Goal: Information Seeking & Learning: Learn about a topic

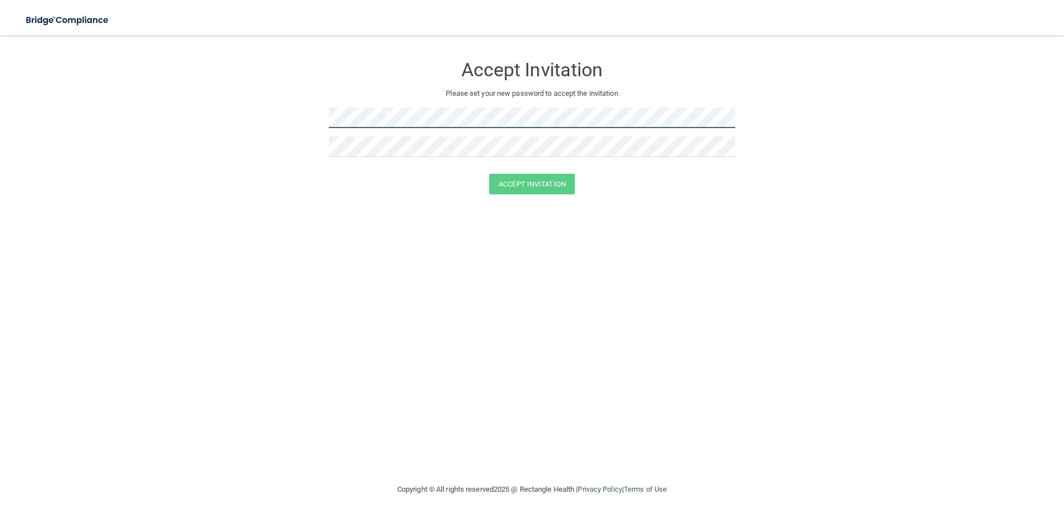
click at [297, 112] on form "Accept Invitation Please set your new password to accept the invitation Accept …" at bounding box center [532, 127] width 1020 height 161
click at [545, 185] on button "Accept Invitation" at bounding box center [532, 184] width 86 height 21
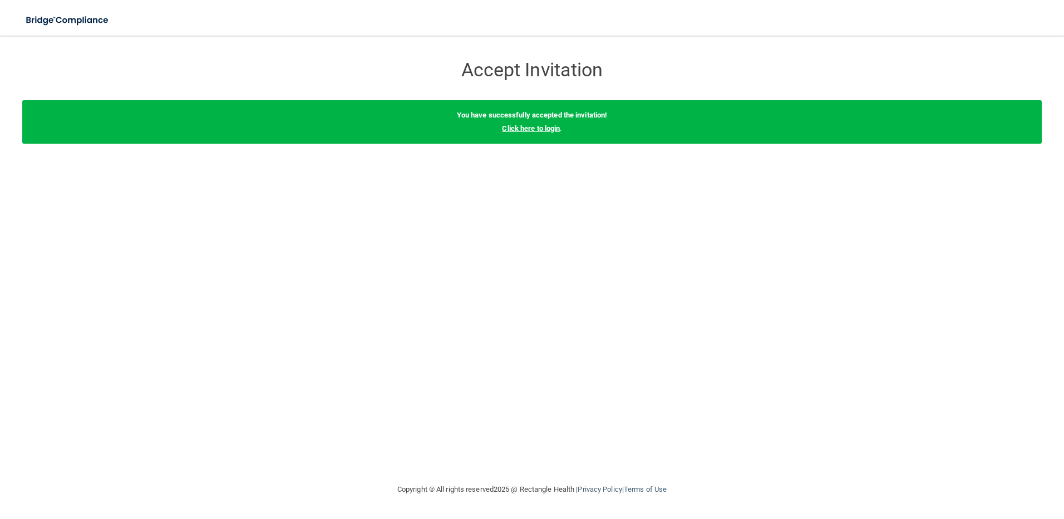
click at [528, 129] on link "Click here to login" at bounding box center [531, 128] width 58 height 8
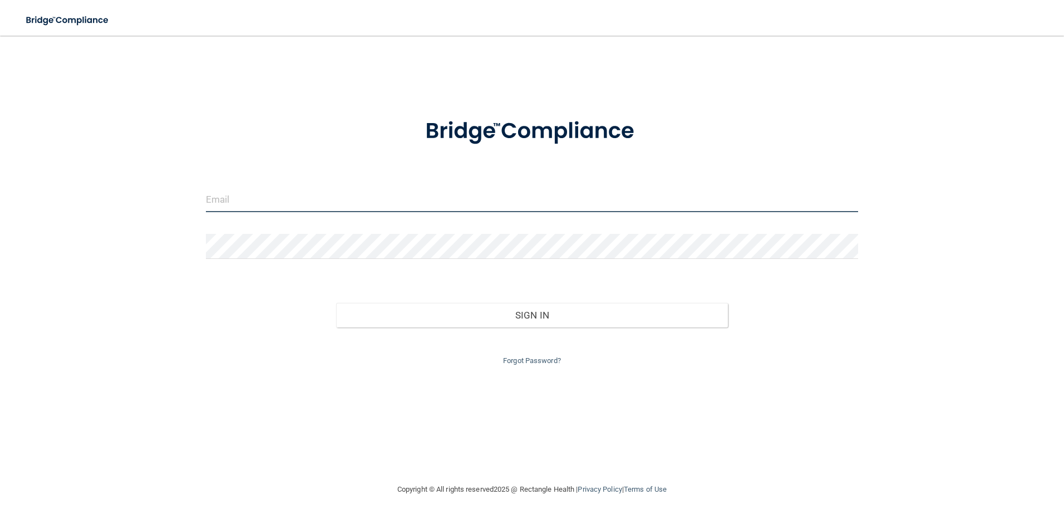
type input "[EMAIL_ADDRESS][DOMAIN_NAME]"
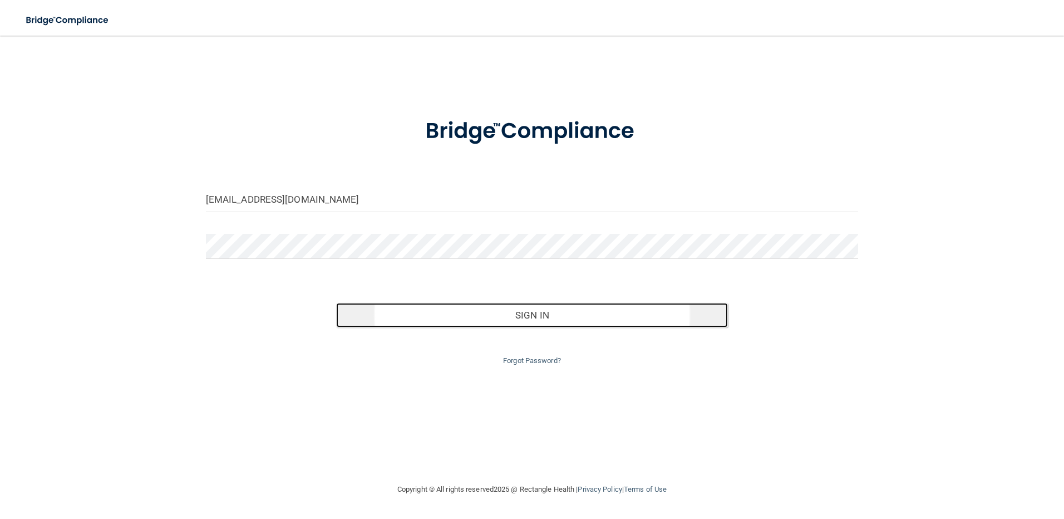
click at [536, 313] on button "Sign In" at bounding box center [532, 315] width 392 height 24
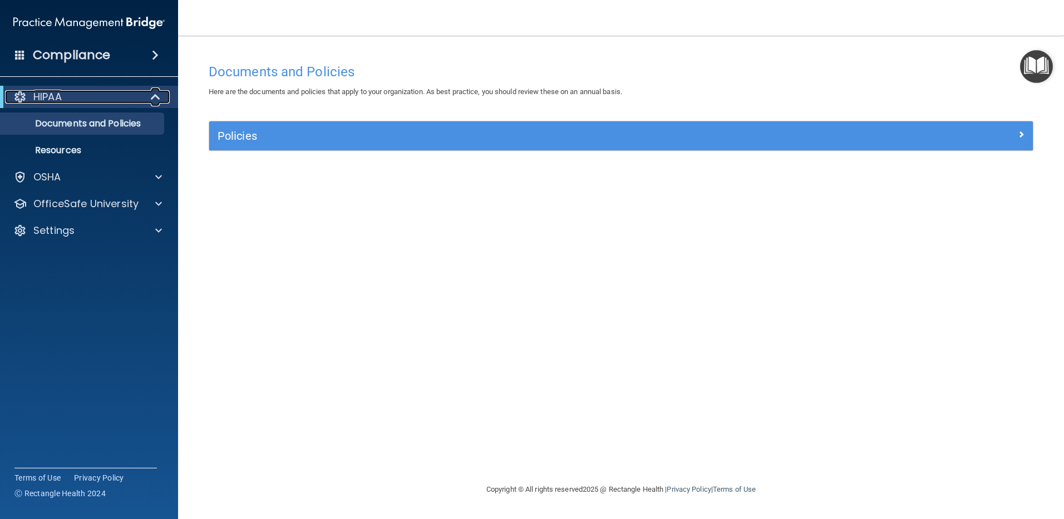
click at [152, 92] on span at bounding box center [156, 96] width 9 height 13
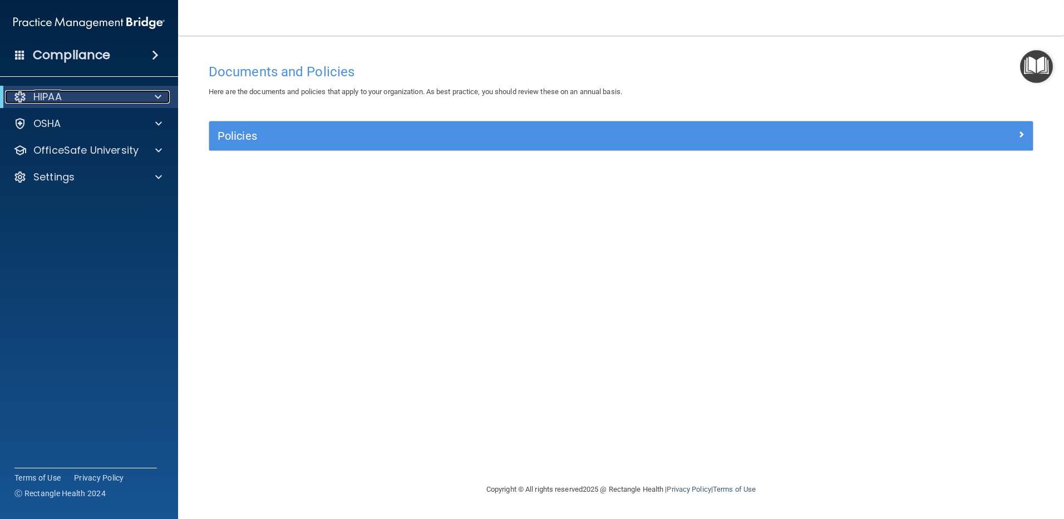
click at [150, 92] on div at bounding box center [155, 96] width 27 height 13
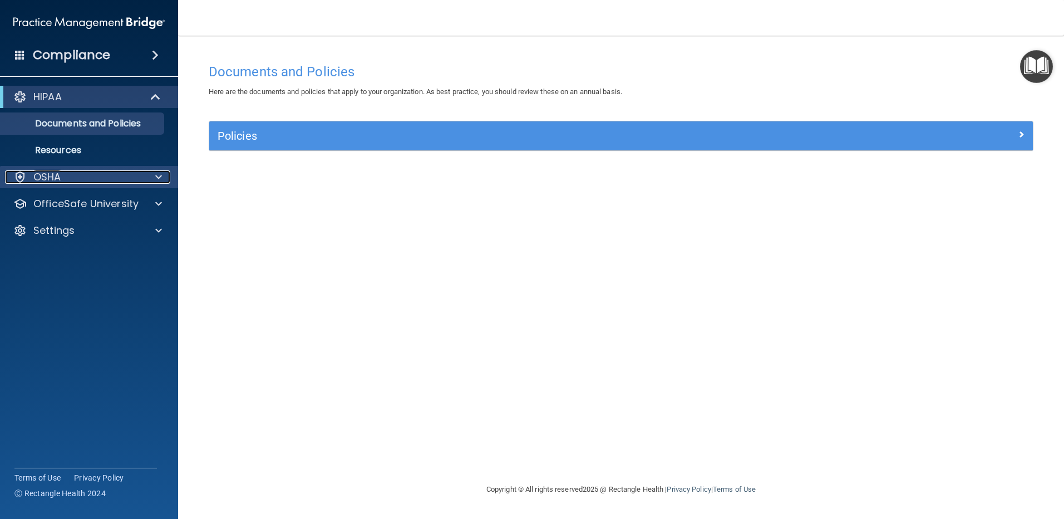
click at [163, 174] on div at bounding box center [157, 176] width 28 height 13
click at [162, 178] on div at bounding box center [157, 176] width 28 height 13
click at [126, 120] on p "Documents and Policies" at bounding box center [83, 123] width 152 height 11
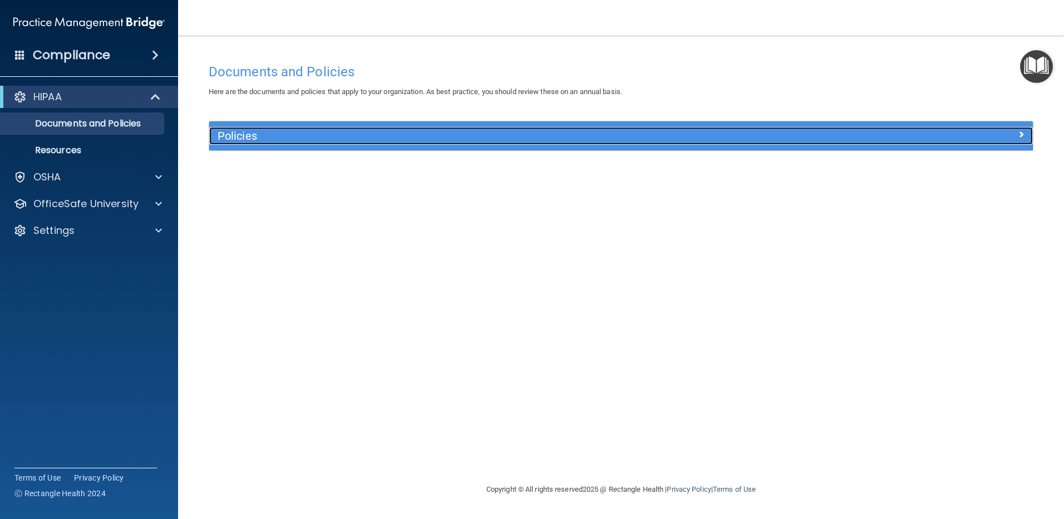
click at [761, 142] on div "Policies" at bounding box center [518, 136] width 618 height 18
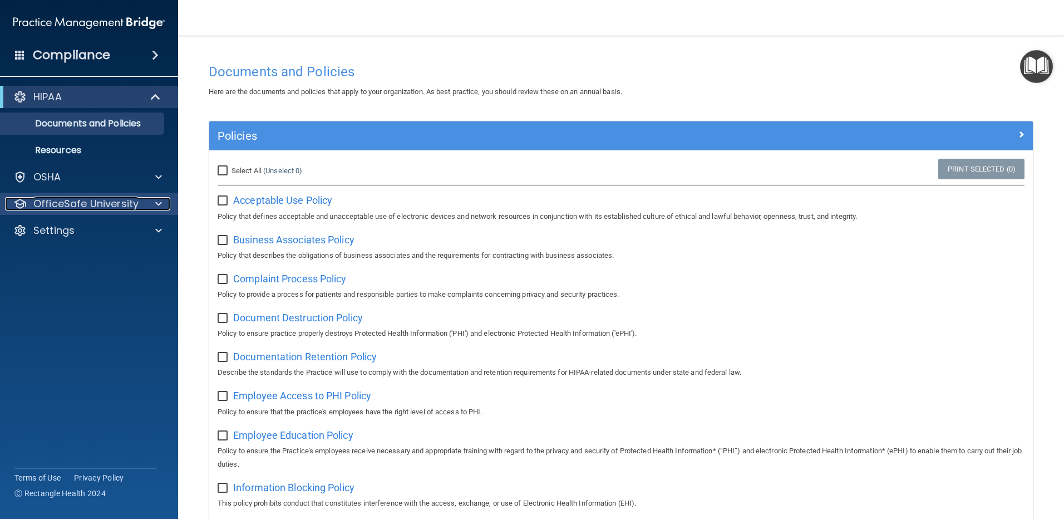
click at [156, 201] on span at bounding box center [158, 203] width 7 height 13
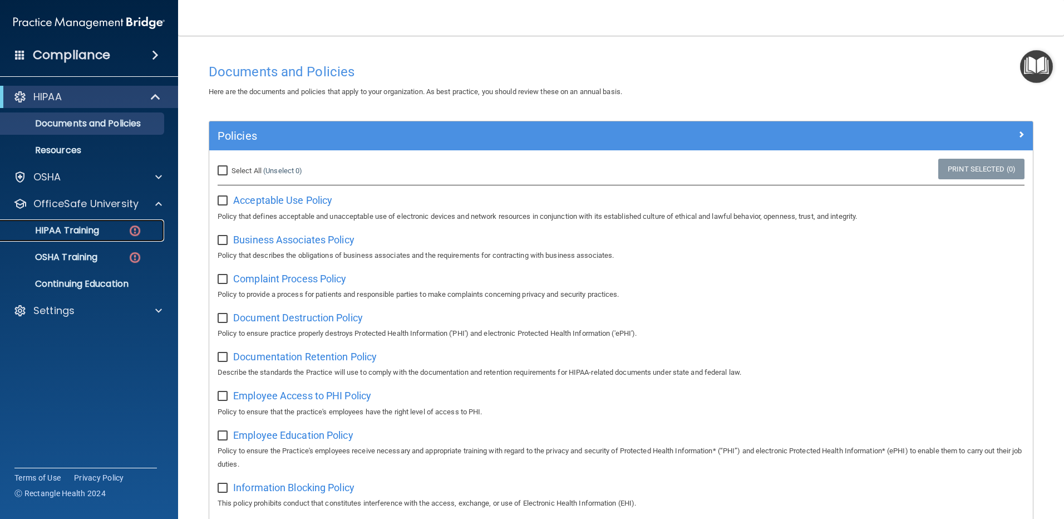
click at [81, 228] on p "HIPAA Training" at bounding box center [53, 230] width 92 height 11
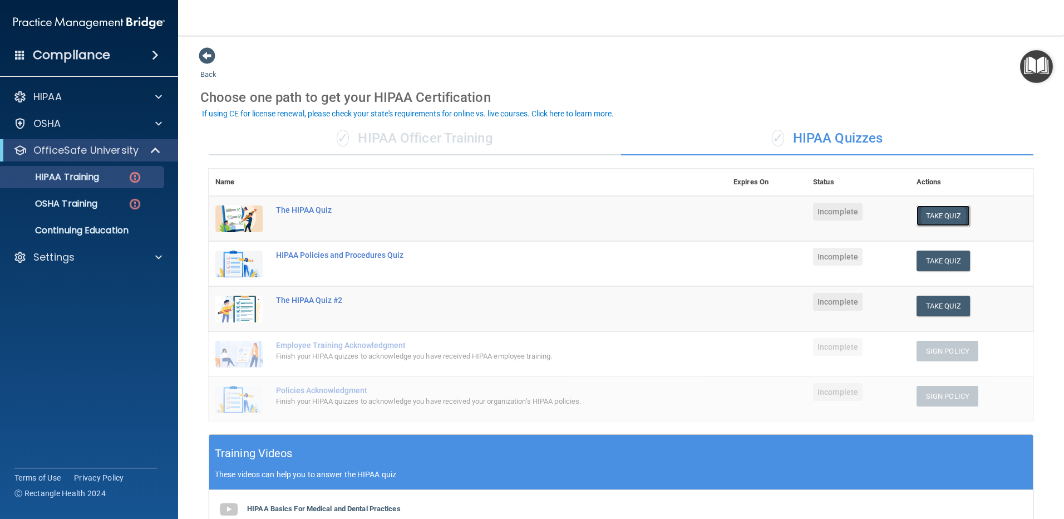
click at [925, 209] on button "Take Quiz" at bounding box center [943, 215] width 53 height 21
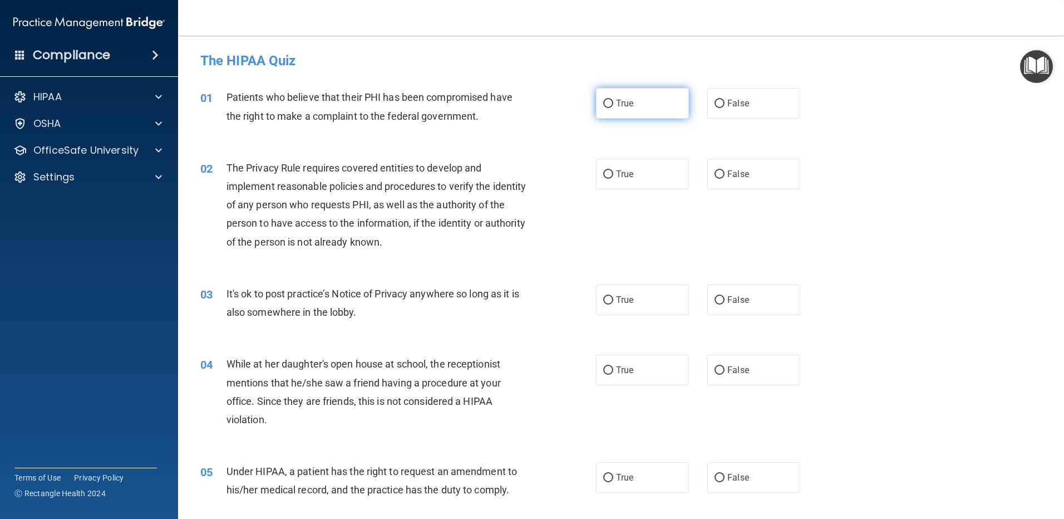
click at [612, 102] on label "True" at bounding box center [642, 103] width 93 height 31
click at [612, 102] on input "True" at bounding box center [608, 104] width 10 height 8
radio input "true"
click at [608, 174] on input "True" at bounding box center [608, 174] width 10 height 8
radio input "true"
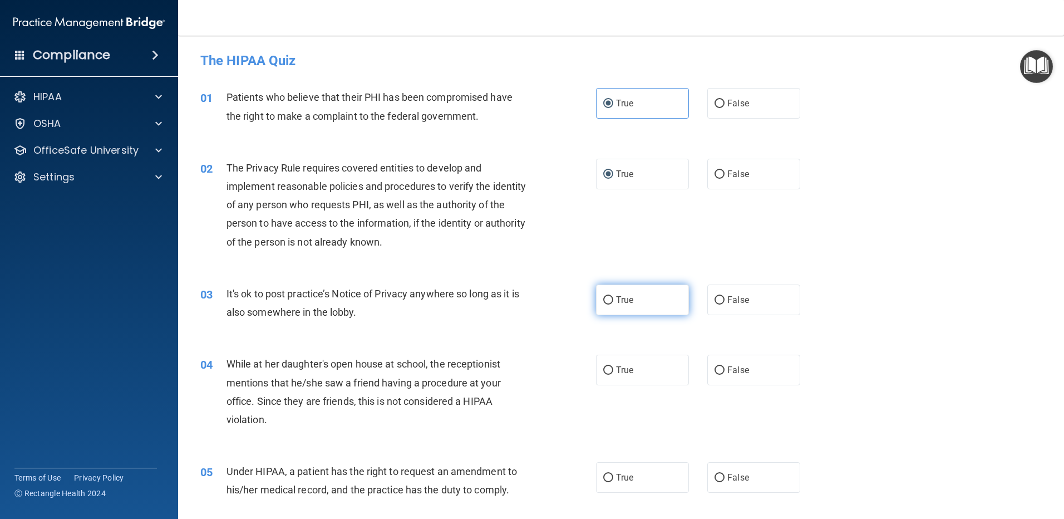
click at [603, 299] on input "True" at bounding box center [608, 300] width 10 height 8
radio input "true"
click at [715, 367] on input "False" at bounding box center [720, 370] width 10 height 8
radio input "true"
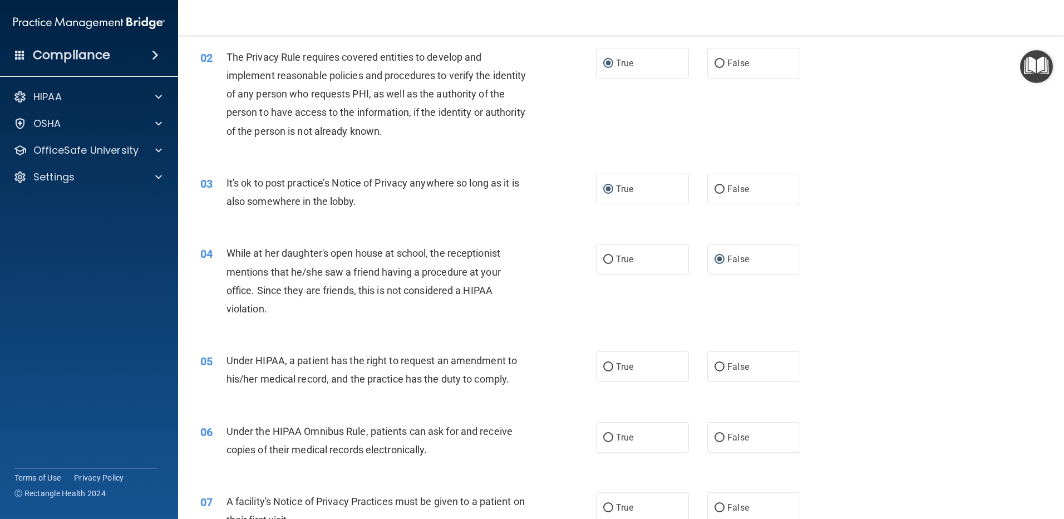
scroll to position [111, 0]
click at [717, 365] on input "False" at bounding box center [720, 366] width 10 height 8
radio input "true"
click at [607, 438] on input "True" at bounding box center [608, 437] width 10 height 8
radio input "true"
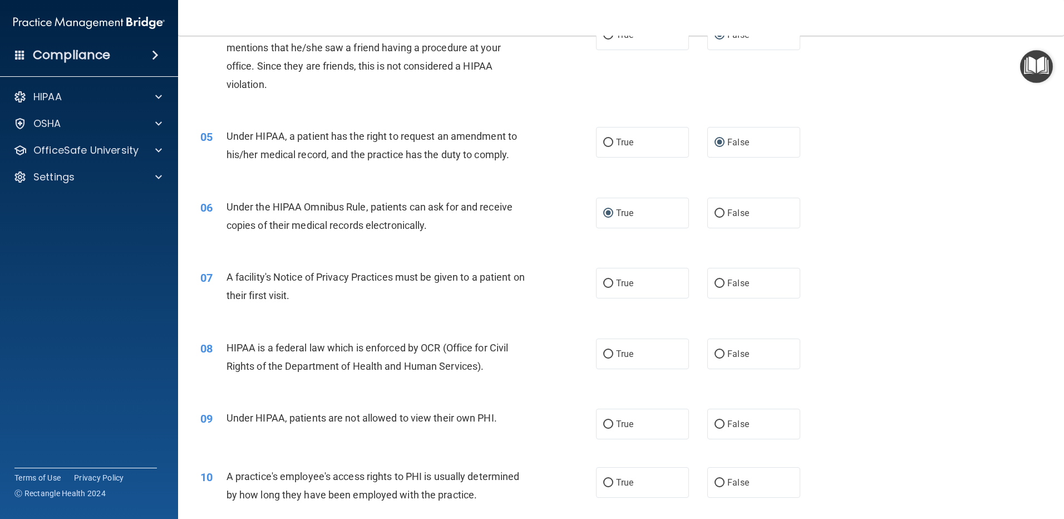
scroll to position [390, 0]
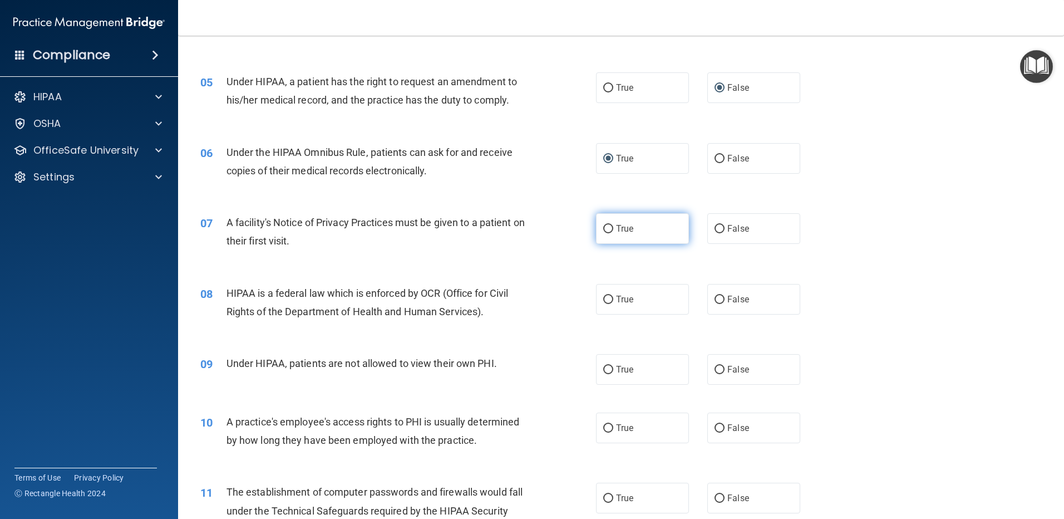
click at [606, 229] on input "True" at bounding box center [608, 229] width 10 height 8
radio input "true"
click at [609, 300] on label "True" at bounding box center [642, 299] width 93 height 31
click at [609, 300] on input "True" at bounding box center [608, 300] width 10 height 8
radio input "true"
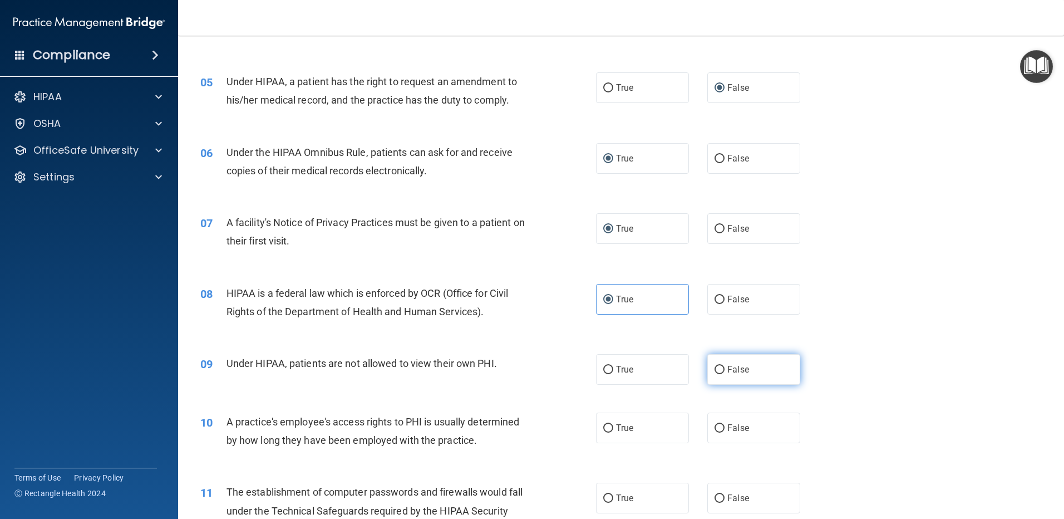
click at [715, 366] on input "False" at bounding box center [720, 370] width 10 height 8
radio input "true"
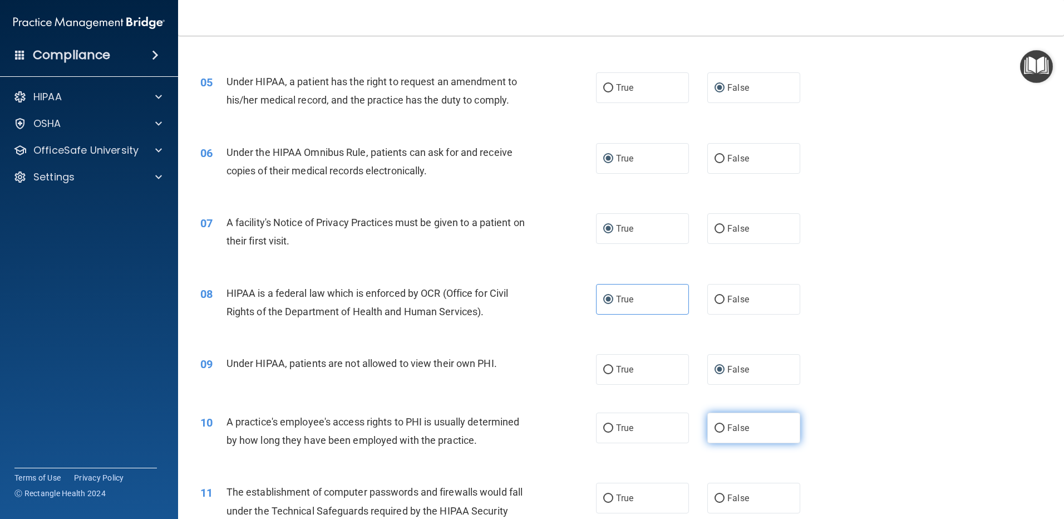
click at [715, 427] on input "False" at bounding box center [720, 428] width 10 height 8
radio input "true"
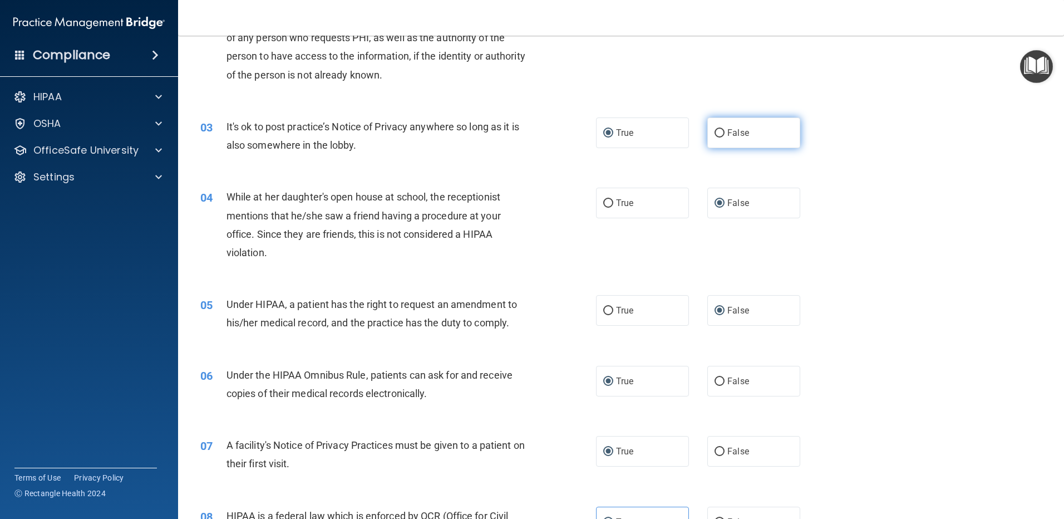
click at [715, 131] on input "False" at bounding box center [720, 133] width 10 height 8
radio input "true"
radio input "false"
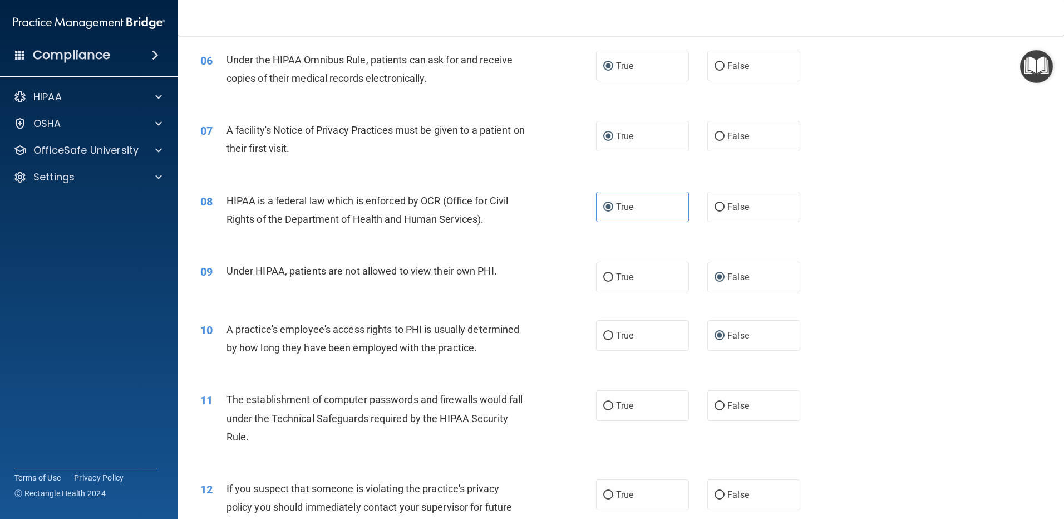
scroll to position [501, 0]
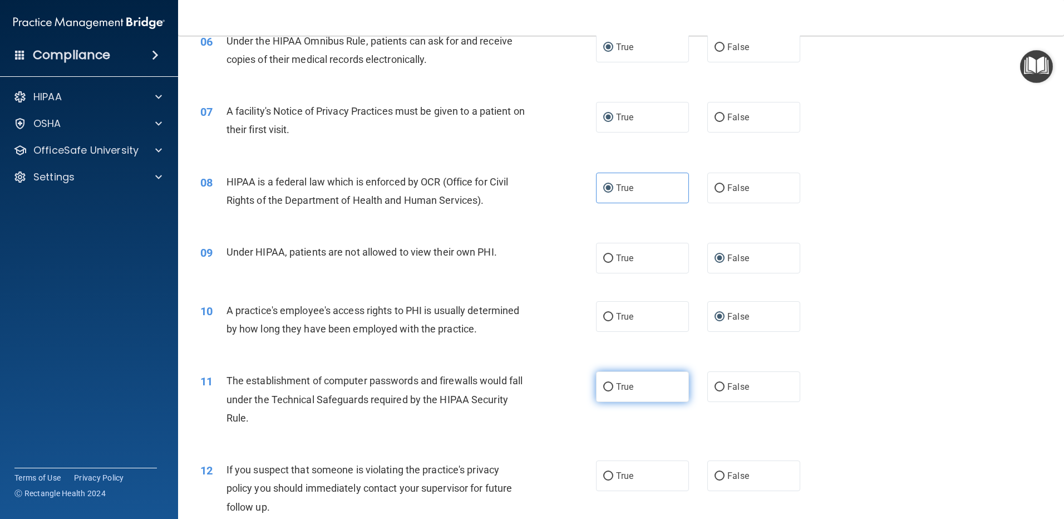
click at [604, 385] on input "True" at bounding box center [608, 387] width 10 height 8
radio input "true"
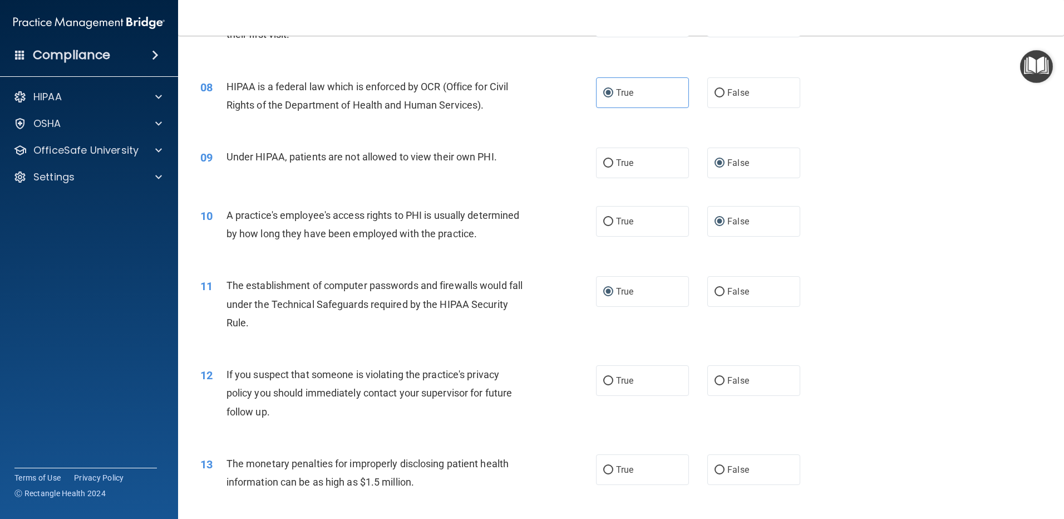
scroll to position [612, 0]
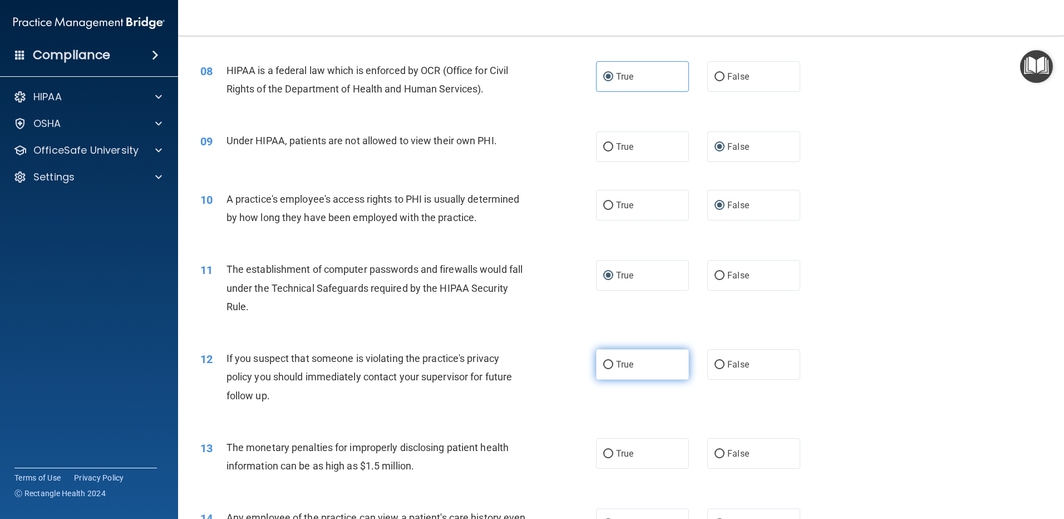
click at [604, 363] on input "True" at bounding box center [608, 365] width 10 height 8
radio input "true"
click at [604, 453] on input "True" at bounding box center [608, 454] width 10 height 8
radio input "true"
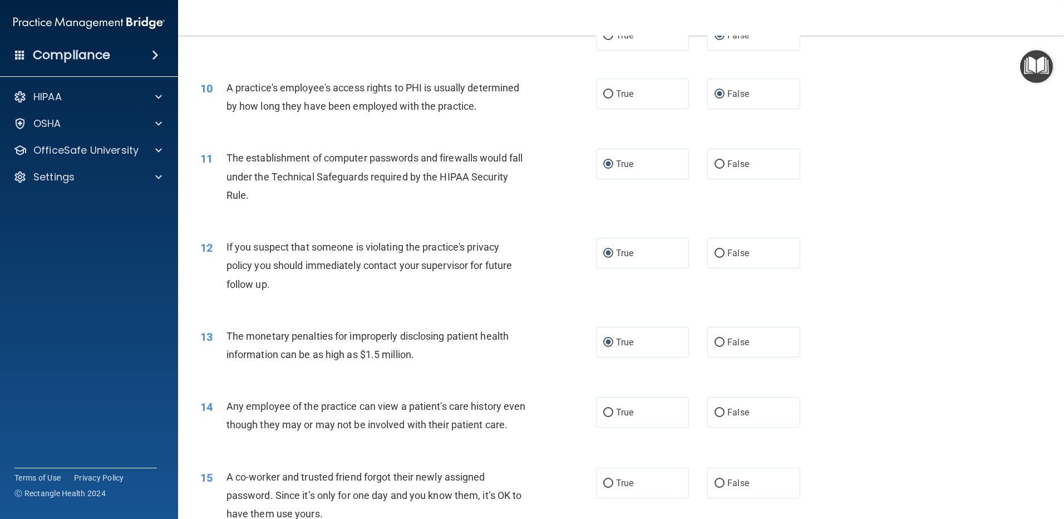
scroll to position [779, 0]
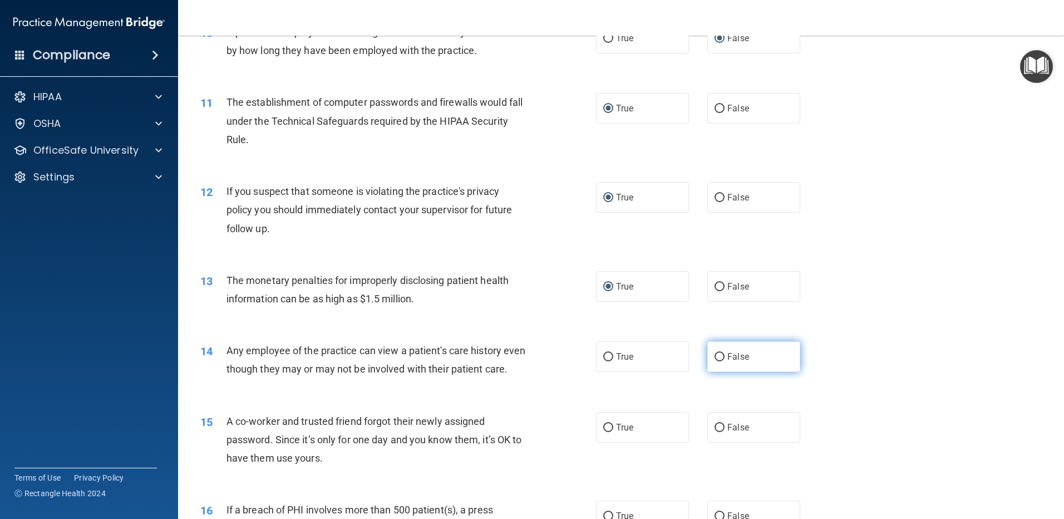
click at [720, 355] on label "False" at bounding box center [753, 356] width 93 height 31
click at [720, 355] on input "False" at bounding box center [720, 357] width 10 height 8
radio input "true"
click at [715, 432] on input "False" at bounding box center [720, 428] width 10 height 8
radio input "true"
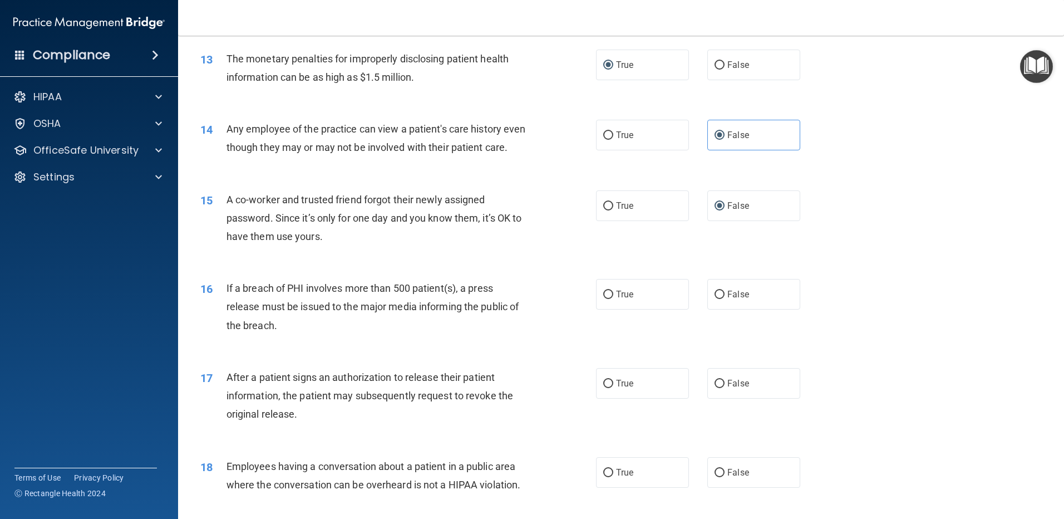
scroll to position [1002, 0]
click at [607, 298] on input "True" at bounding box center [608, 293] width 10 height 8
radio input "true"
click at [603, 387] on input "True" at bounding box center [608, 382] width 10 height 8
radio input "true"
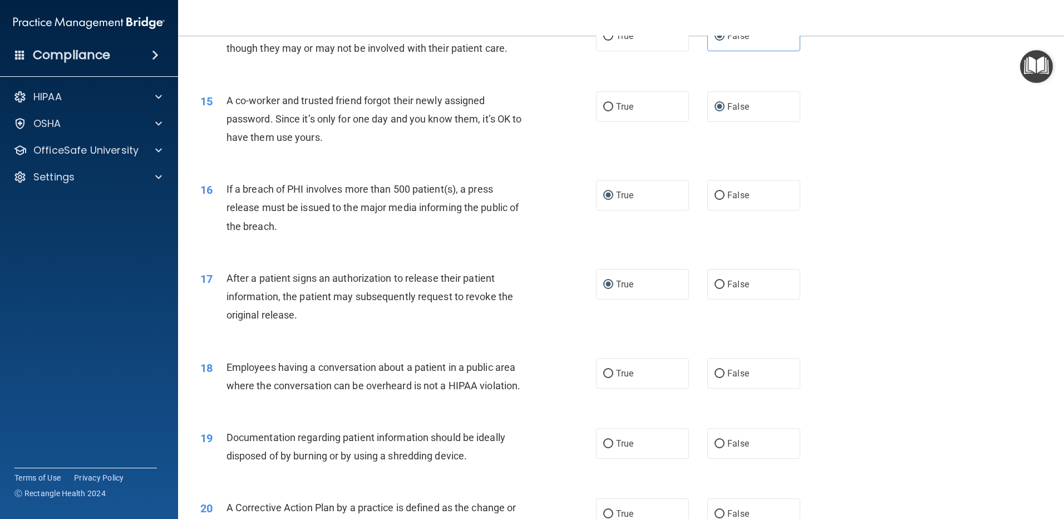
scroll to position [1113, 0]
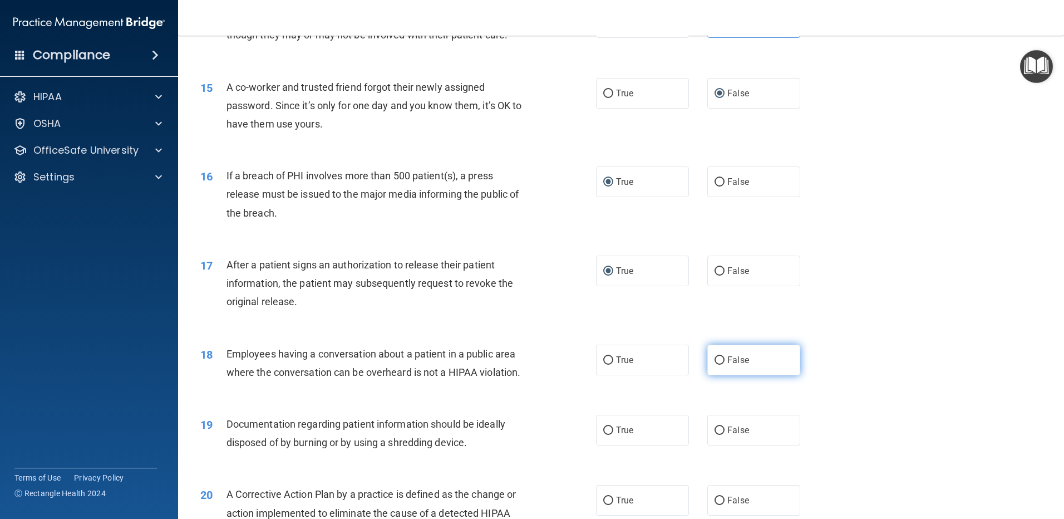
click at [715, 365] on input "False" at bounding box center [720, 360] width 10 height 8
radio input "true"
click at [606, 435] on input "True" at bounding box center [608, 430] width 10 height 8
radio input "true"
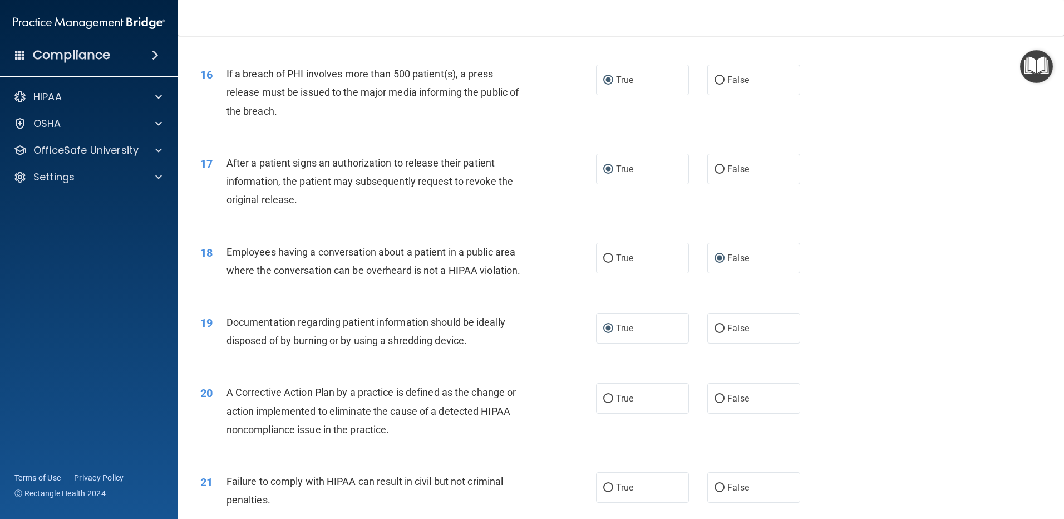
scroll to position [1225, 0]
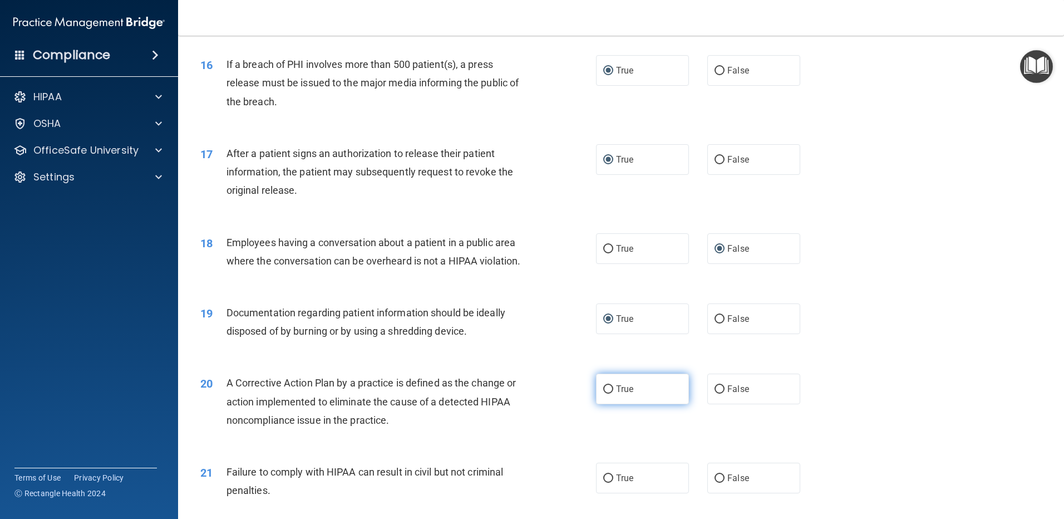
click at [605, 394] on input "True" at bounding box center [608, 389] width 10 height 8
radio input "true"
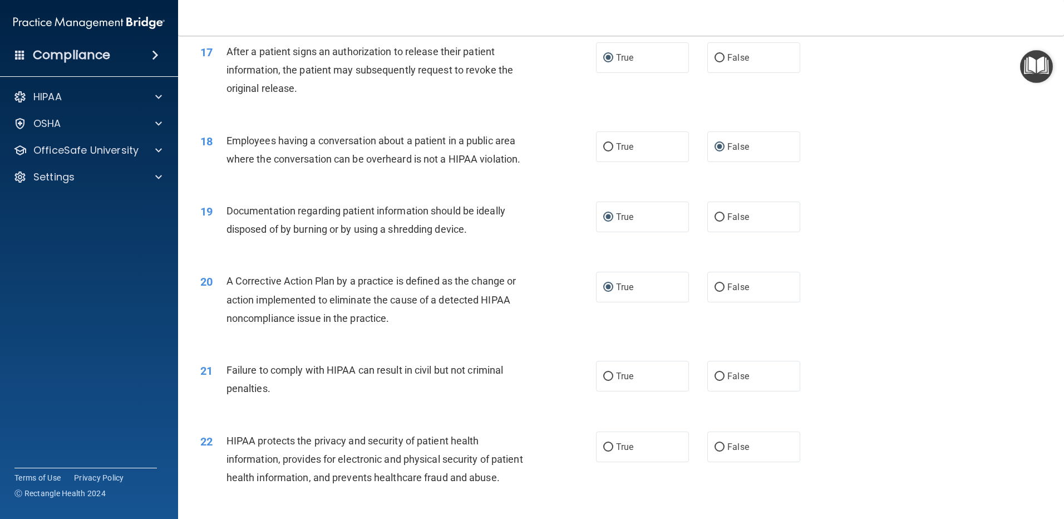
scroll to position [1336, 0]
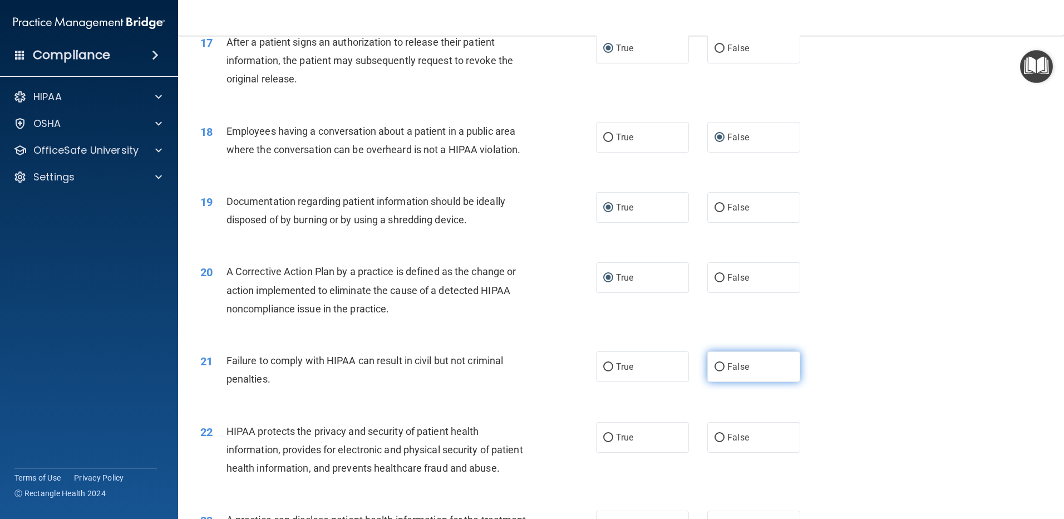
click at [716, 371] on input "False" at bounding box center [720, 367] width 10 height 8
radio input "true"
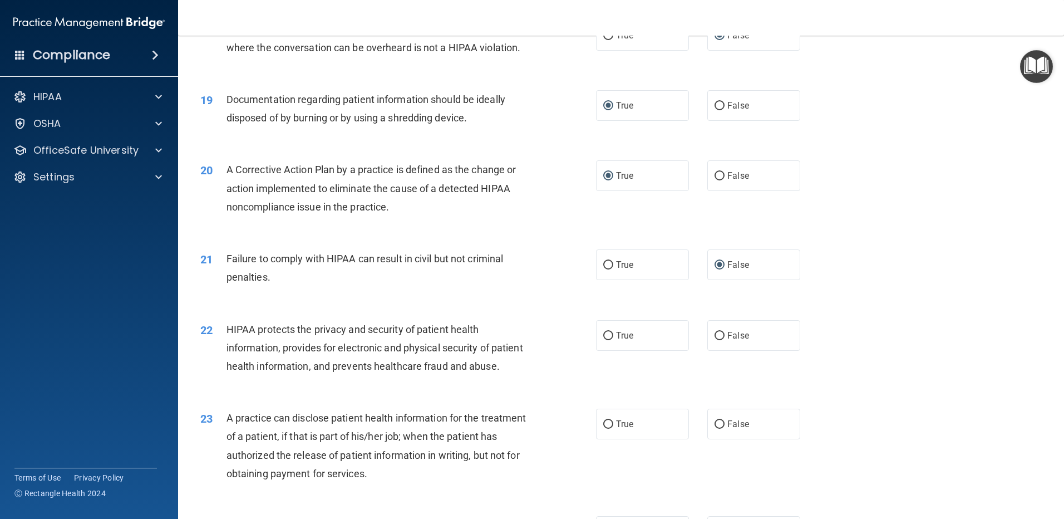
scroll to position [1447, 0]
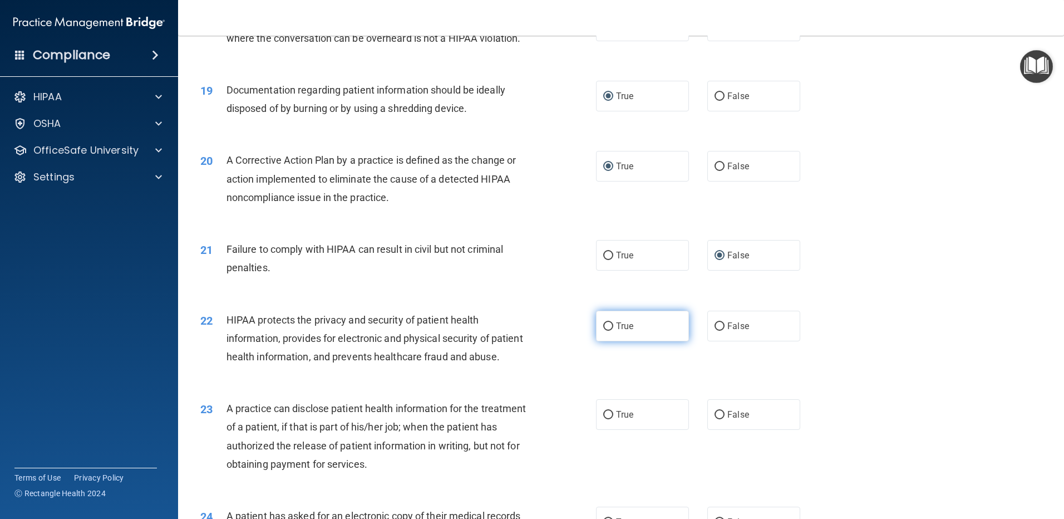
click at [603, 331] on input "True" at bounding box center [608, 326] width 10 height 8
radio input "true"
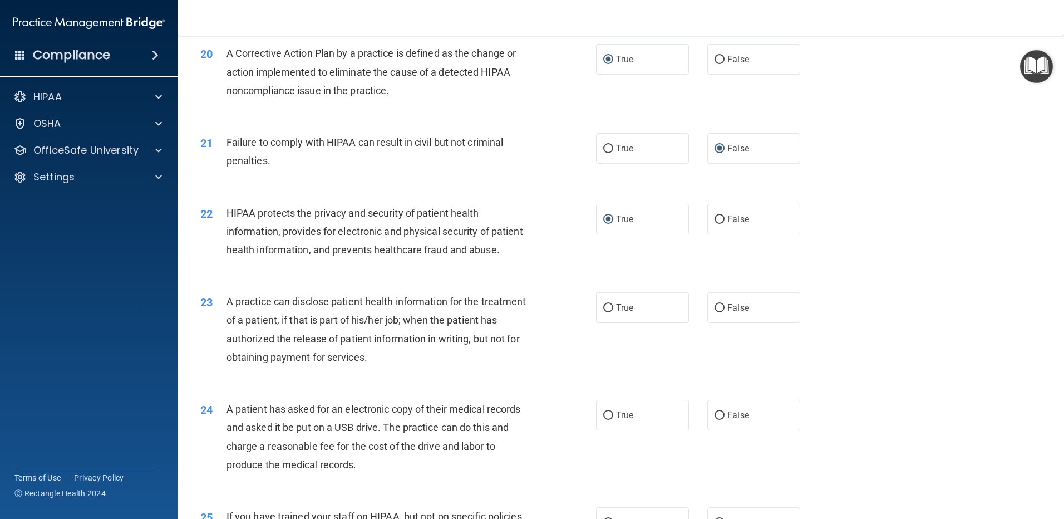
scroll to position [1558, 0]
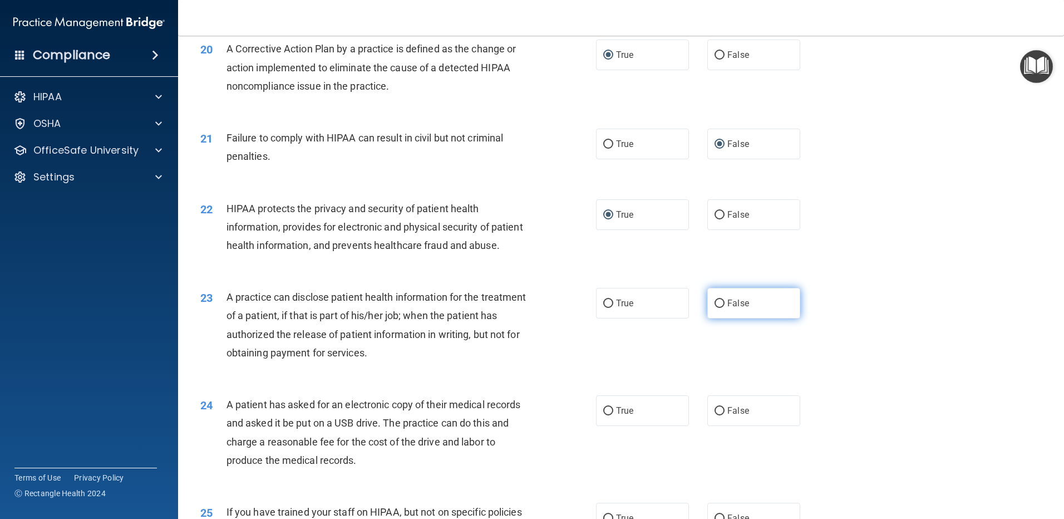
click at [715, 308] on input "False" at bounding box center [720, 303] width 10 height 8
radio input "true"
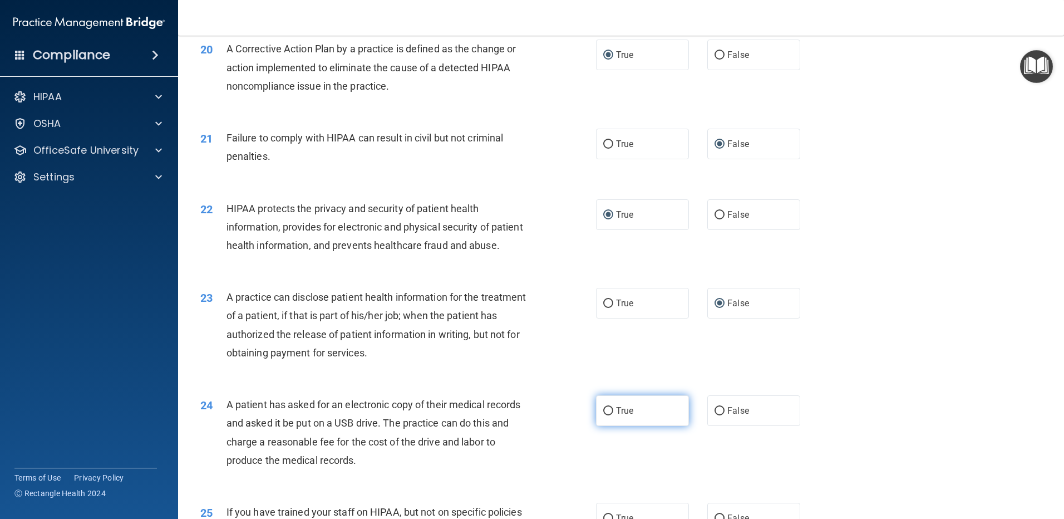
click at [606, 415] on input "True" at bounding box center [608, 411] width 10 height 8
radio input "true"
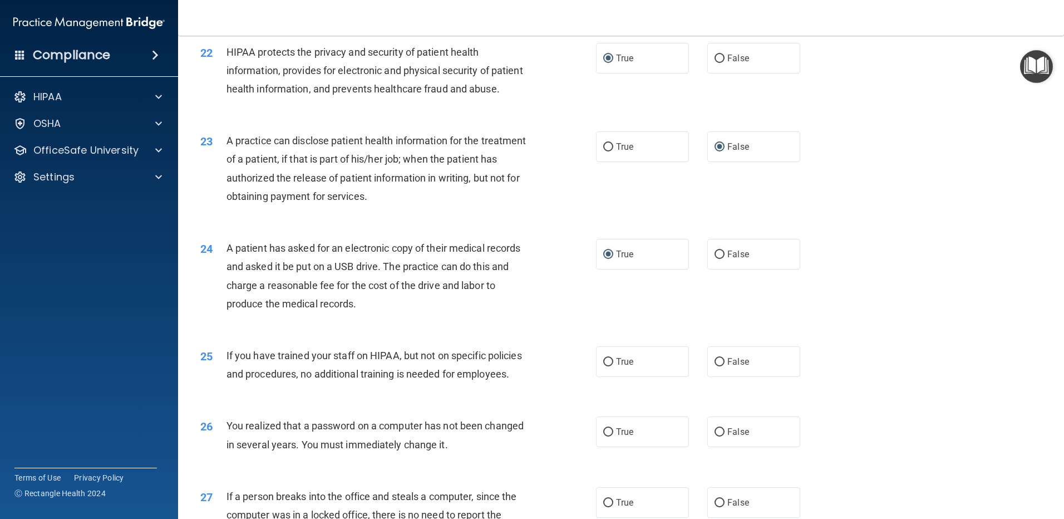
scroll to position [1725, 0]
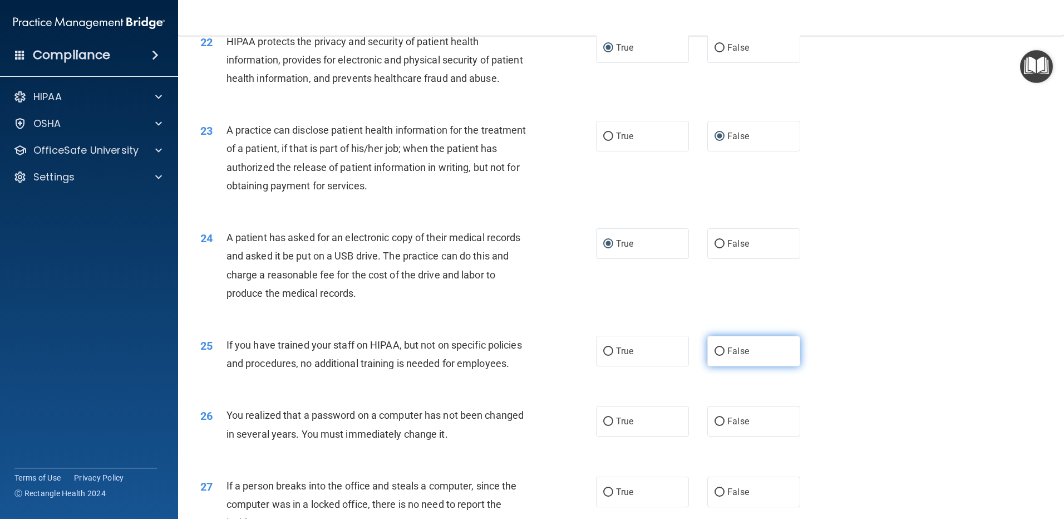
click at [715, 356] on input "False" at bounding box center [720, 351] width 10 height 8
radio input "true"
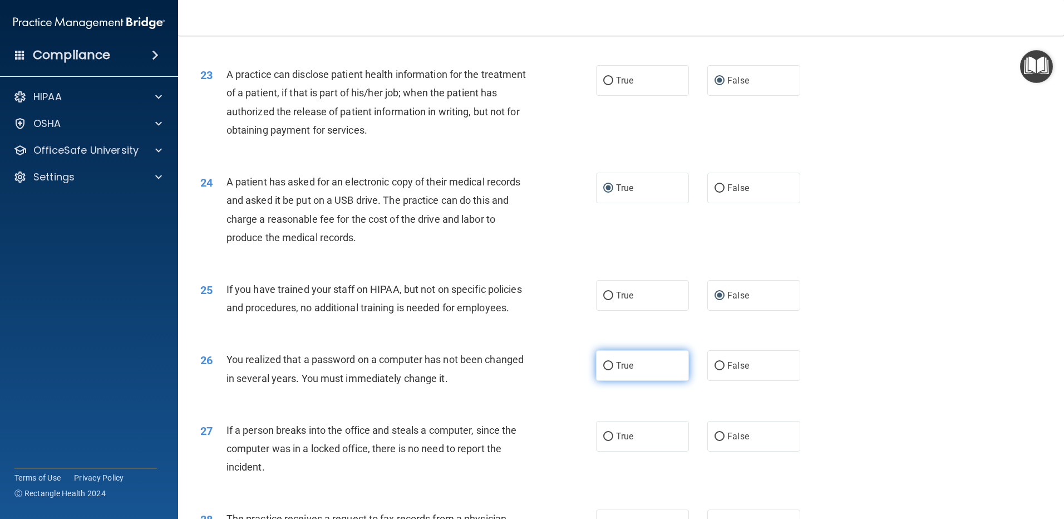
click at [611, 381] on label "True" at bounding box center [642, 365] width 93 height 31
click at [611, 370] on input "True" at bounding box center [608, 366] width 10 height 8
radio input "true"
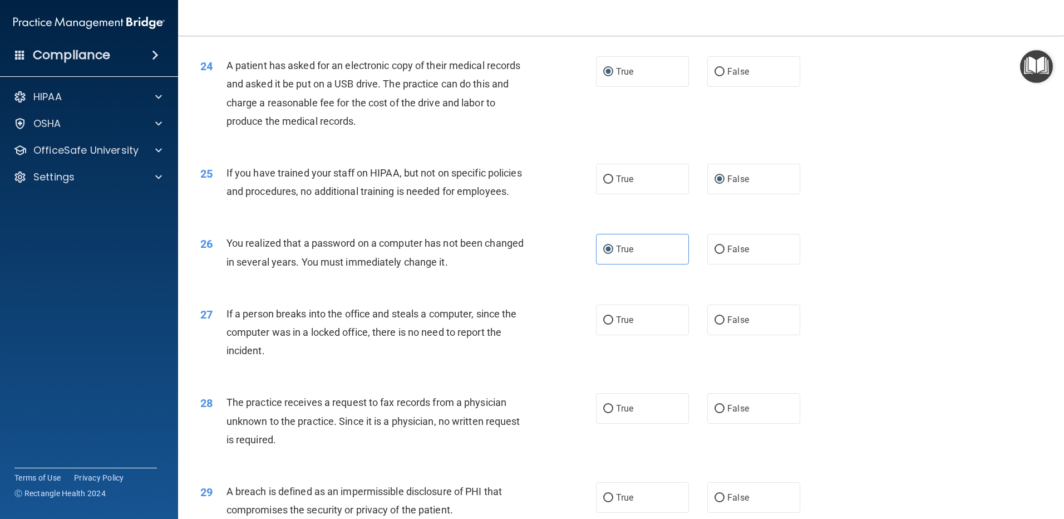
scroll to position [1948, 0]
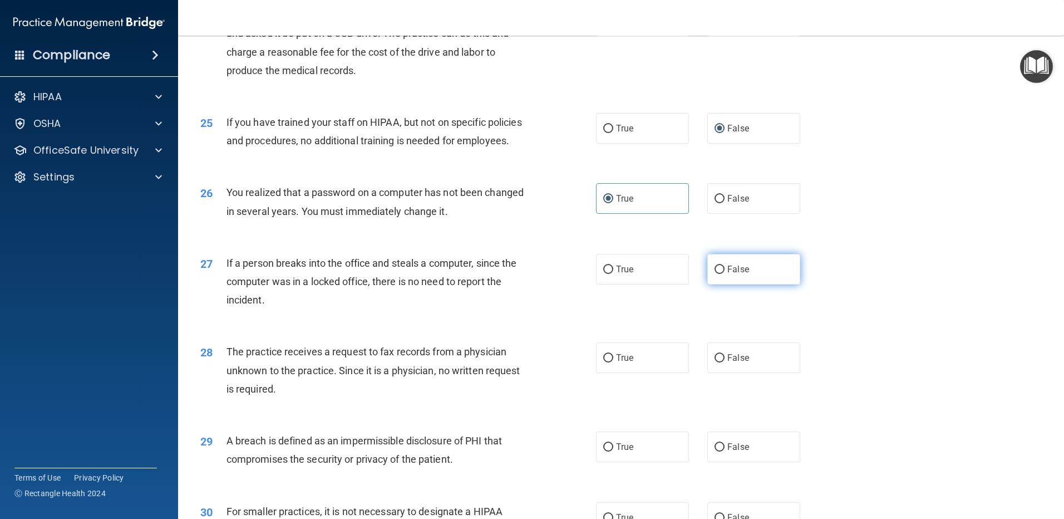
click at [715, 274] on input "False" at bounding box center [720, 269] width 10 height 8
radio input "true"
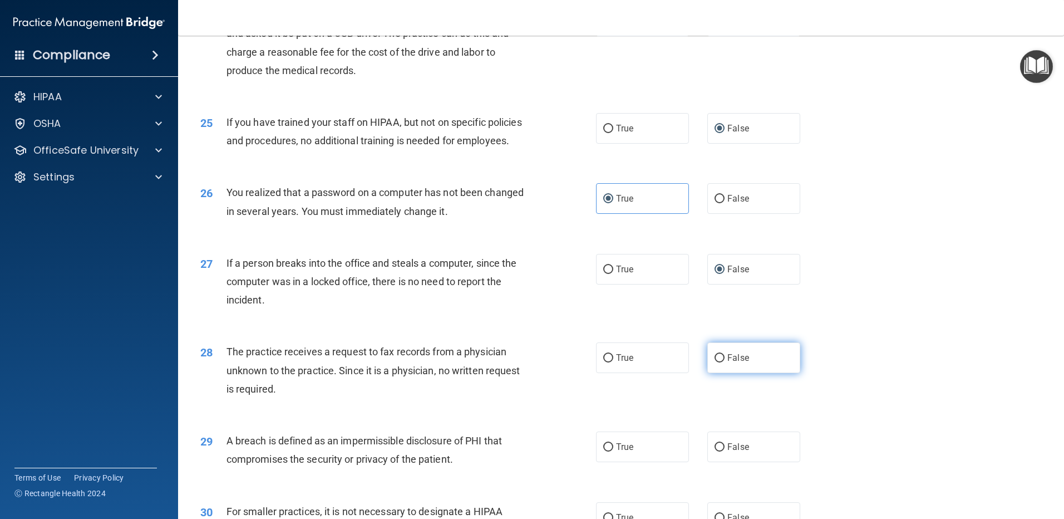
click at [727, 363] on span "False" at bounding box center [738, 357] width 22 height 11
click at [723, 362] on input "False" at bounding box center [720, 358] width 10 height 8
radio input "true"
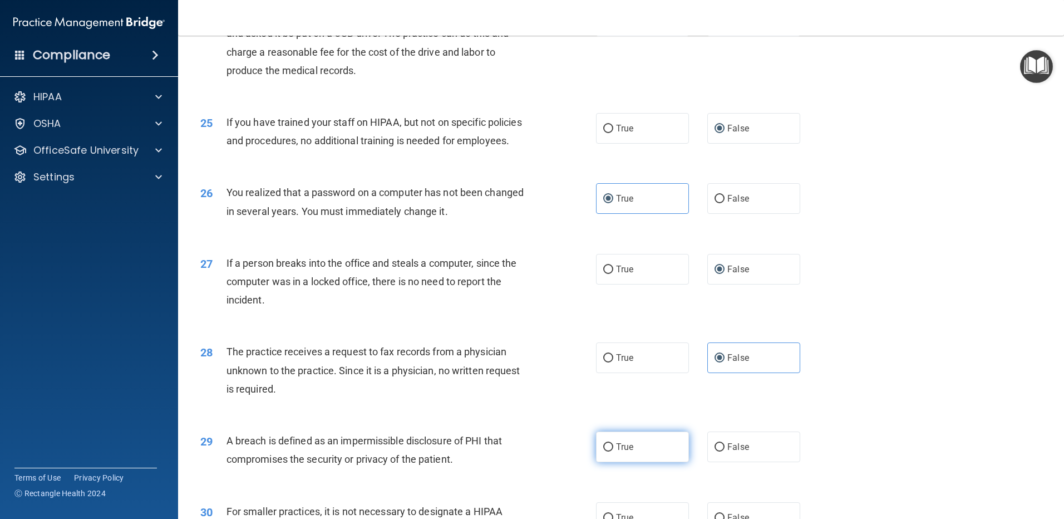
click at [619, 452] on span "True" at bounding box center [624, 446] width 17 height 11
click at [613, 451] on input "True" at bounding box center [608, 447] width 10 height 8
radio input "true"
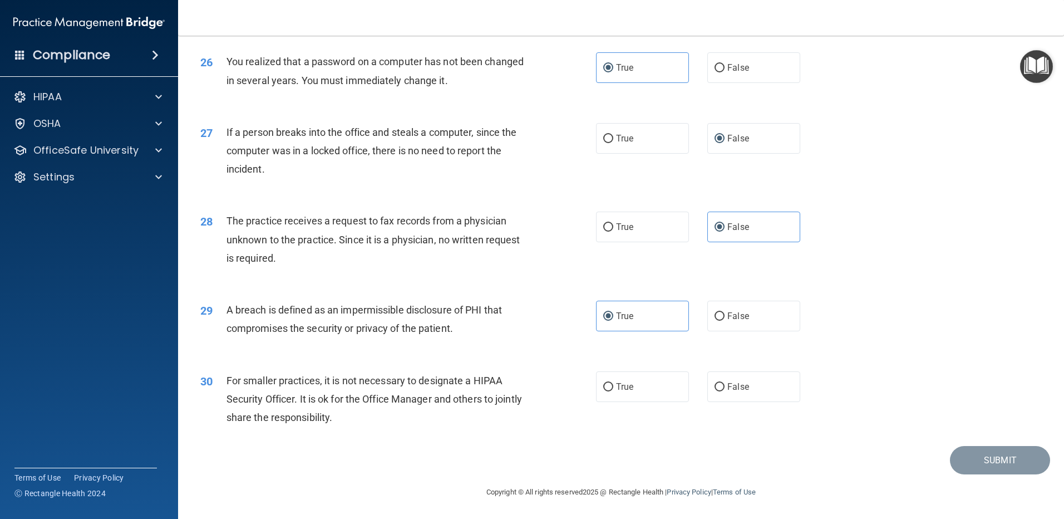
scroll to position [2115, 0]
click at [721, 402] on label "False" at bounding box center [753, 386] width 93 height 31
click at [721, 391] on input "False" at bounding box center [720, 387] width 10 height 8
radio input "true"
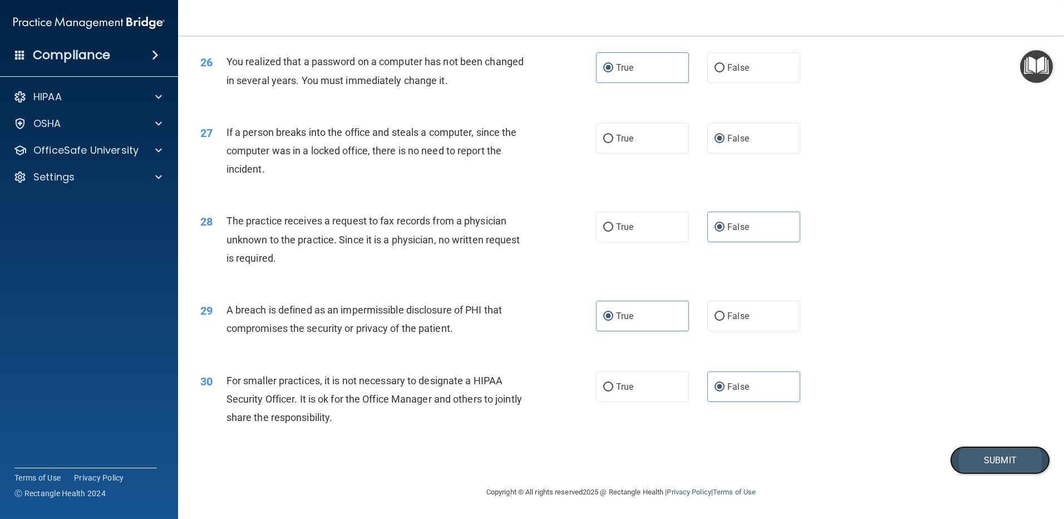
click at [984, 456] on button "Submit" at bounding box center [1000, 460] width 100 height 28
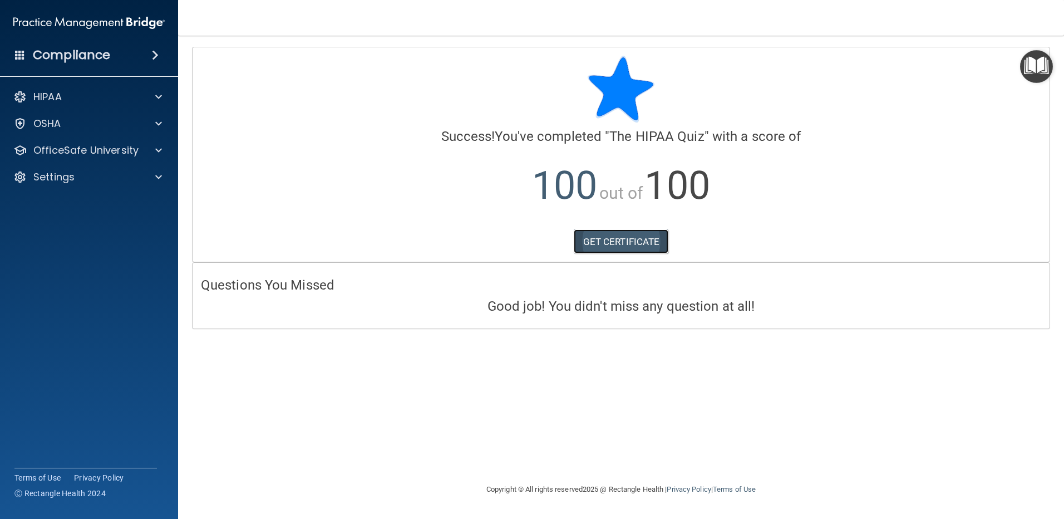
click at [620, 242] on link "GET CERTIFICATE" at bounding box center [621, 241] width 95 height 24
click at [110, 155] on p "OfficeSafe University" at bounding box center [85, 150] width 105 height 13
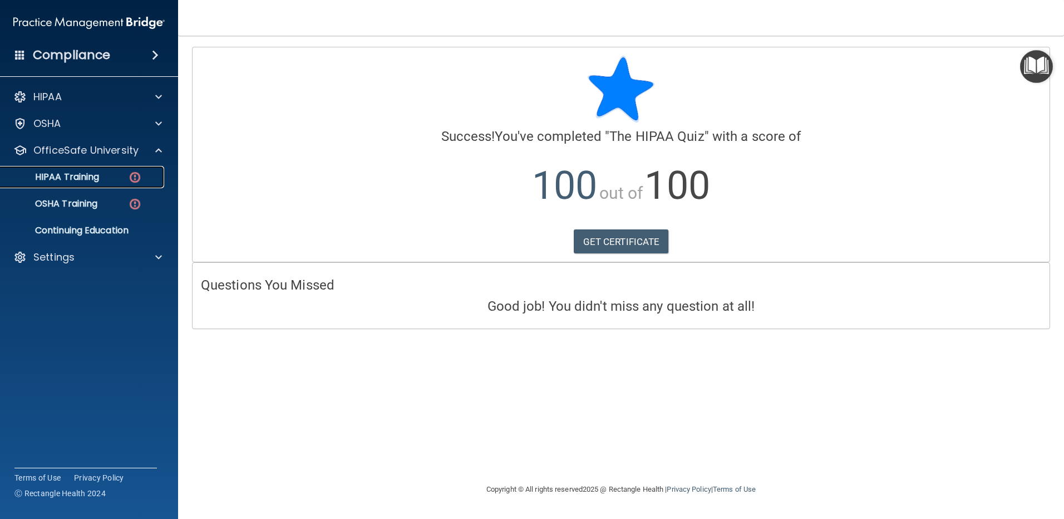
click at [96, 178] on p "HIPAA Training" at bounding box center [53, 176] width 92 height 11
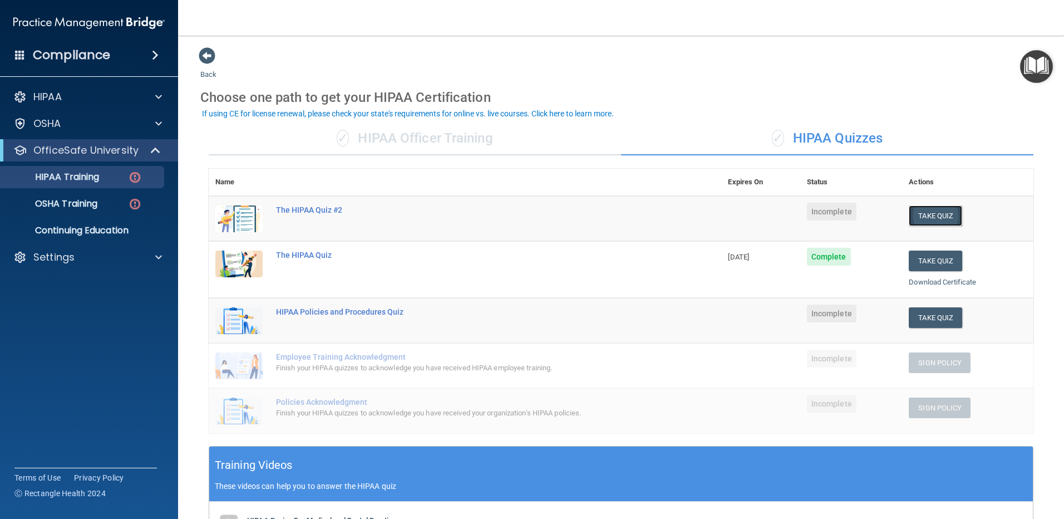
click at [927, 211] on button "Take Quiz" at bounding box center [935, 215] width 53 height 21
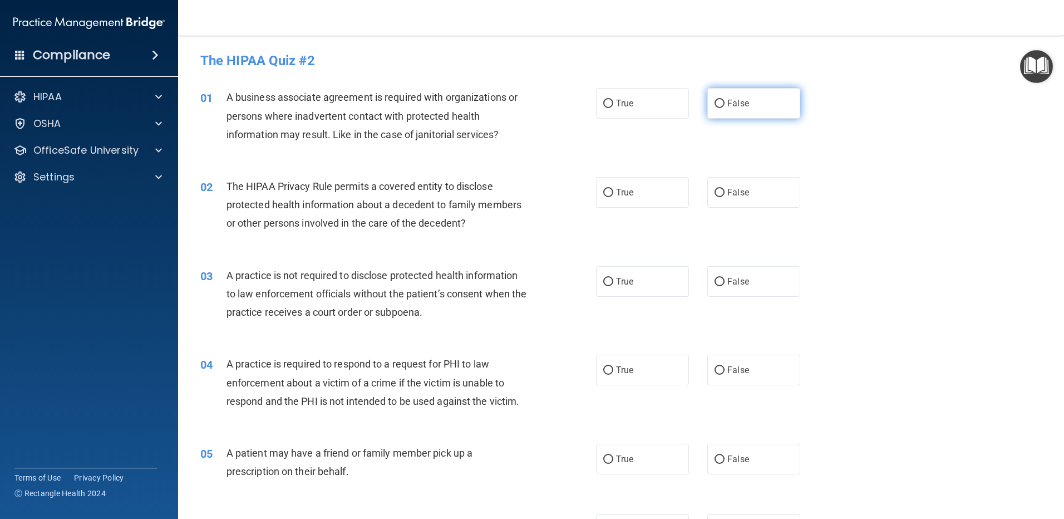
click at [715, 101] on input "False" at bounding box center [720, 104] width 10 height 8
radio input "true"
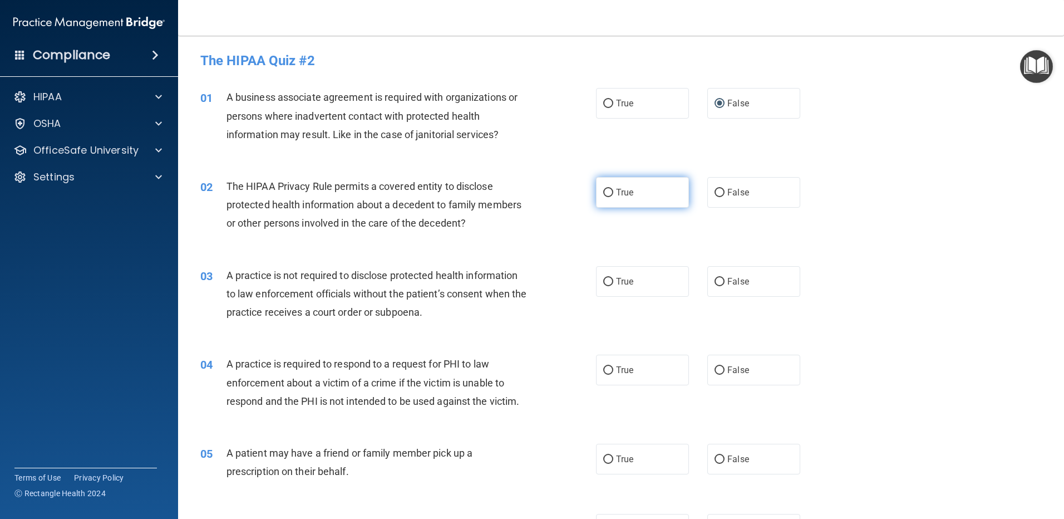
click at [606, 193] on input "True" at bounding box center [608, 193] width 10 height 8
radio input "true"
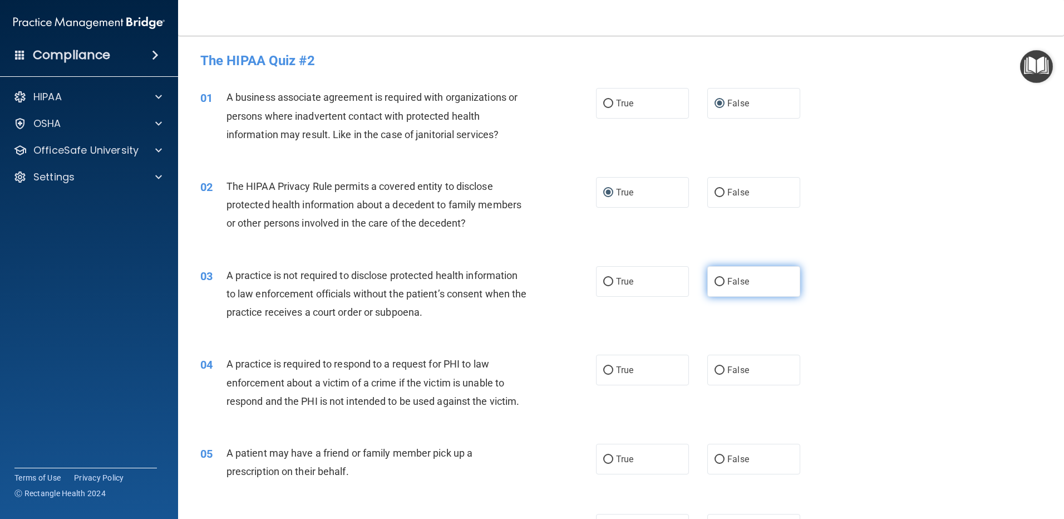
click at [722, 272] on label "False" at bounding box center [753, 281] width 93 height 31
click at [722, 278] on input "False" at bounding box center [720, 282] width 10 height 8
radio input "true"
click at [660, 363] on label "True" at bounding box center [642, 370] width 93 height 31
click at [613, 366] on input "True" at bounding box center [608, 370] width 10 height 8
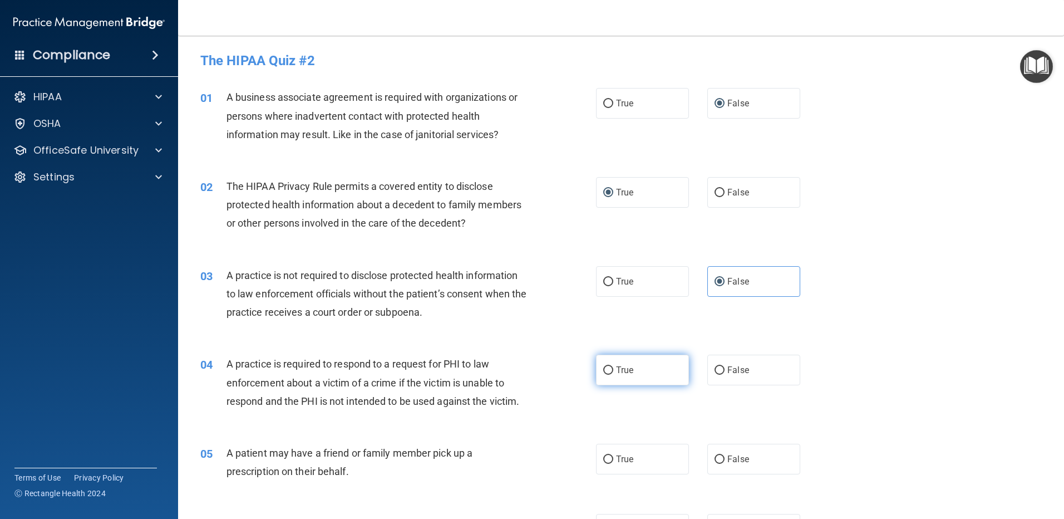
radio input "true"
click at [641, 454] on label "True" at bounding box center [642, 459] width 93 height 31
click at [613, 455] on input "True" at bounding box center [608, 459] width 10 height 8
radio input "true"
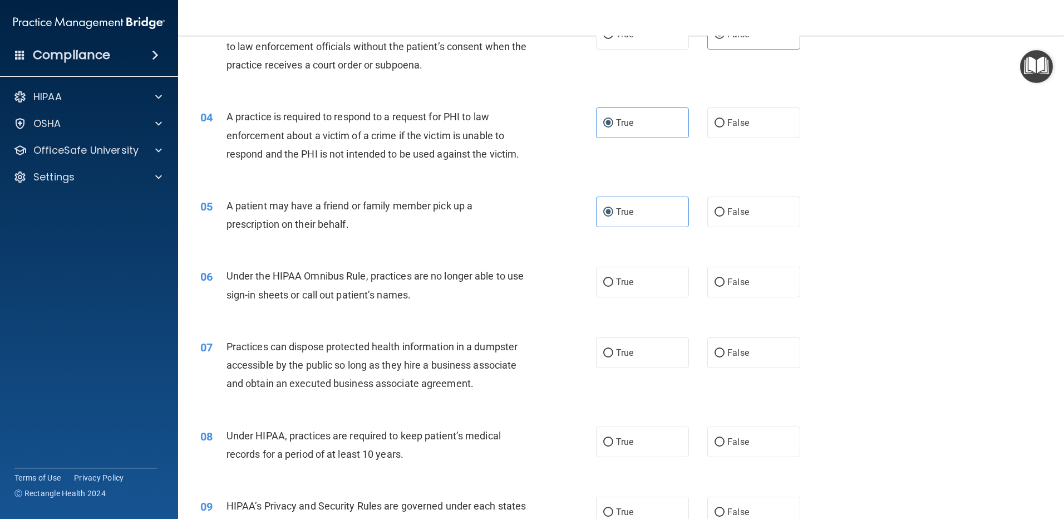
scroll to position [278, 0]
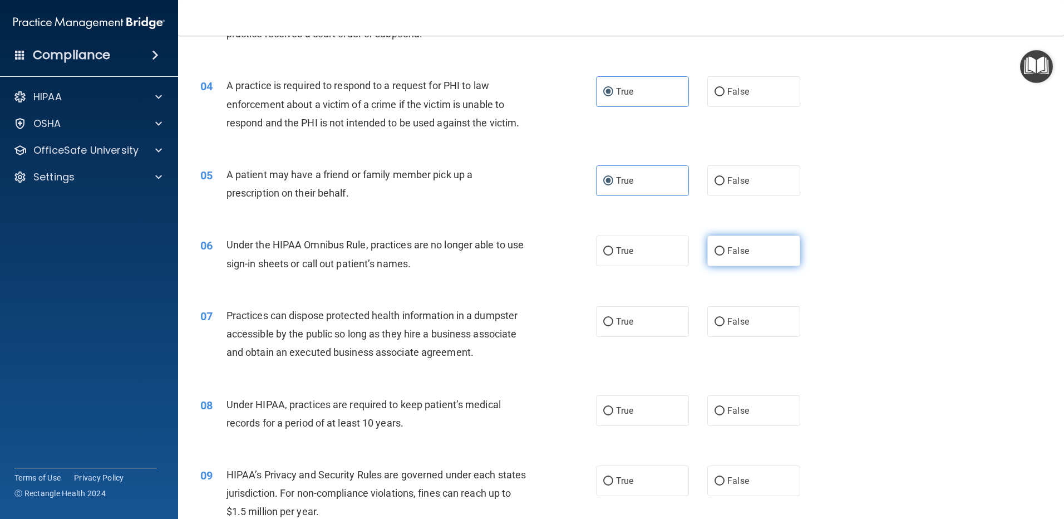
click at [727, 249] on span "False" at bounding box center [738, 250] width 22 height 11
click at [725, 249] on input "False" at bounding box center [720, 251] width 10 height 8
radio input "true"
click at [718, 322] on input "False" at bounding box center [720, 322] width 10 height 8
radio input "true"
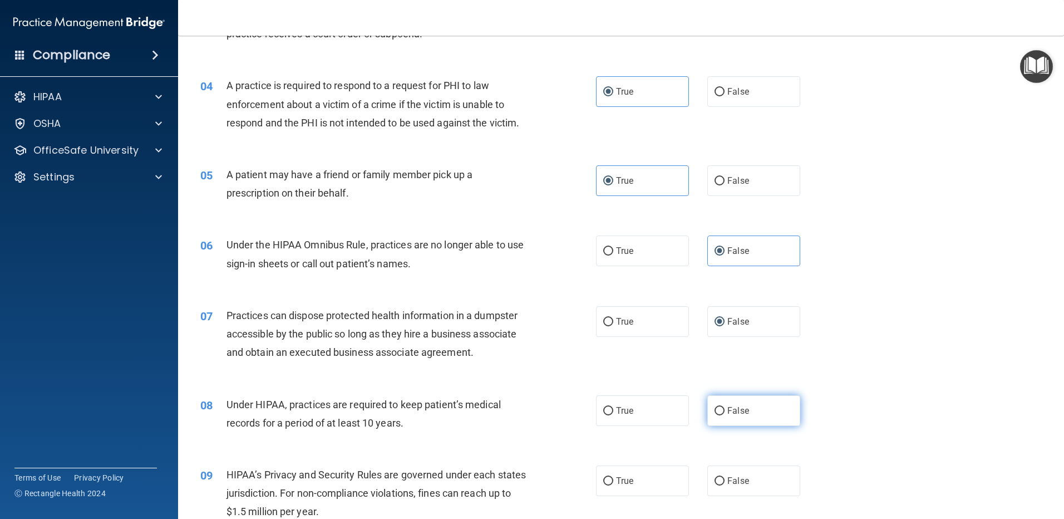
click at [720, 412] on label "False" at bounding box center [753, 410] width 93 height 31
click at [720, 412] on input "False" at bounding box center [720, 411] width 10 height 8
radio input "true"
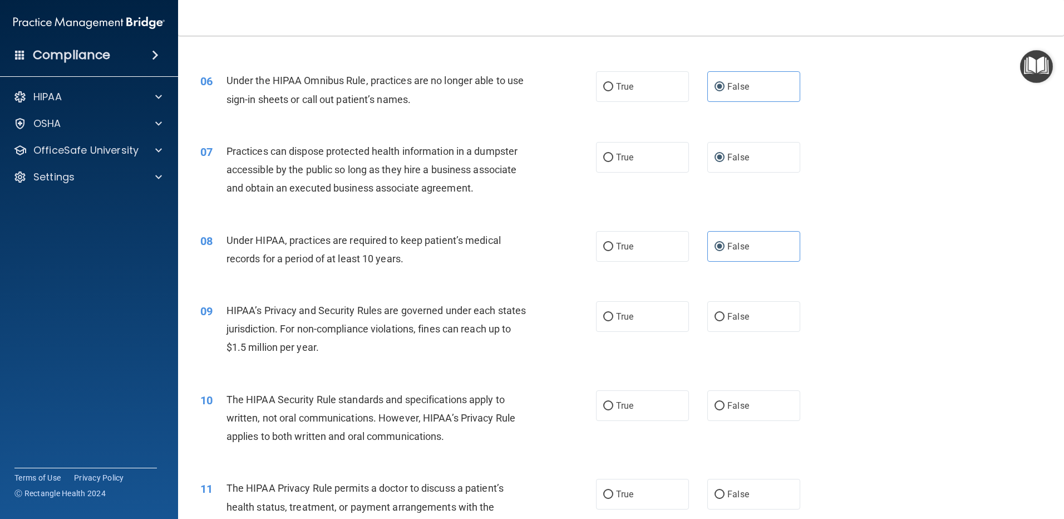
scroll to position [445, 0]
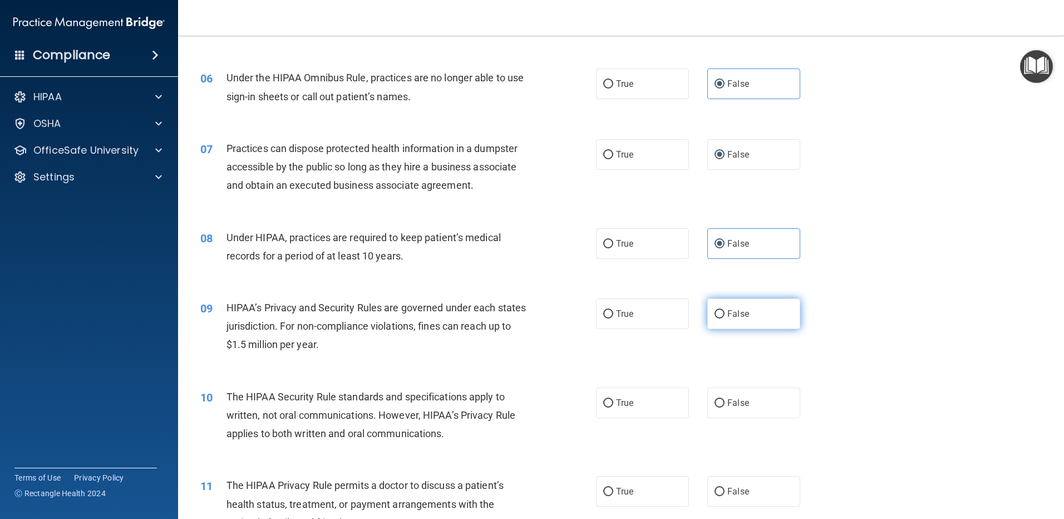
click at [745, 308] on label "False" at bounding box center [753, 313] width 93 height 31
click at [725, 310] on input "False" at bounding box center [720, 314] width 10 height 8
radio input "true"
click at [730, 399] on span "False" at bounding box center [738, 402] width 22 height 11
click at [725, 399] on input "False" at bounding box center [720, 403] width 10 height 8
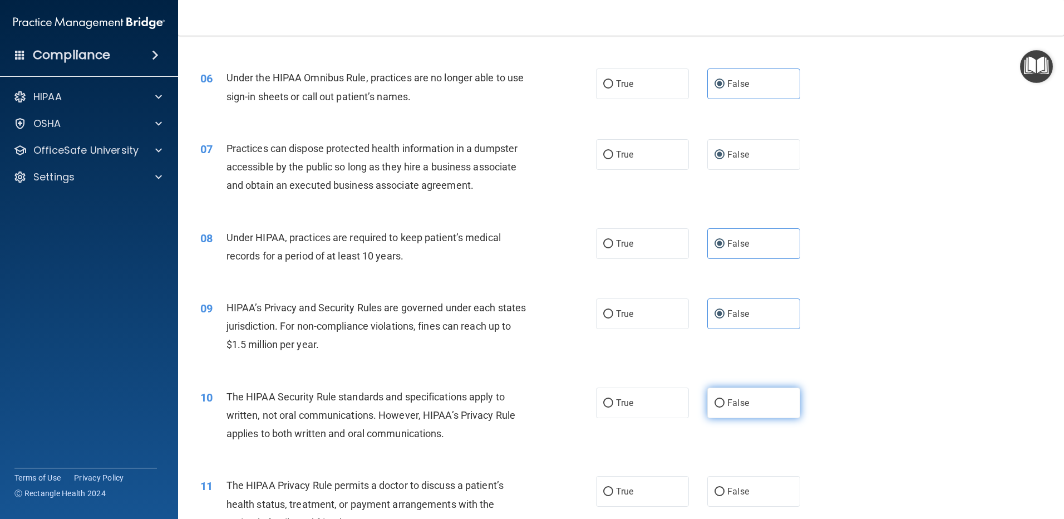
radio input "true"
click at [727, 400] on span "False" at bounding box center [738, 402] width 22 height 11
click at [725, 400] on input "False" at bounding box center [720, 403] width 10 height 8
click at [643, 402] on label "True" at bounding box center [642, 402] width 93 height 31
click at [613, 402] on input "True" at bounding box center [608, 403] width 10 height 8
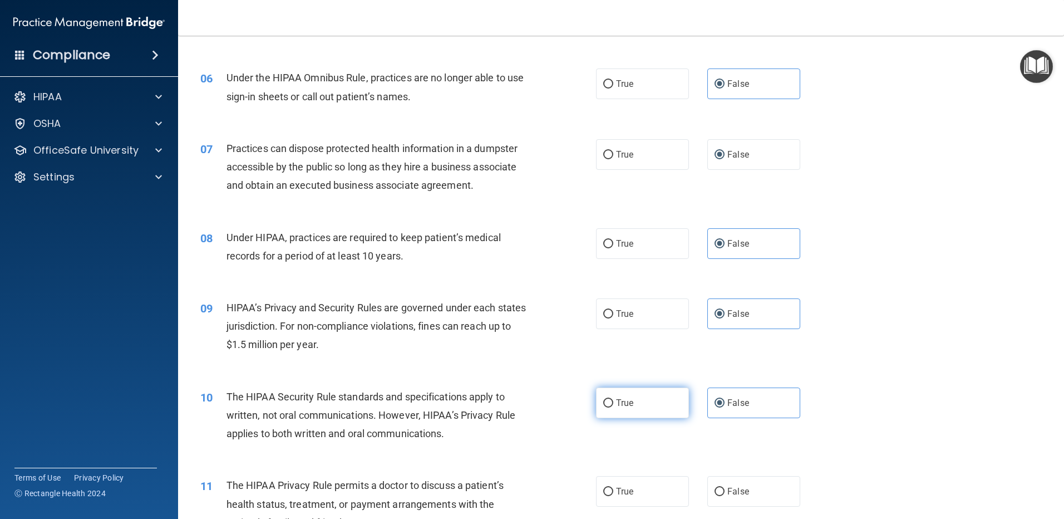
radio input "true"
radio input "false"
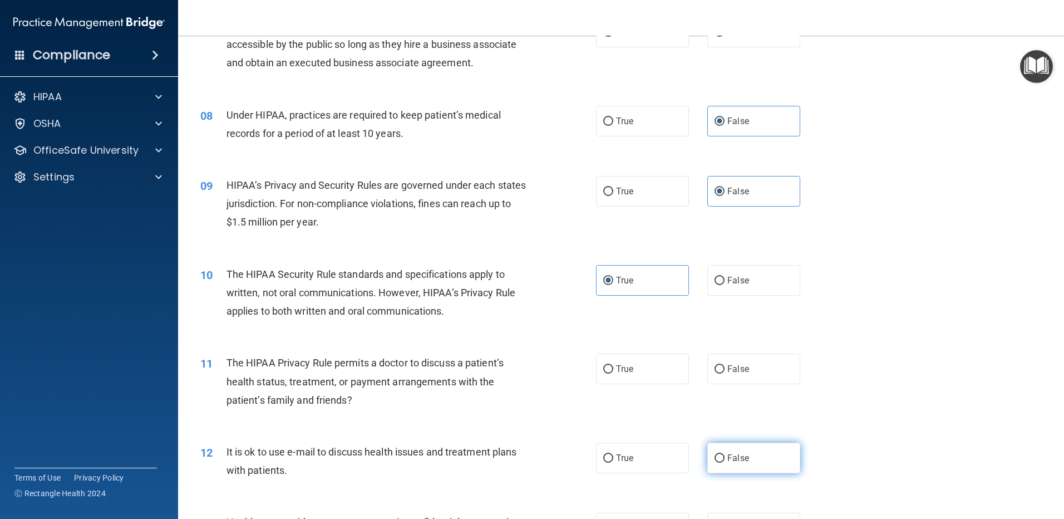
scroll to position [612, 0]
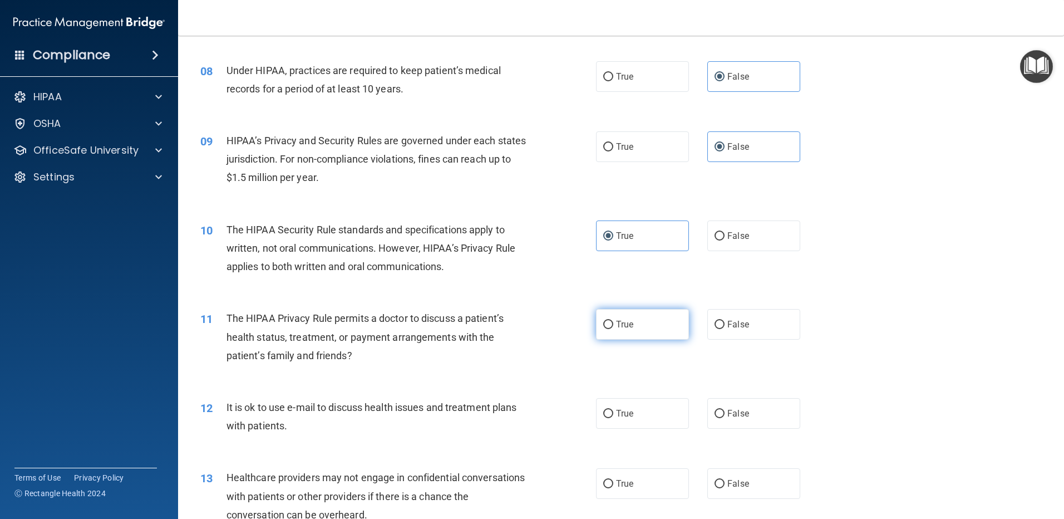
click at [648, 333] on label "True" at bounding box center [642, 324] width 93 height 31
click at [613, 329] on input "True" at bounding box center [608, 325] width 10 height 8
radio input "true"
click at [647, 413] on label "True" at bounding box center [642, 413] width 93 height 31
click at [613, 413] on input "True" at bounding box center [608, 414] width 10 height 8
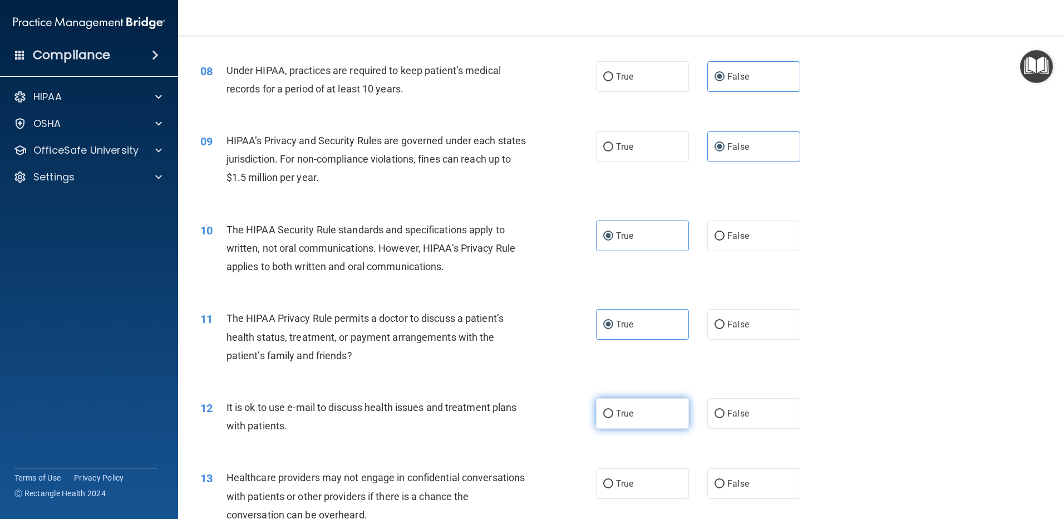
radio input "true"
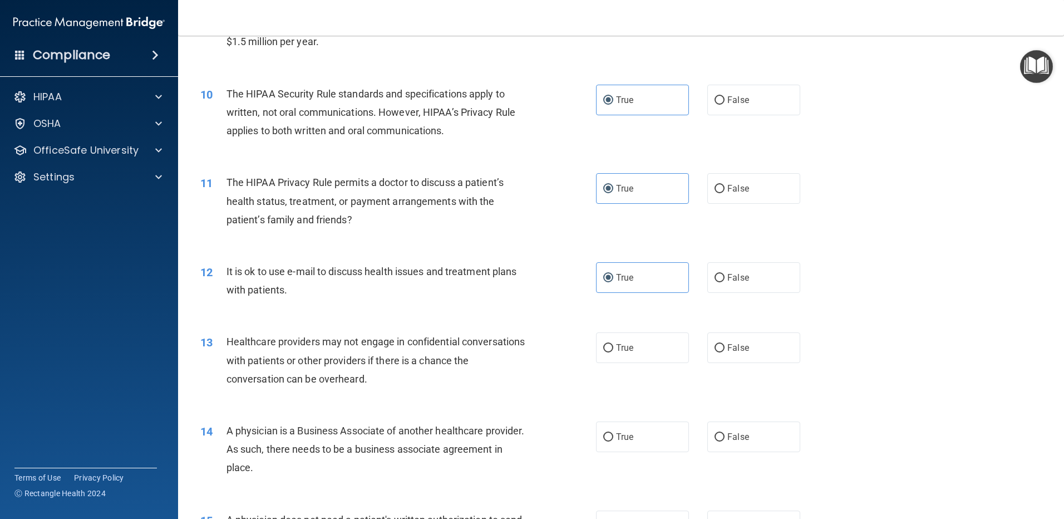
scroll to position [779, 0]
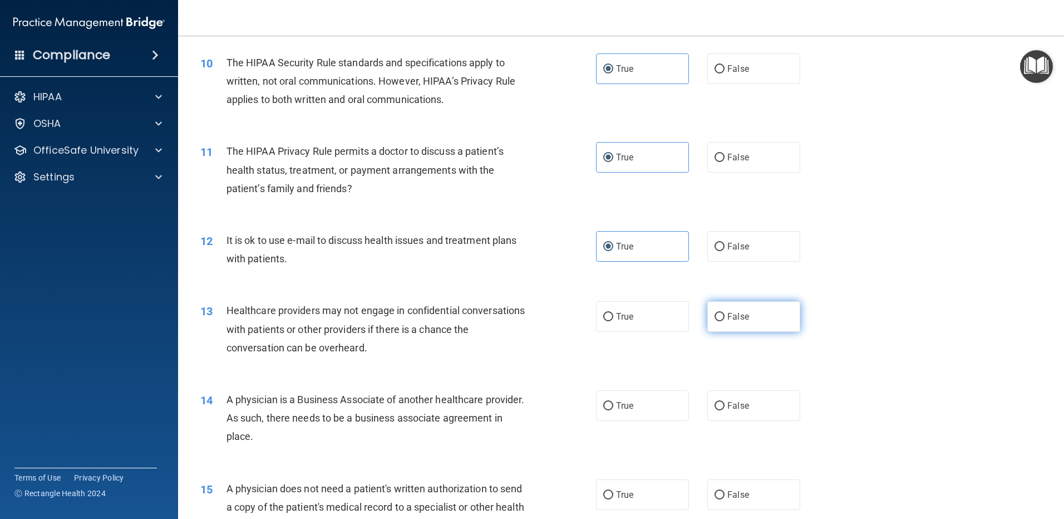
click at [732, 308] on label "False" at bounding box center [753, 316] width 93 height 31
click at [725, 313] on input "False" at bounding box center [720, 317] width 10 height 8
radio input "true"
click at [763, 414] on label "False" at bounding box center [753, 405] width 93 height 31
click at [725, 410] on input "False" at bounding box center [720, 406] width 10 height 8
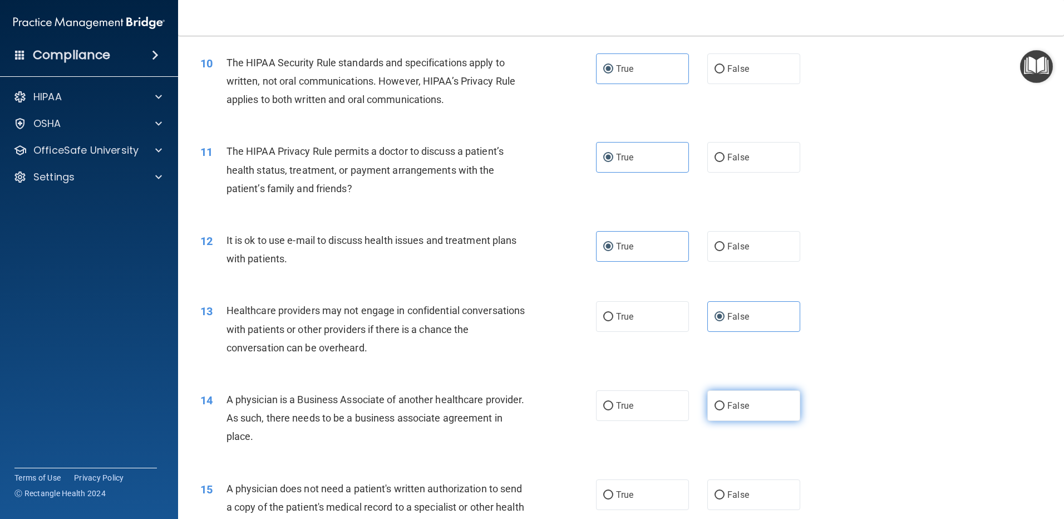
radio input "true"
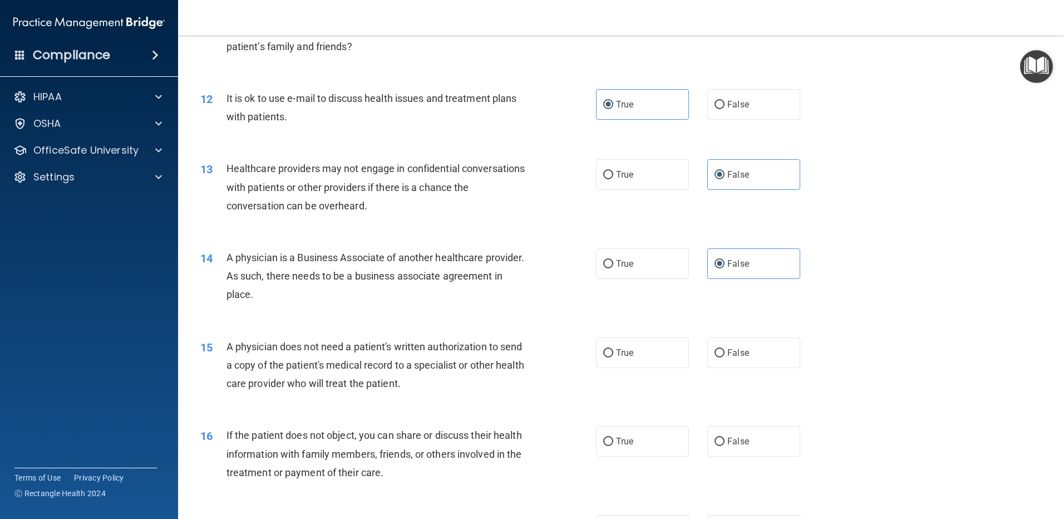
scroll to position [946, 0]
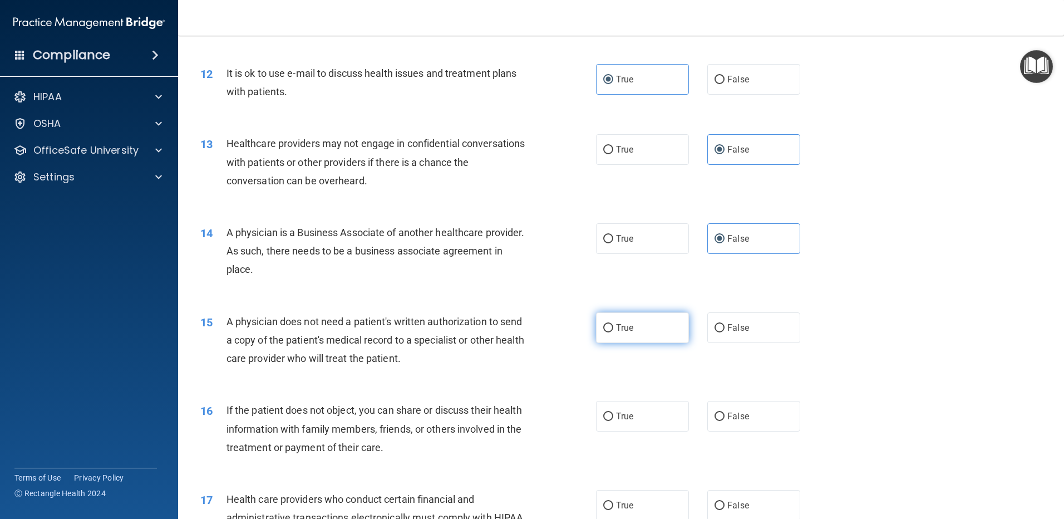
click at [640, 326] on label "True" at bounding box center [642, 327] width 93 height 31
click at [613, 326] on input "True" at bounding box center [608, 328] width 10 height 8
radio input "true"
click at [650, 422] on label "True" at bounding box center [642, 416] width 93 height 31
click at [613, 421] on input "True" at bounding box center [608, 416] width 10 height 8
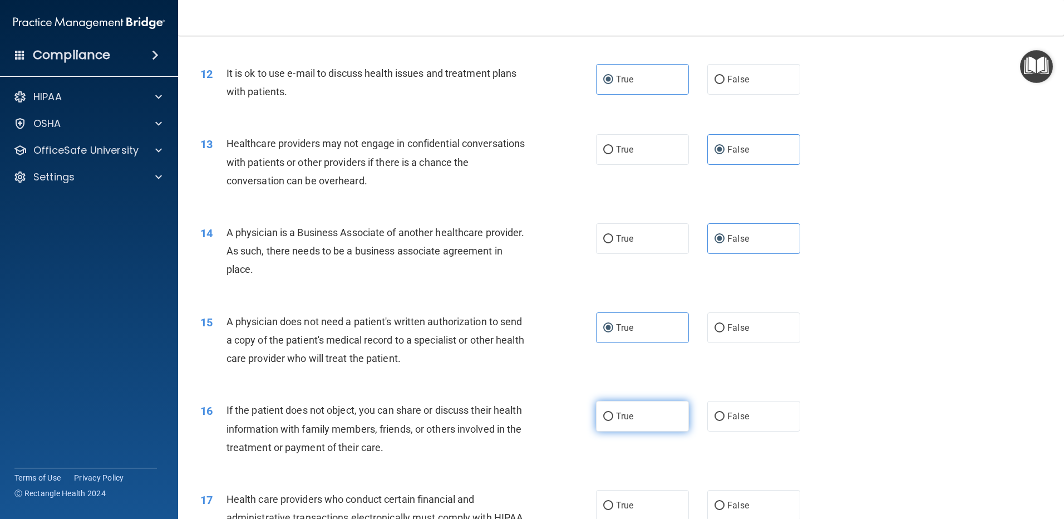
radio input "true"
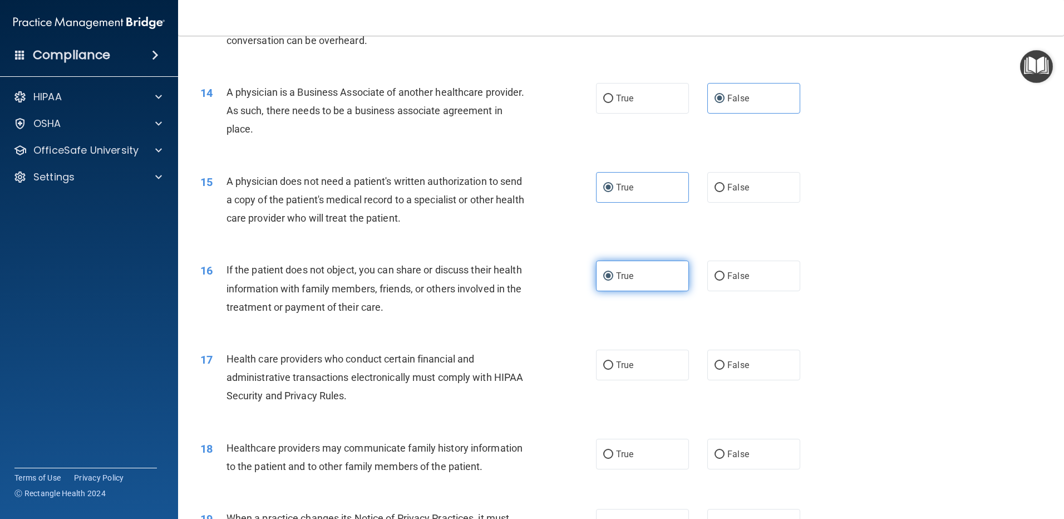
scroll to position [1113, 0]
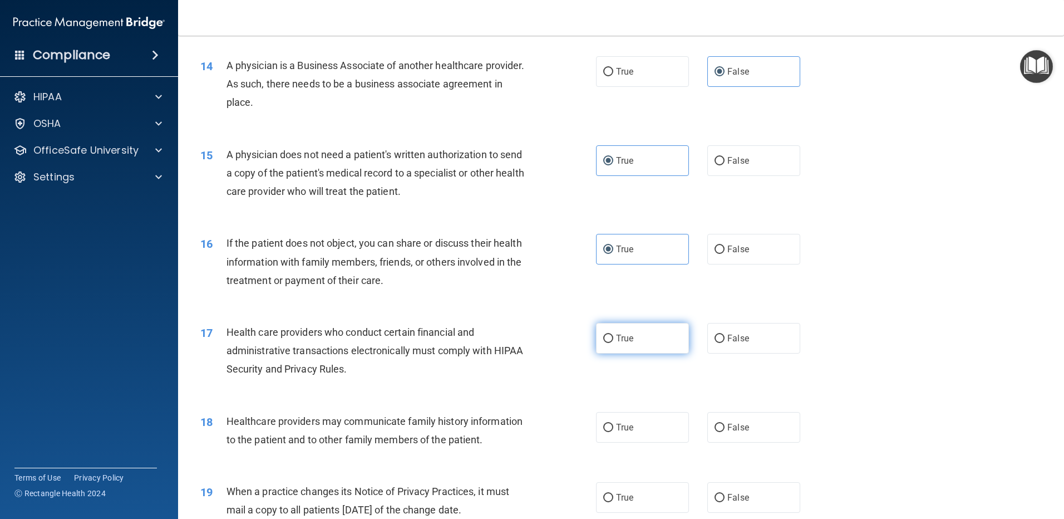
click at [648, 339] on label "True" at bounding box center [642, 338] width 93 height 31
click at [613, 339] on input "True" at bounding box center [608, 339] width 10 height 8
radio input "true"
click at [721, 431] on label "False" at bounding box center [753, 427] width 93 height 31
click at [721, 431] on input "False" at bounding box center [720, 428] width 10 height 8
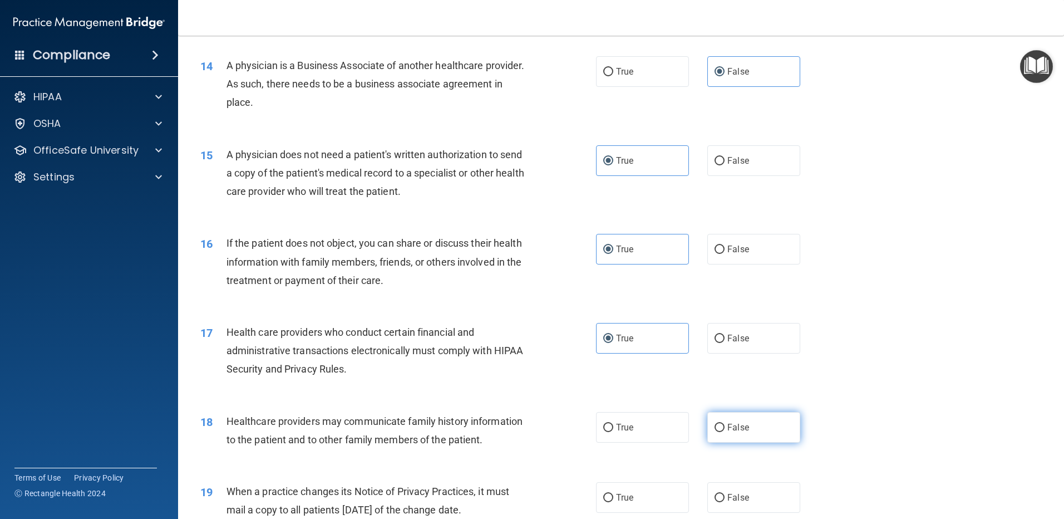
radio input "true"
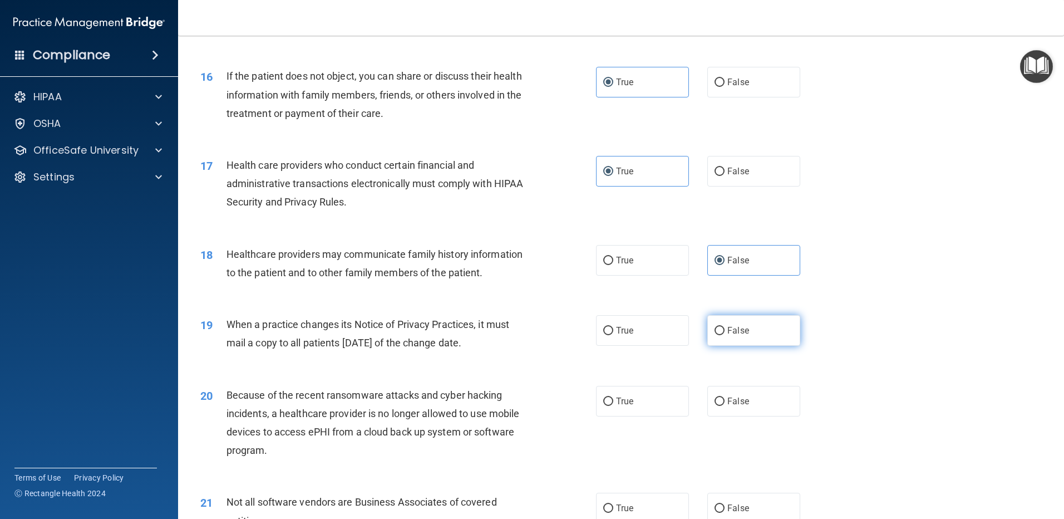
click at [742, 323] on label "False" at bounding box center [753, 330] width 93 height 31
click at [725, 327] on input "False" at bounding box center [720, 331] width 10 height 8
radio input "true"
click at [632, 401] on label "True" at bounding box center [642, 401] width 93 height 31
click at [613, 401] on input "True" at bounding box center [608, 401] width 10 height 8
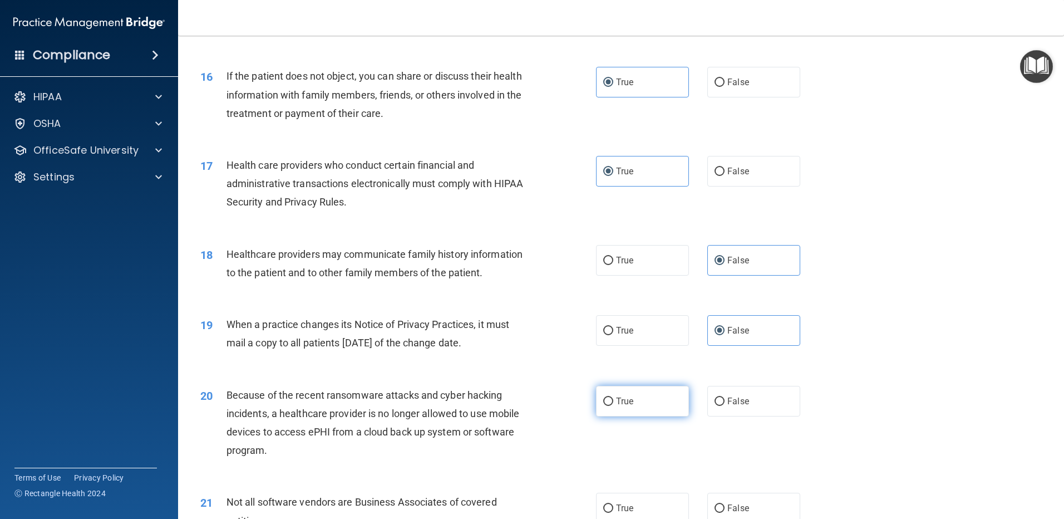
radio input "true"
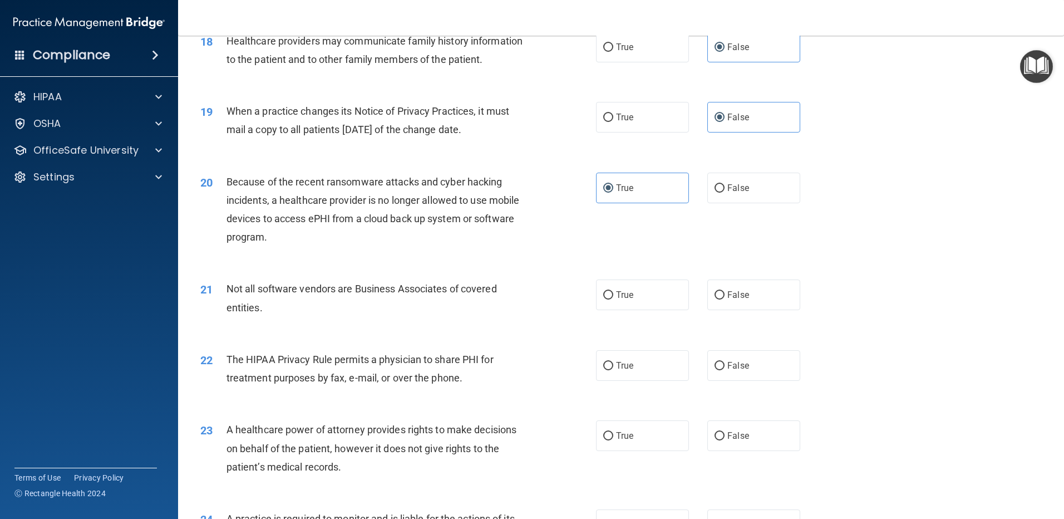
scroll to position [1503, 0]
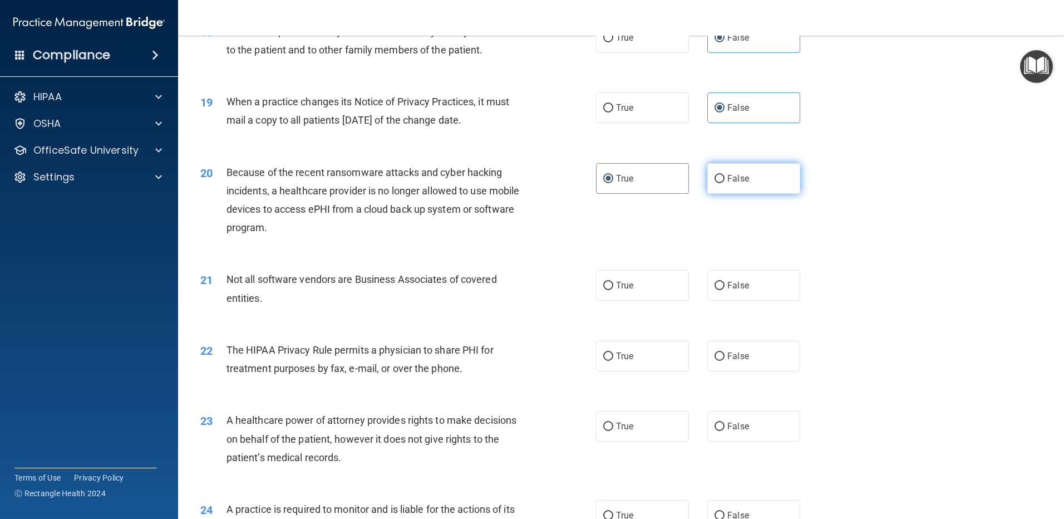
click at [755, 176] on label "False" at bounding box center [753, 178] width 93 height 31
click at [725, 176] on input "False" at bounding box center [720, 179] width 10 height 8
radio input "true"
radio input "false"
click at [627, 283] on span "True" at bounding box center [624, 285] width 17 height 11
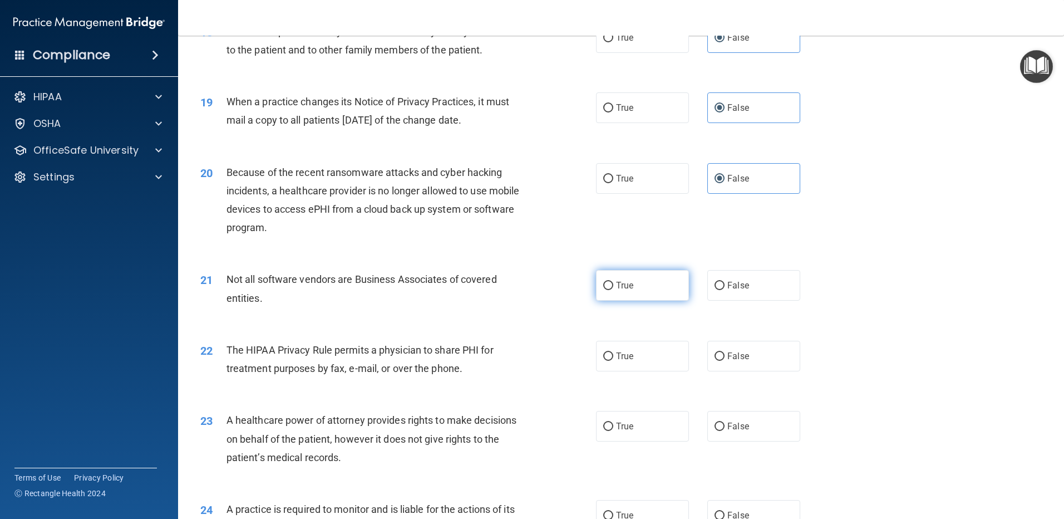
click at [613, 283] on input "True" at bounding box center [608, 286] width 10 height 8
radio input "true"
click at [635, 360] on label "True" at bounding box center [642, 356] width 93 height 31
click at [613, 360] on input "True" at bounding box center [608, 356] width 10 height 8
radio input "true"
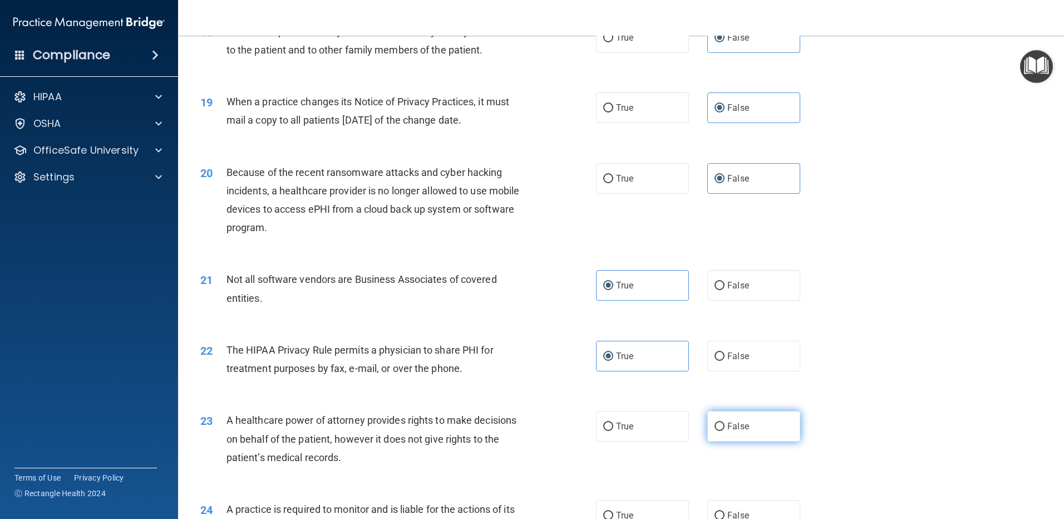
click at [734, 426] on span "False" at bounding box center [738, 426] width 22 height 11
click at [725, 426] on input "False" at bounding box center [720, 426] width 10 height 8
radio input "true"
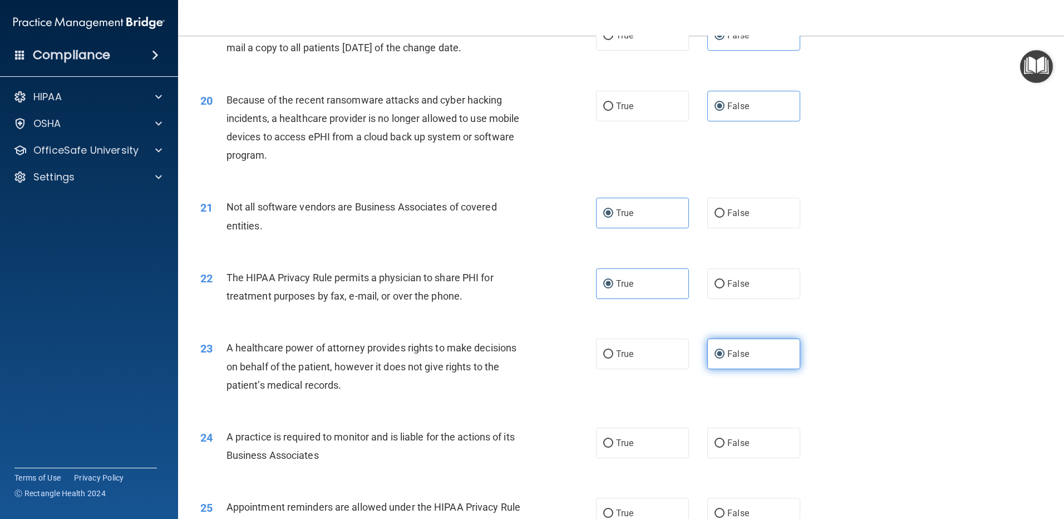
scroll to position [1725, 0]
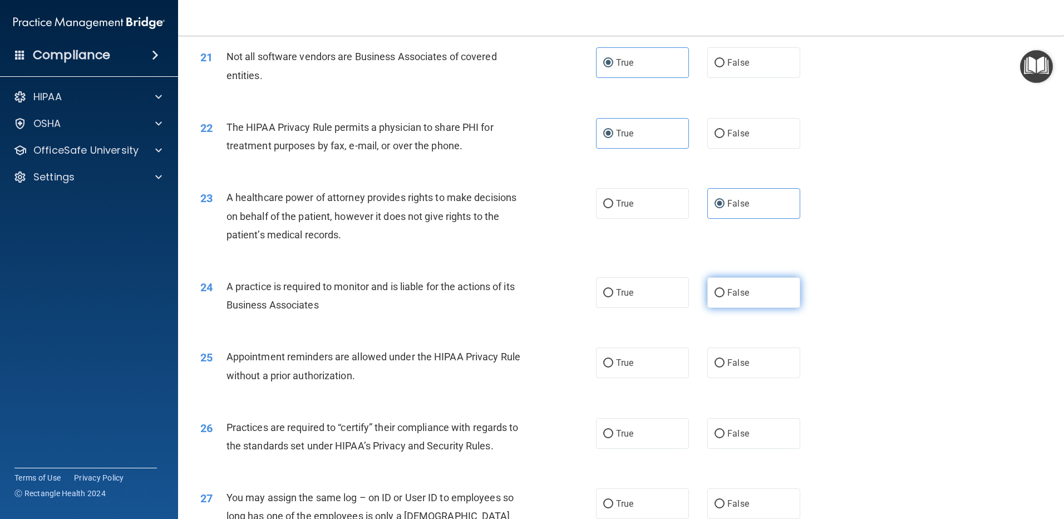
click at [740, 285] on label "False" at bounding box center [753, 292] width 93 height 31
click at [725, 289] on input "False" at bounding box center [720, 293] width 10 height 8
radio input "true"
click at [653, 362] on label "True" at bounding box center [642, 362] width 93 height 31
click at [613, 362] on input "True" at bounding box center [608, 363] width 10 height 8
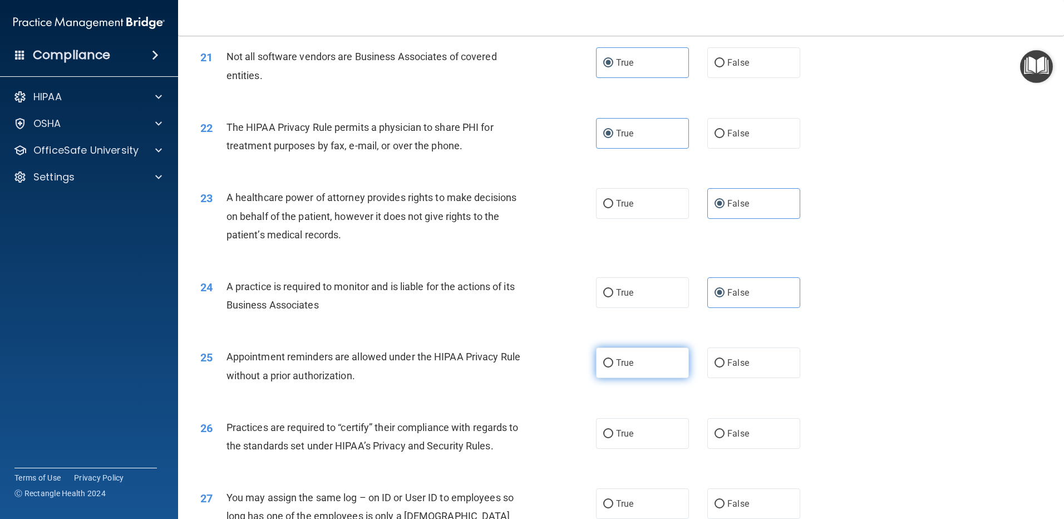
radio input "true"
click at [737, 438] on span "False" at bounding box center [738, 433] width 22 height 11
click at [725, 438] on input "False" at bounding box center [720, 434] width 10 height 8
radio input "true"
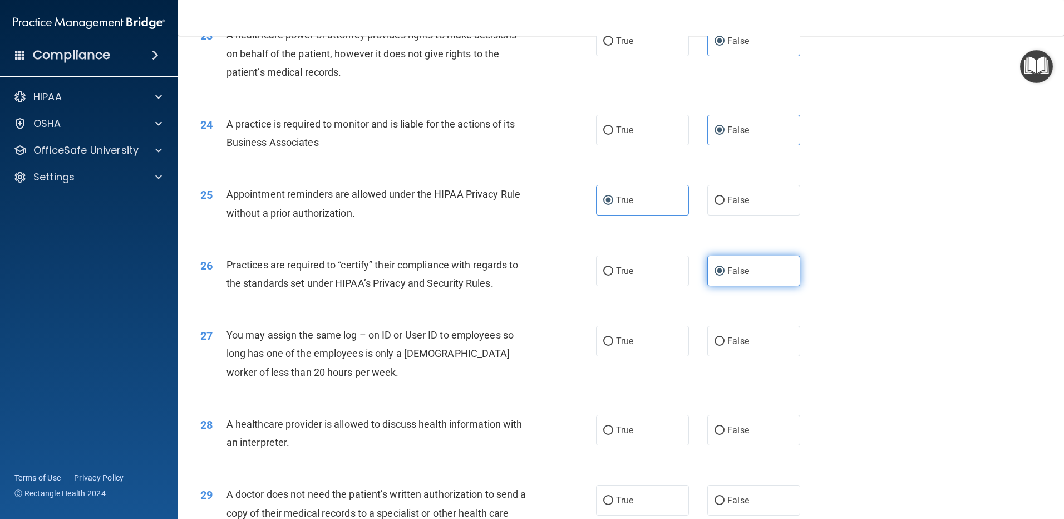
scroll to position [1892, 0]
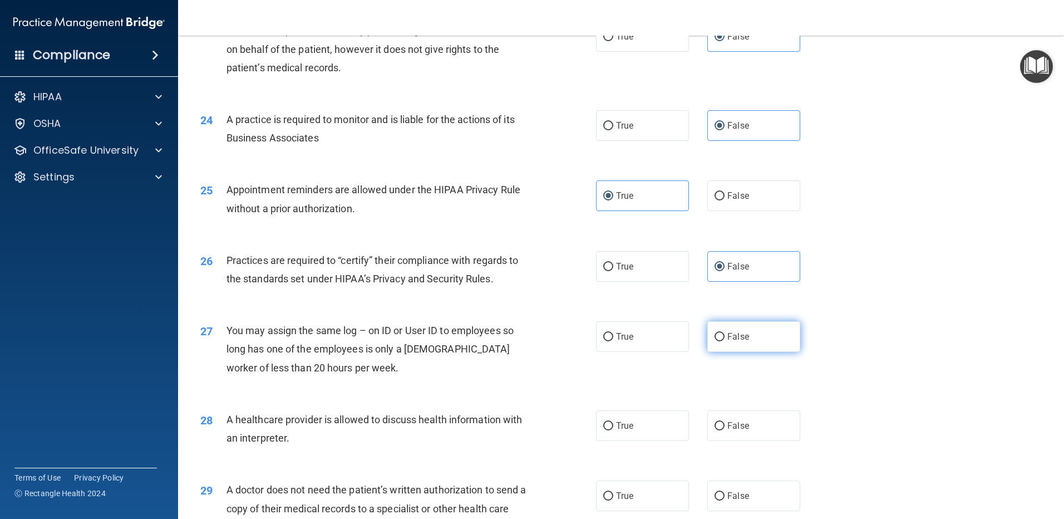
click at [741, 341] on span "False" at bounding box center [738, 336] width 22 height 11
click at [725, 341] on input "False" at bounding box center [720, 337] width 10 height 8
radio input "true"
click at [653, 427] on label "True" at bounding box center [642, 425] width 93 height 31
click at [613, 427] on input "True" at bounding box center [608, 426] width 10 height 8
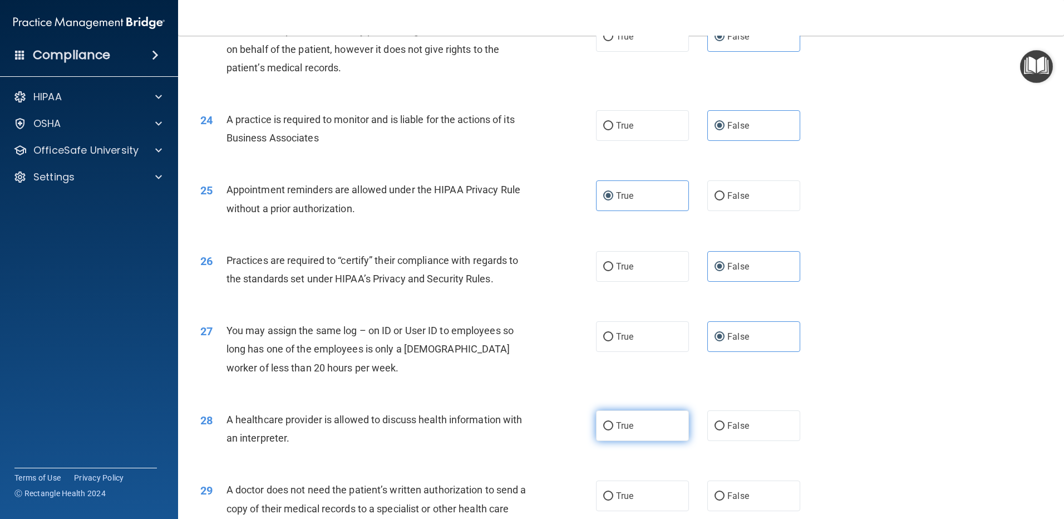
radio input "true"
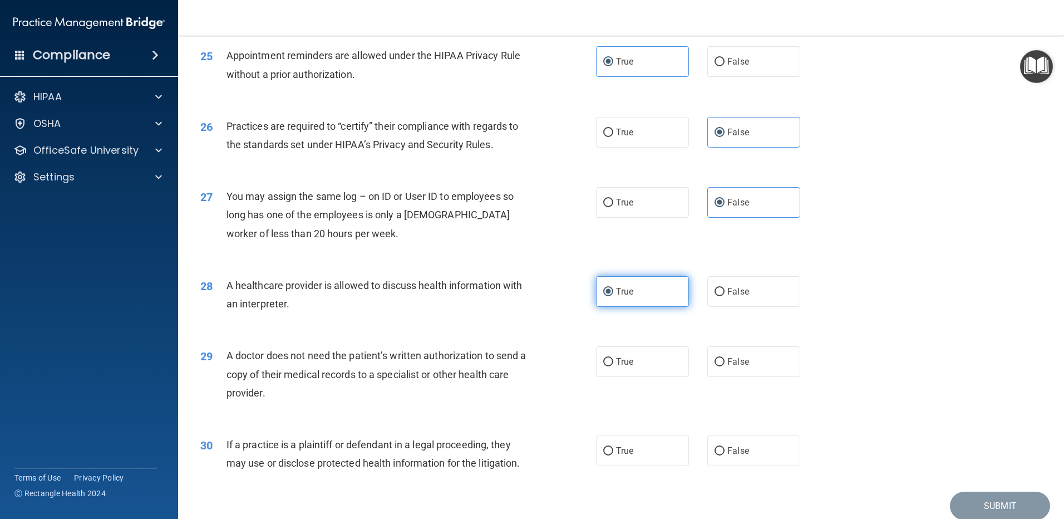
scroll to position [2059, 0]
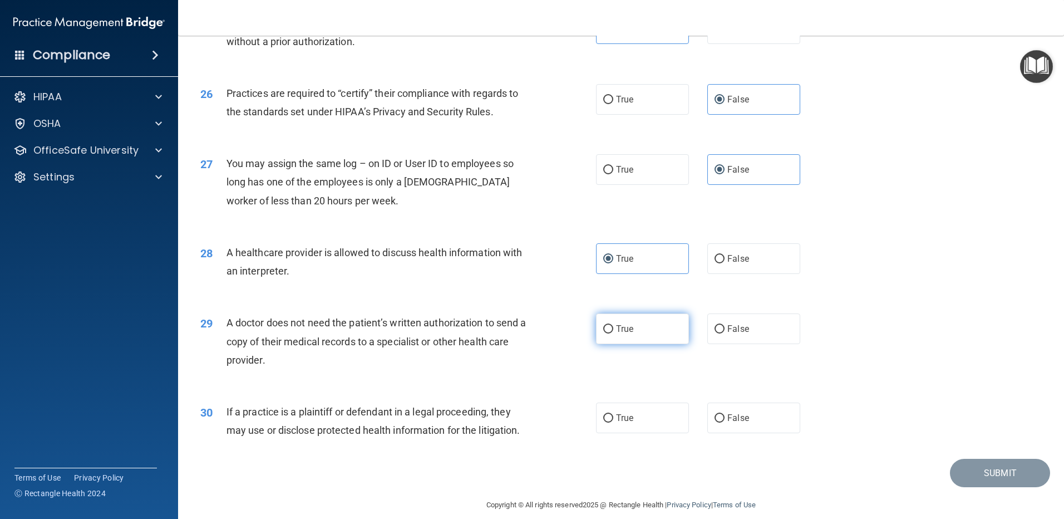
click at [655, 336] on label "True" at bounding box center [642, 328] width 93 height 31
click at [613, 333] on input "True" at bounding box center [608, 329] width 10 height 8
radio input "true"
click at [631, 417] on label "True" at bounding box center [642, 417] width 93 height 31
click at [613, 417] on input "True" at bounding box center [608, 418] width 10 height 8
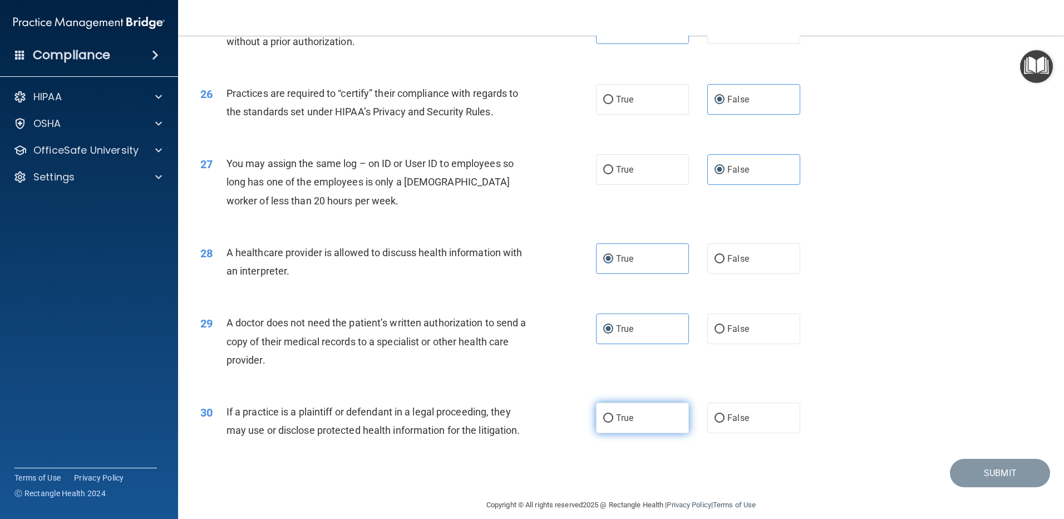
radio input "true"
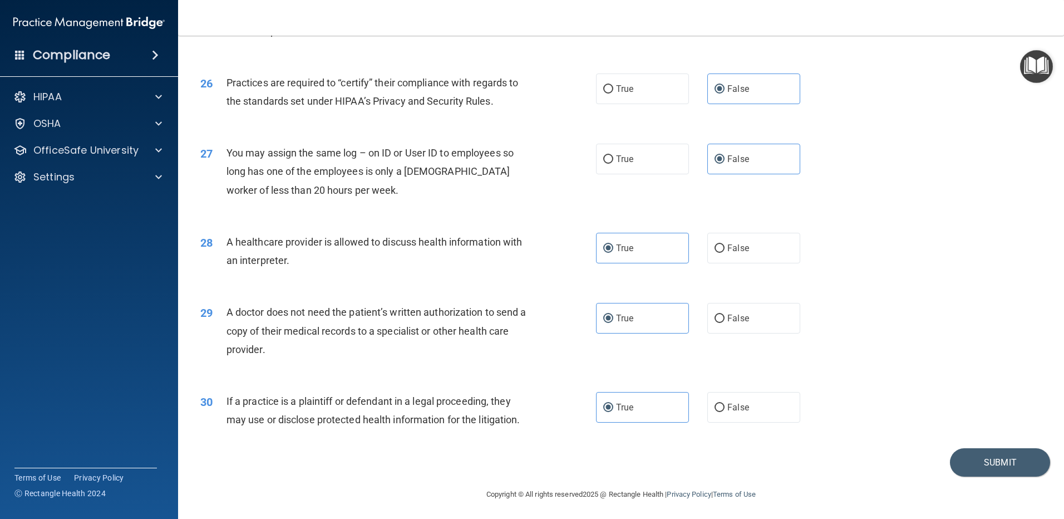
scroll to position [2072, 0]
click at [977, 465] on button "Submit" at bounding box center [1000, 460] width 100 height 28
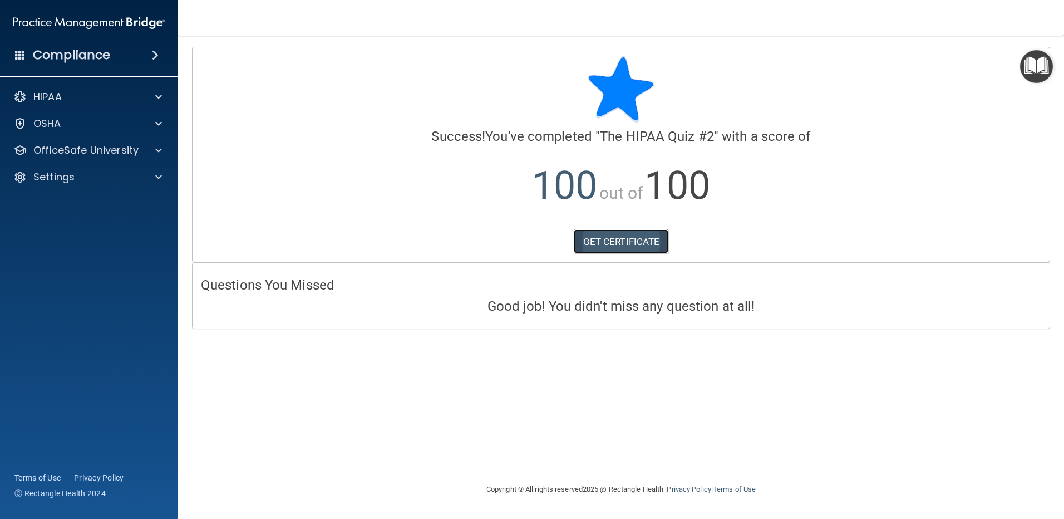
click at [631, 249] on link "GET CERTIFICATE" at bounding box center [621, 241] width 95 height 24
click at [156, 151] on span at bounding box center [158, 150] width 7 height 13
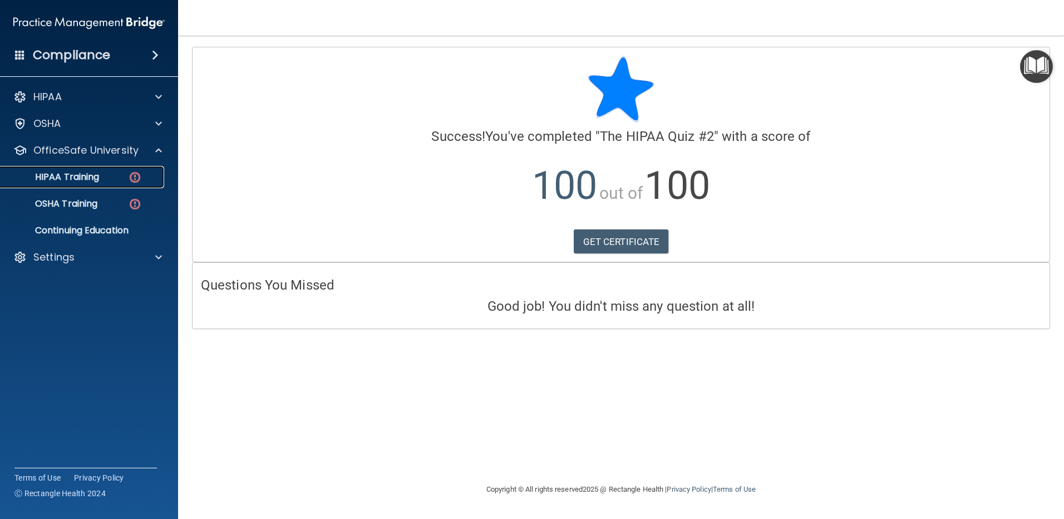
click at [110, 175] on div "HIPAA Training" at bounding box center [83, 176] width 152 height 11
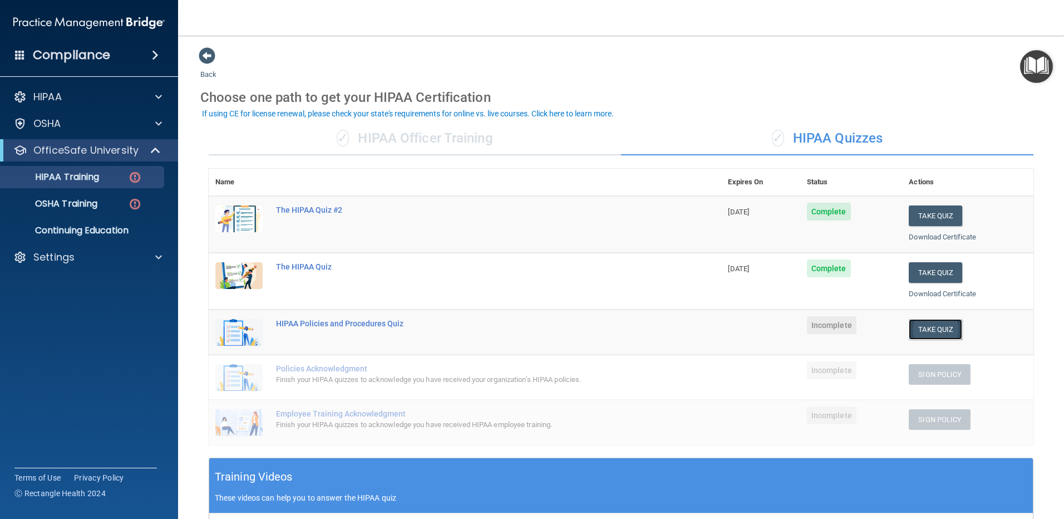
click at [941, 328] on button "Take Quiz" at bounding box center [935, 329] width 53 height 21
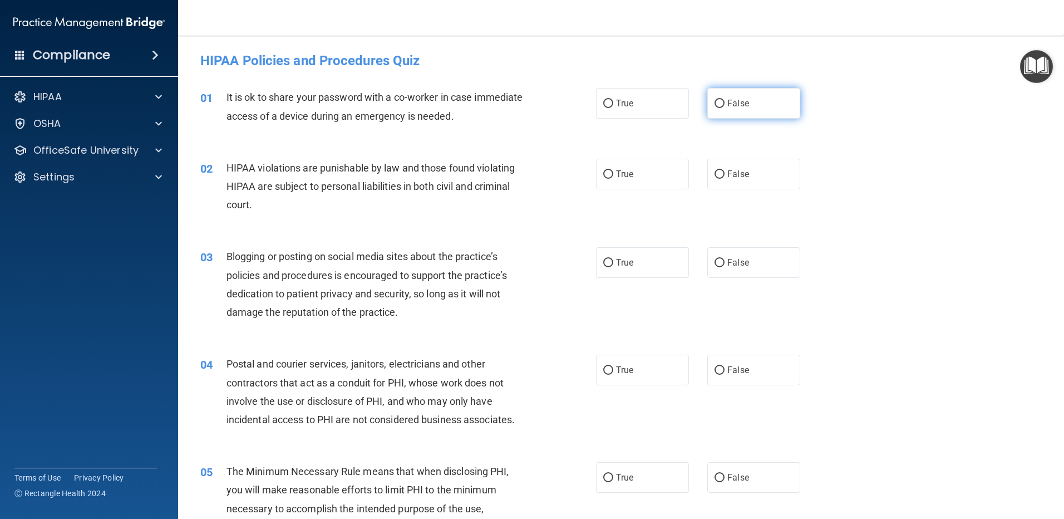
click at [738, 102] on span "False" at bounding box center [738, 103] width 22 height 11
click at [725, 102] on input "False" at bounding box center [720, 104] width 10 height 8
radio input "true"
click at [607, 166] on label "True" at bounding box center [642, 174] width 93 height 31
click at [607, 170] on input "True" at bounding box center [608, 174] width 10 height 8
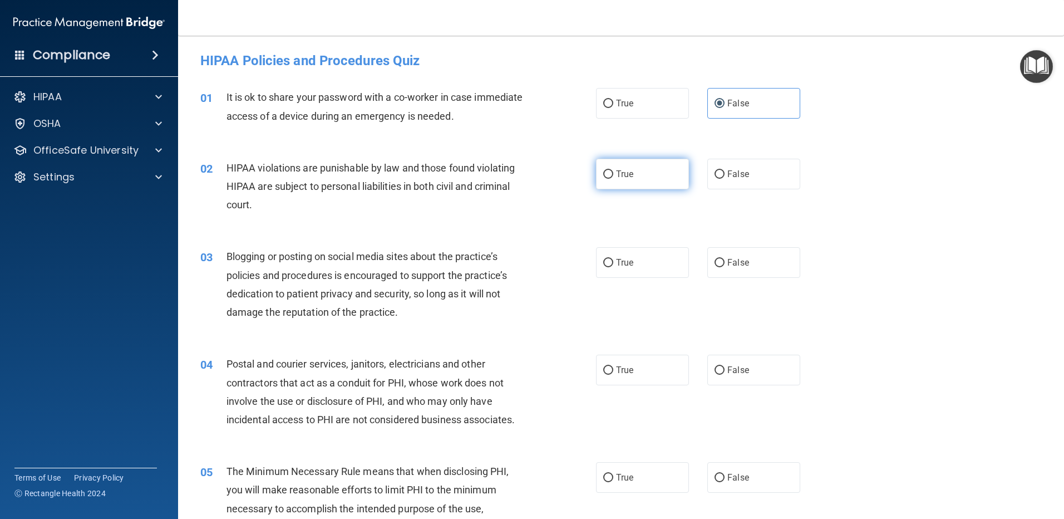
radio input "true"
click at [723, 255] on label "False" at bounding box center [753, 262] width 93 height 31
click at [723, 259] on input "False" at bounding box center [720, 263] width 10 height 8
radio input "true"
click at [660, 370] on label "True" at bounding box center [642, 370] width 93 height 31
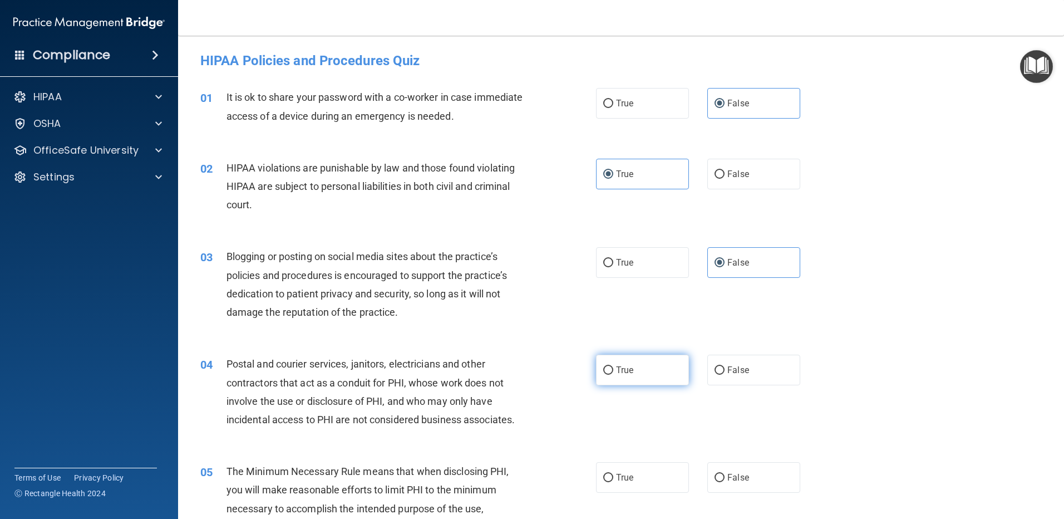
click at [613, 370] on input "True" at bounding box center [608, 370] width 10 height 8
radio input "true"
click at [655, 471] on label "True" at bounding box center [642, 477] width 93 height 31
click at [613, 474] on input "True" at bounding box center [608, 478] width 10 height 8
radio input "true"
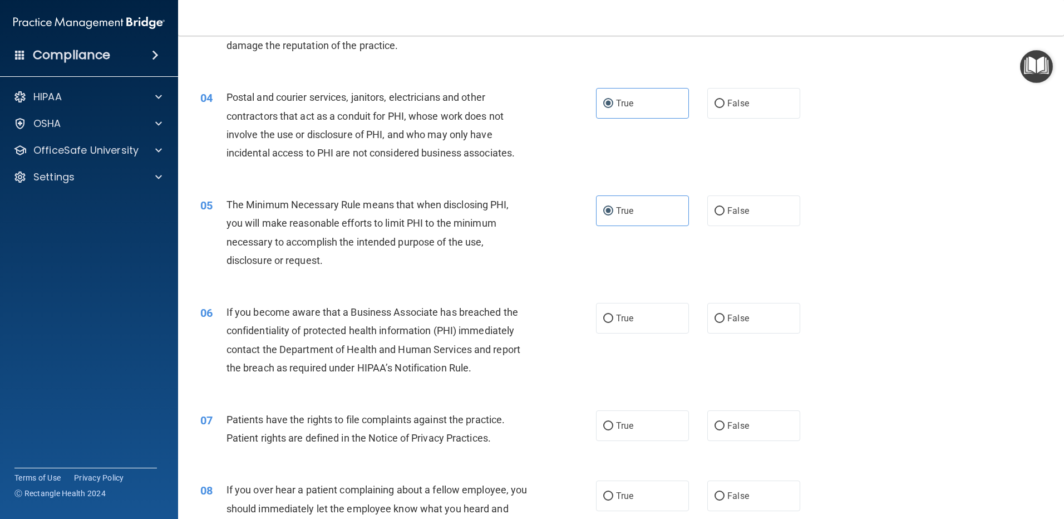
scroll to position [278, 0]
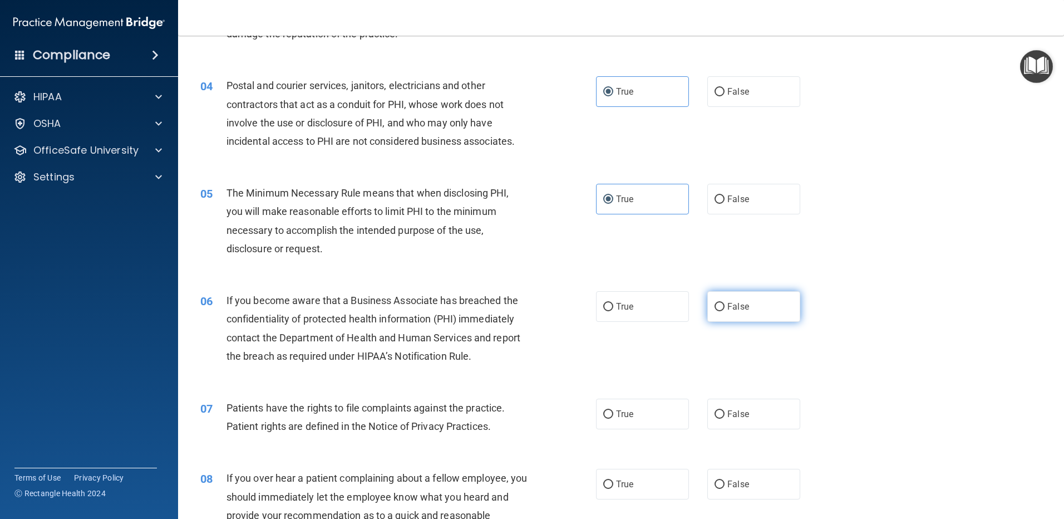
click at [729, 306] on span "False" at bounding box center [738, 306] width 22 height 11
click at [725, 306] on input "False" at bounding box center [720, 307] width 10 height 8
radio input "true"
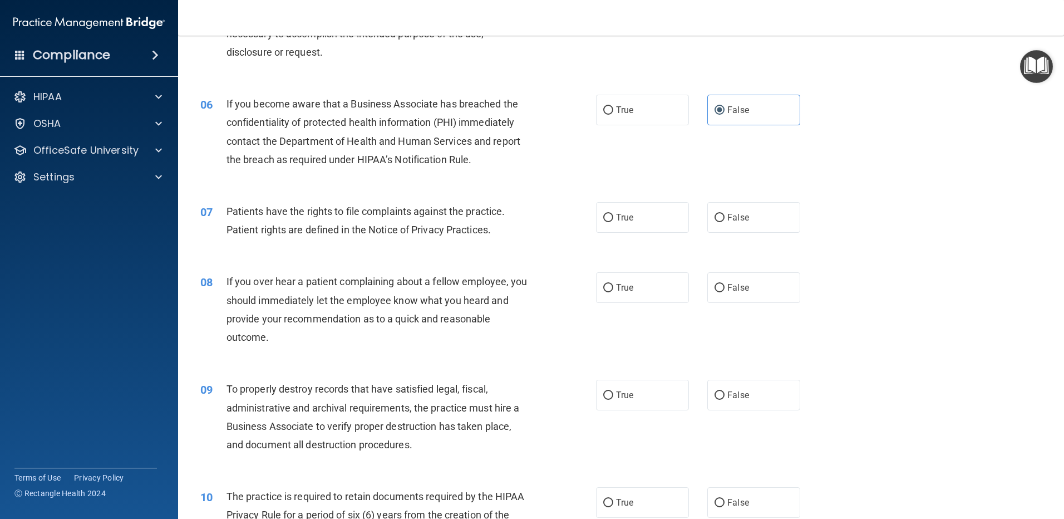
scroll to position [501, 0]
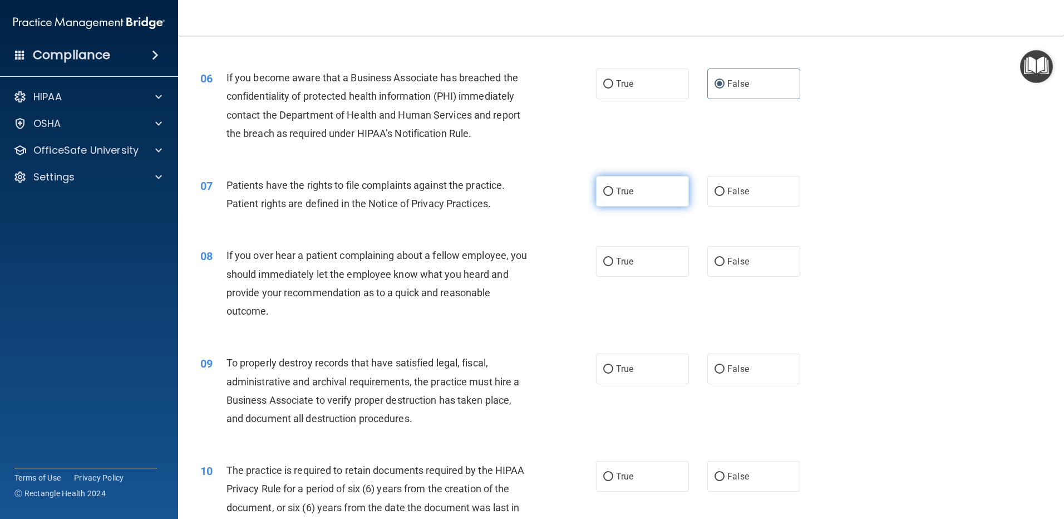
click at [640, 189] on label "True" at bounding box center [642, 191] width 93 height 31
click at [613, 189] on input "True" at bounding box center [608, 192] width 10 height 8
radio input "true"
click at [749, 256] on label "False" at bounding box center [753, 261] width 93 height 31
click at [725, 258] on input "False" at bounding box center [720, 262] width 10 height 8
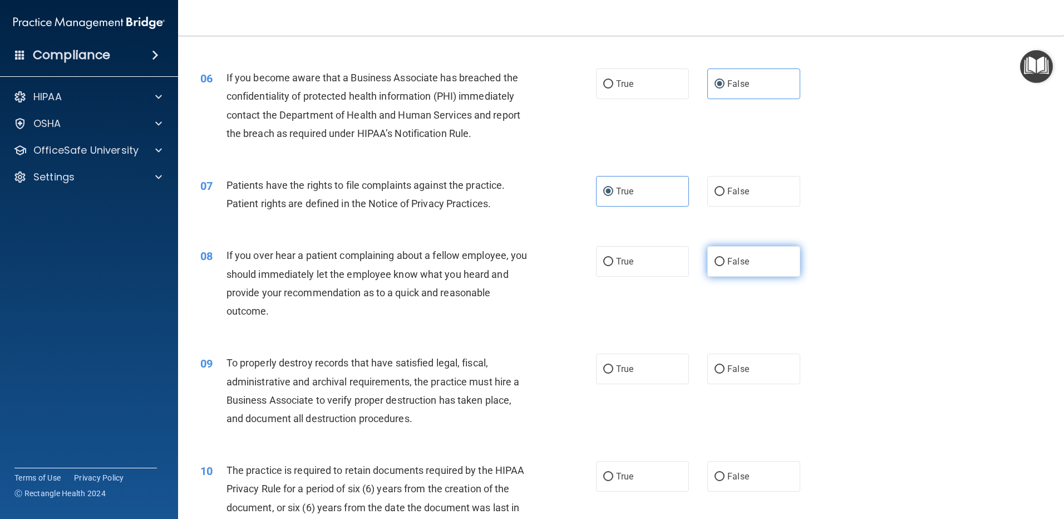
radio input "true"
click at [699, 377] on div "True False" at bounding box center [707, 368] width 223 height 31
click at [715, 372] on input "False" at bounding box center [720, 369] width 10 height 8
radio input "true"
click at [627, 479] on span "True" at bounding box center [624, 476] width 17 height 11
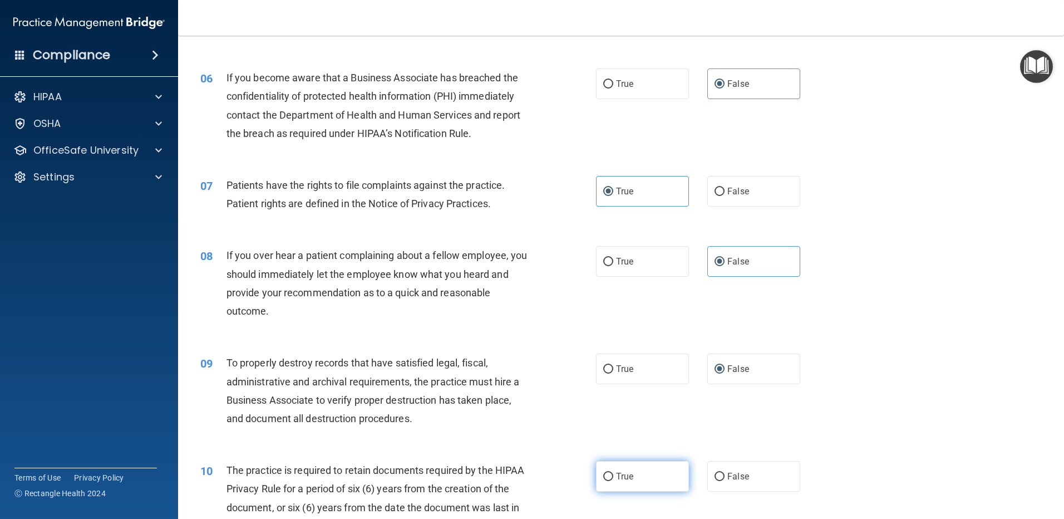
click at [613, 479] on input "True" at bounding box center [608, 477] width 10 height 8
radio input "true"
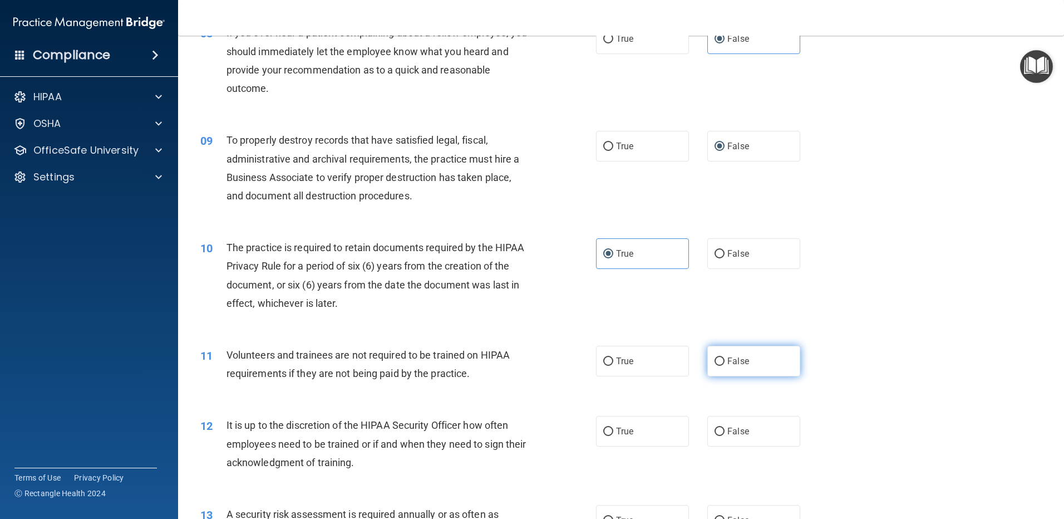
click at [732, 362] on span "False" at bounding box center [738, 361] width 22 height 11
click at [725, 362] on input "False" at bounding box center [720, 361] width 10 height 8
radio input "true"
click at [729, 431] on span "False" at bounding box center [738, 431] width 22 height 11
click at [725, 431] on input "False" at bounding box center [720, 431] width 10 height 8
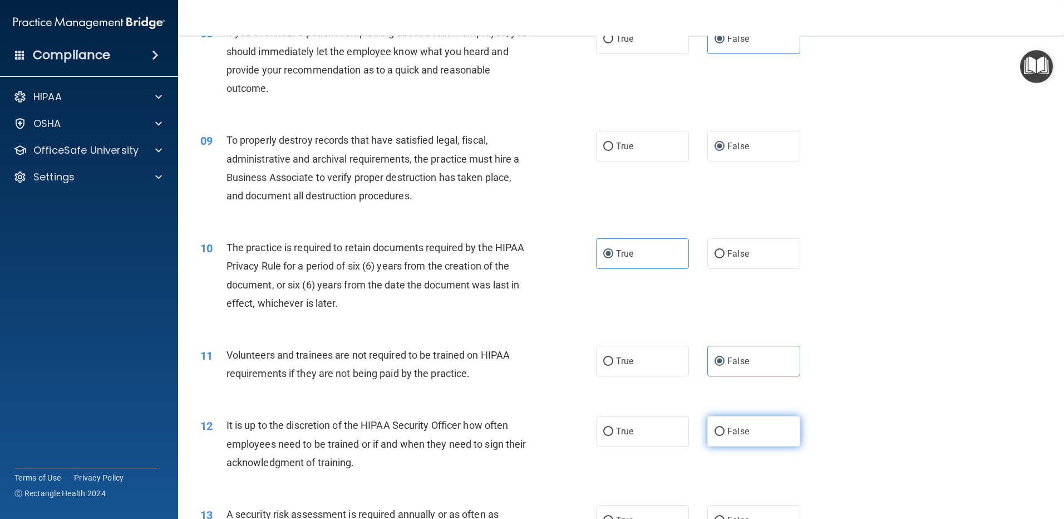
radio input "true"
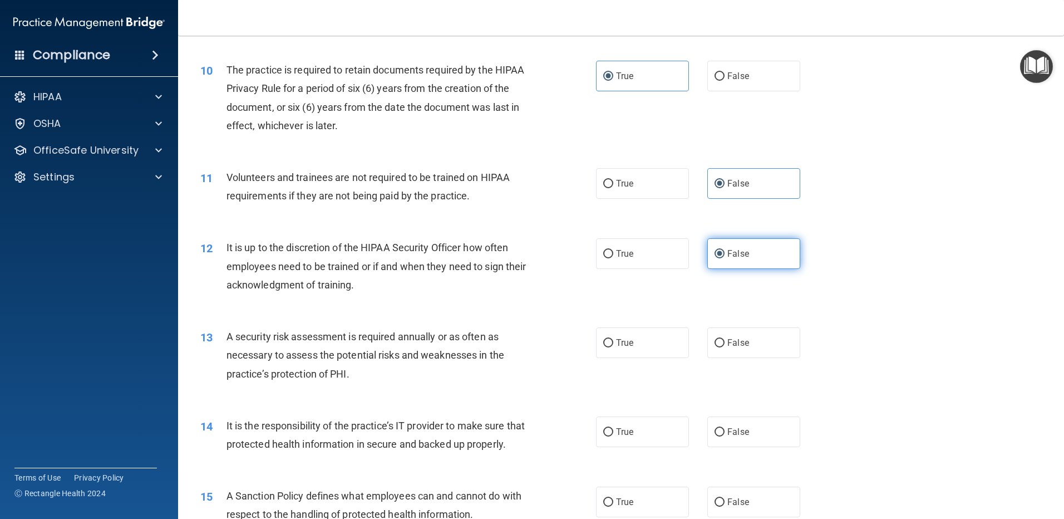
scroll to position [946, 0]
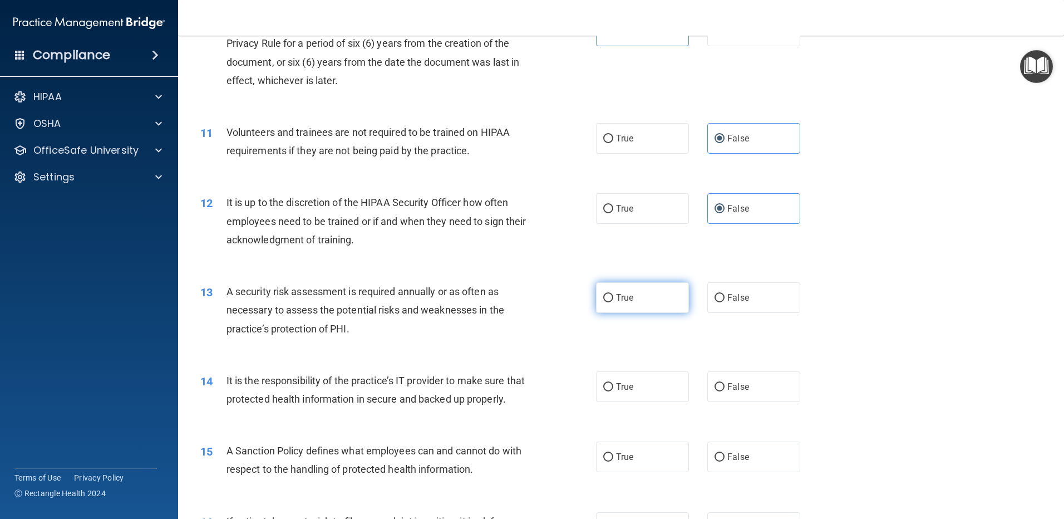
click at [652, 295] on label "True" at bounding box center [642, 297] width 93 height 31
click at [613, 295] on input "True" at bounding box center [608, 298] width 10 height 8
radio input "true"
click at [727, 389] on span "False" at bounding box center [738, 386] width 22 height 11
click at [724, 389] on input "False" at bounding box center [720, 387] width 10 height 8
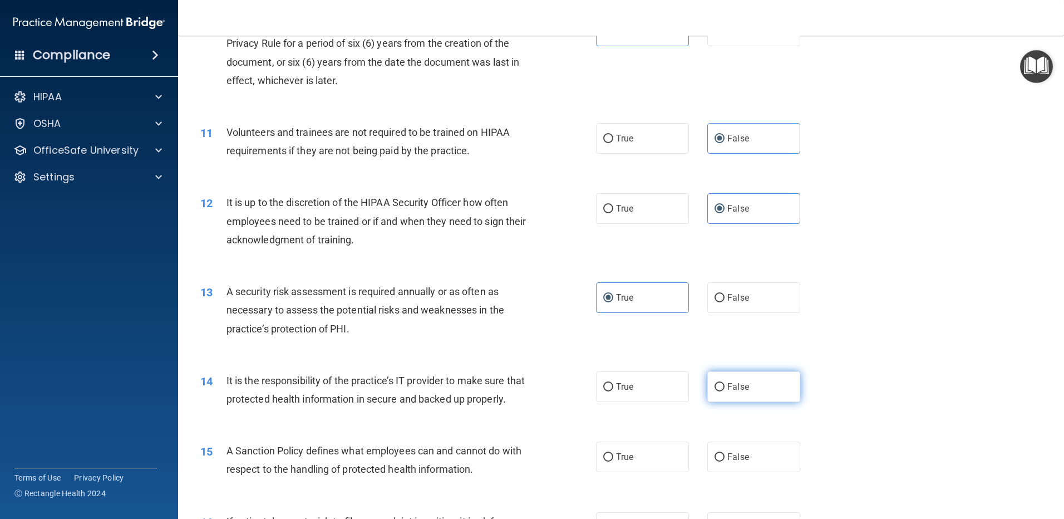
radio input "true"
click at [718, 461] on input "False" at bounding box center [720, 457] width 10 height 8
radio input "true"
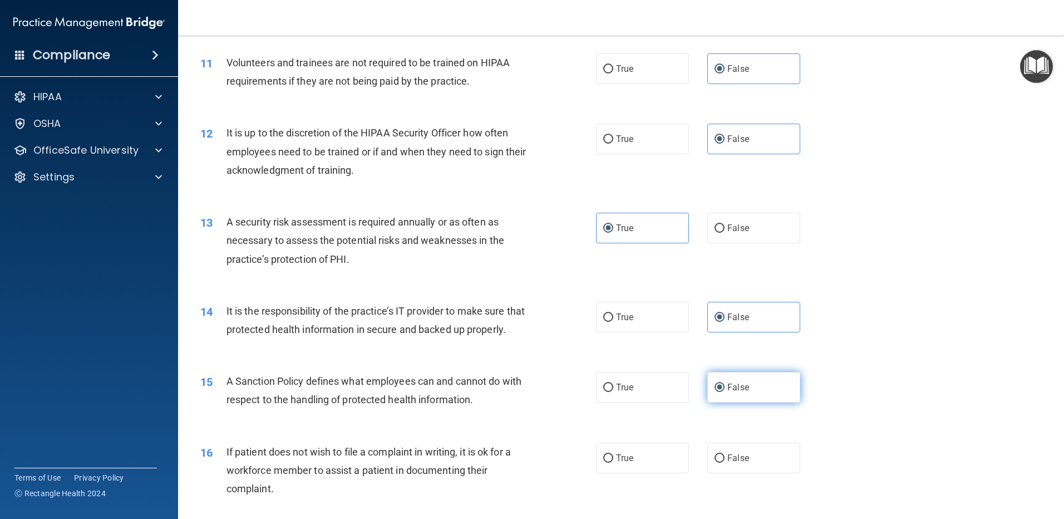
scroll to position [1169, 0]
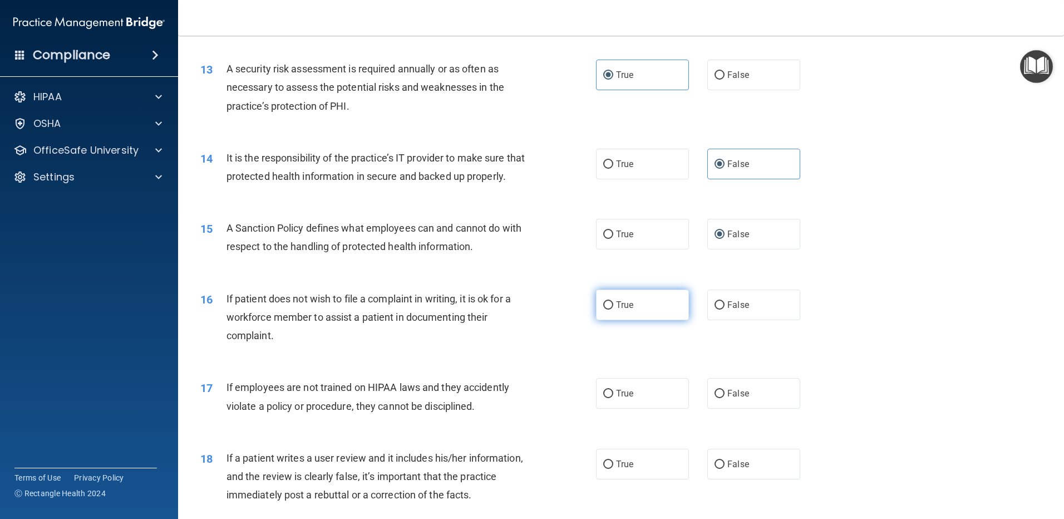
click at [641, 319] on label "True" at bounding box center [642, 304] width 93 height 31
click at [613, 309] on input "True" at bounding box center [608, 305] width 10 height 8
radio input "true"
click at [733, 399] on span "False" at bounding box center [738, 393] width 22 height 11
click at [725, 398] on input "False" at bounding box center [720, 394] width 10 height 8
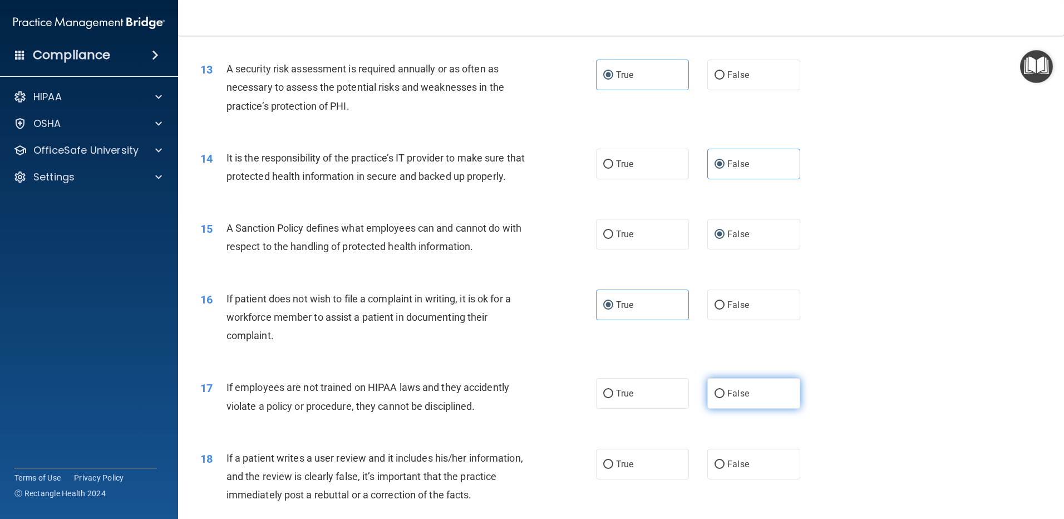
radio input "true"
click at [720, 478] on label "False" at bounding box center [753, 464] width 93 height 31
click at [720, 469] on input "False" at bounding box center [720, 464] width 10 height 8
radio input "true"
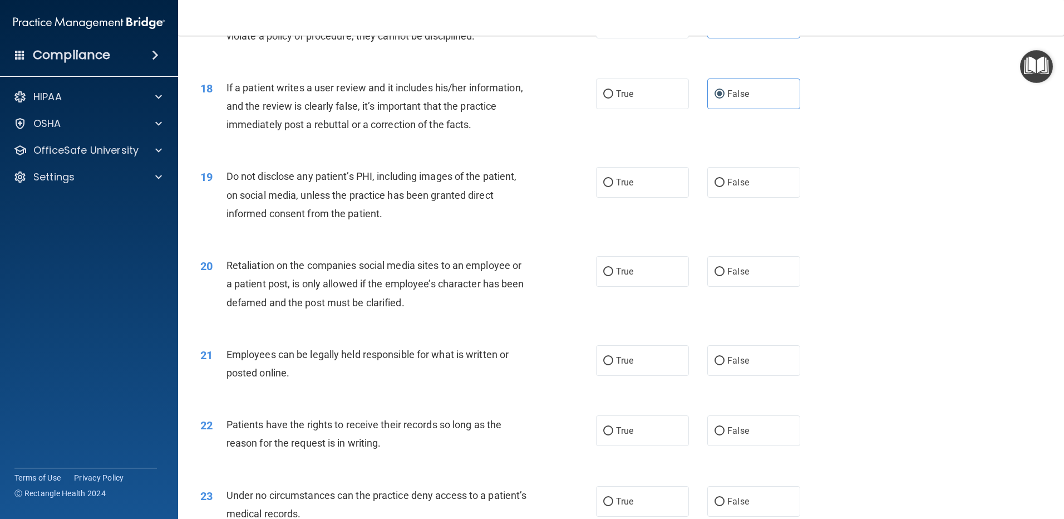
scroll to position [1558, 0]
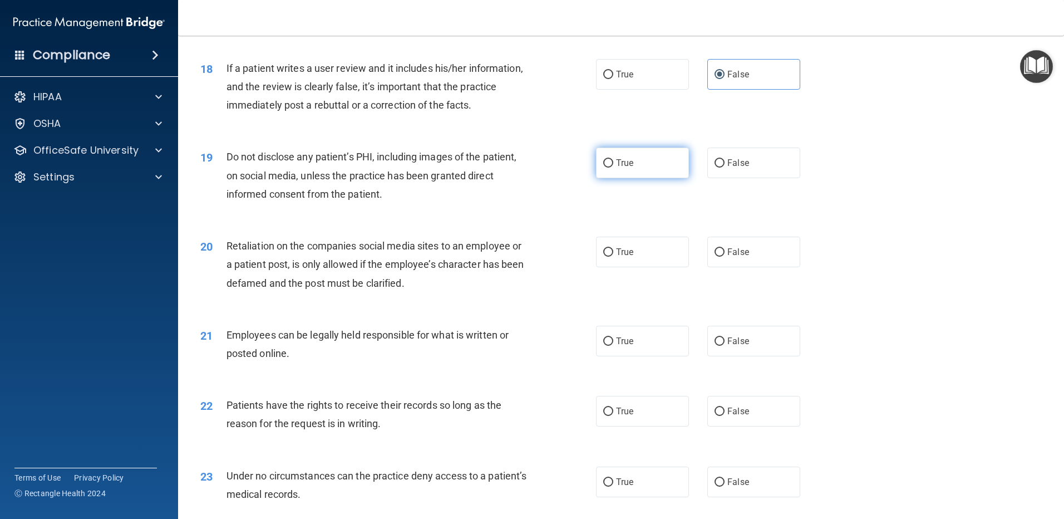
click at [650, 178] on label "True" at bounding box center [642, 162] width 93 height 31
click at [613, 168] on input "True" at bounding box center [608, 163] width 10 height 8
radio input "true"
click at [725, 267] on label "False" at bounding box center [753, 252] width 93 height 31
click at [709, 265] on label "False" at bounding box center [753, 252] width 93 height 31
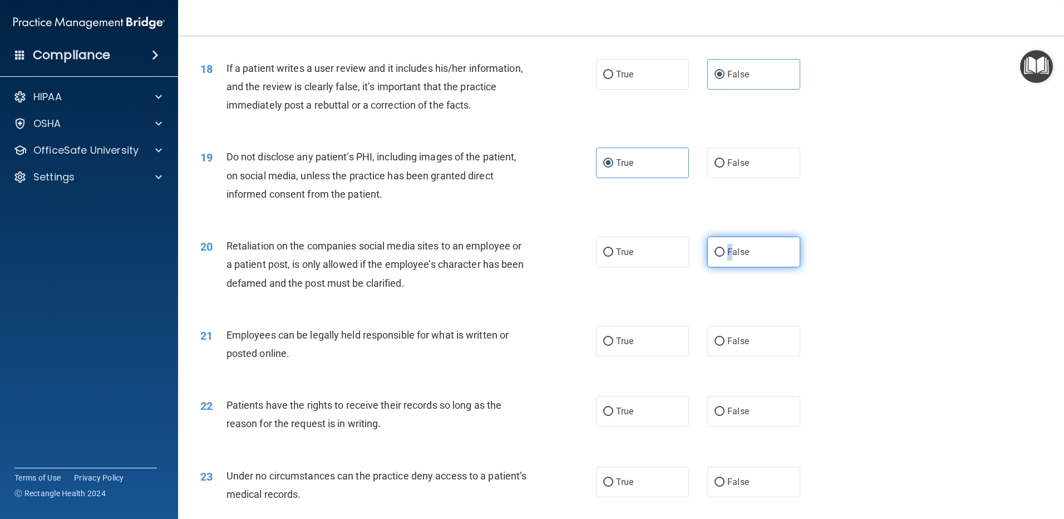
click at [715, 257] on input "False" at bounding box center [720, 252] width 10 height 8
radio input "true"
click at [644, 356] on label "True" at bounding box center [642, 341] width 93 height 31
click at [613, 346] on input "True" at bounding box center [608, 341] width 10 height 8
radio input "true"
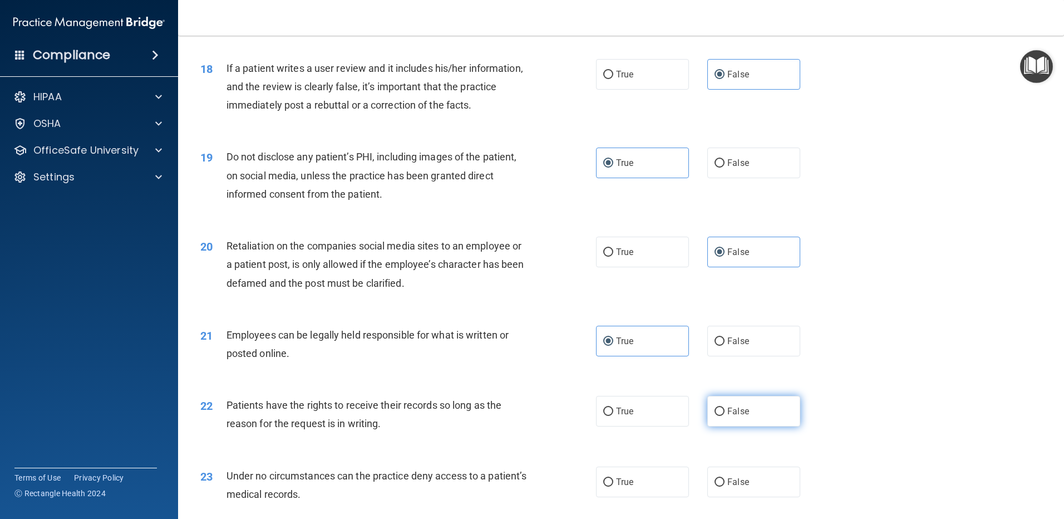
click at [732, 416] on span "False" at bounding box center [738, 411] width 22 height 11
click at [725, 416] on input "False" at bounding box center [720, 411] width 10 height 8
radio input "true"
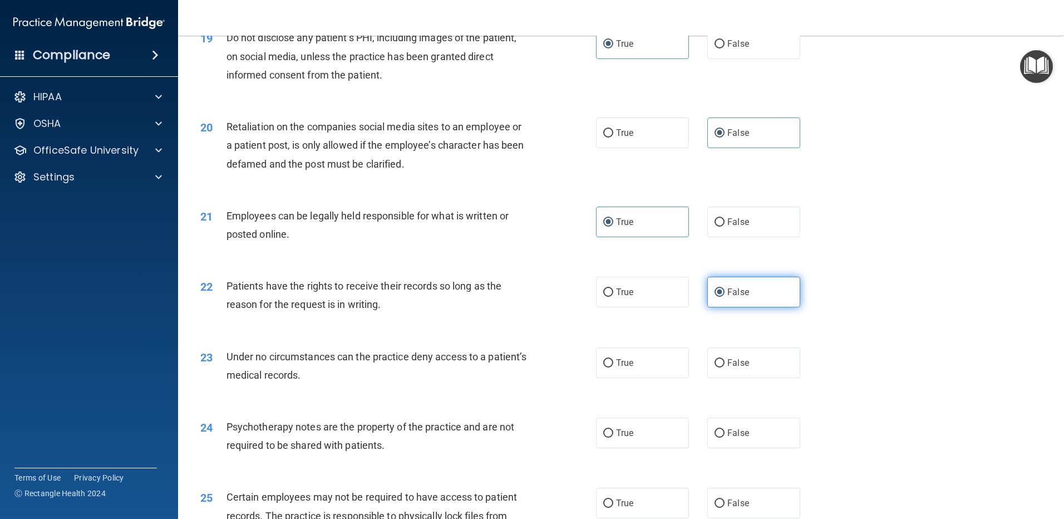
scroll to position [1725, 0]
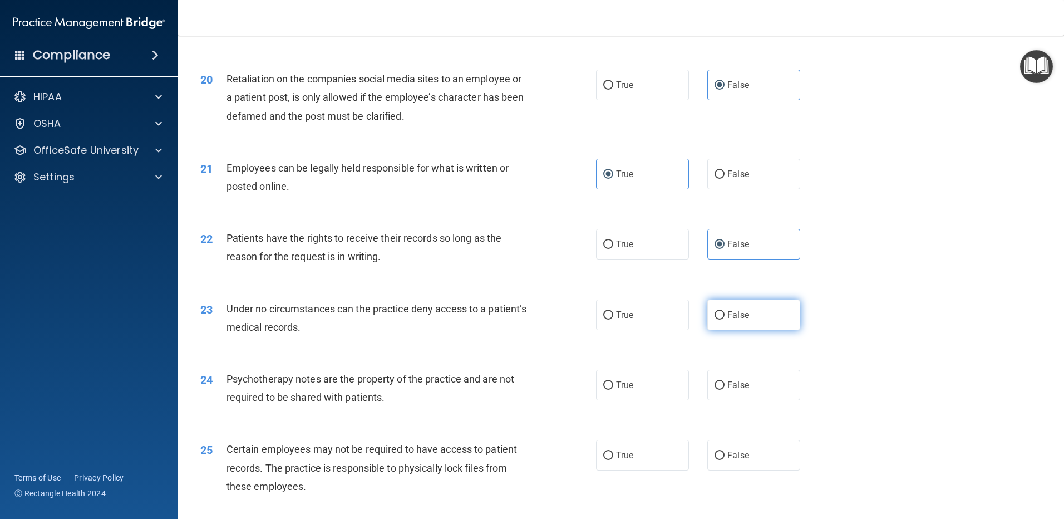
click at [742, 320] on span "False" at bounding box center [738, 314] width 22 height 11
click at [725, 319] on input "False" at bounding box center [720, 315] width 10 height 8
radio input "true"
click at [647, 400] on label "True" at bounding box center [642, 385] width 93 height 31
click at [613, 390] on input "True" at bounding box center [608, 385] width 10 height 8
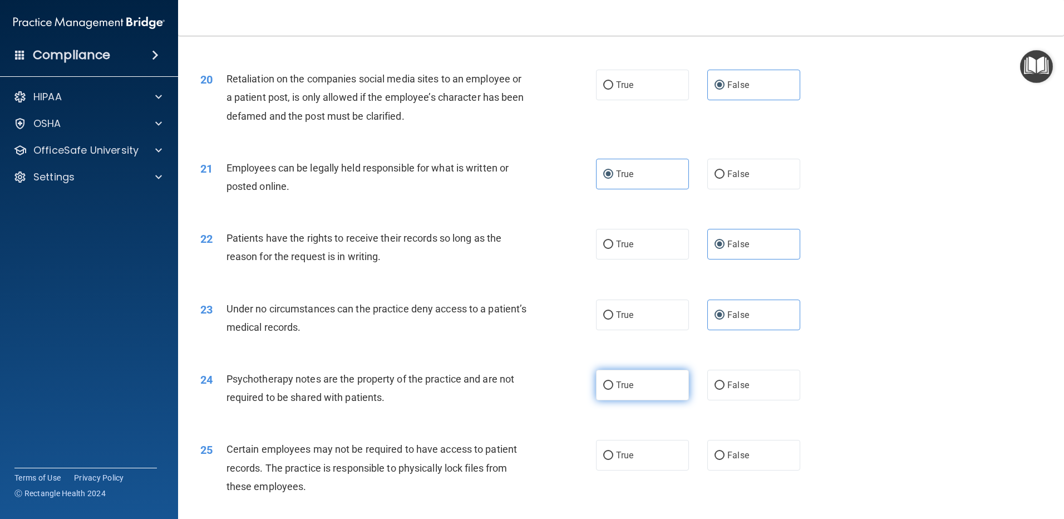
radio input "true"
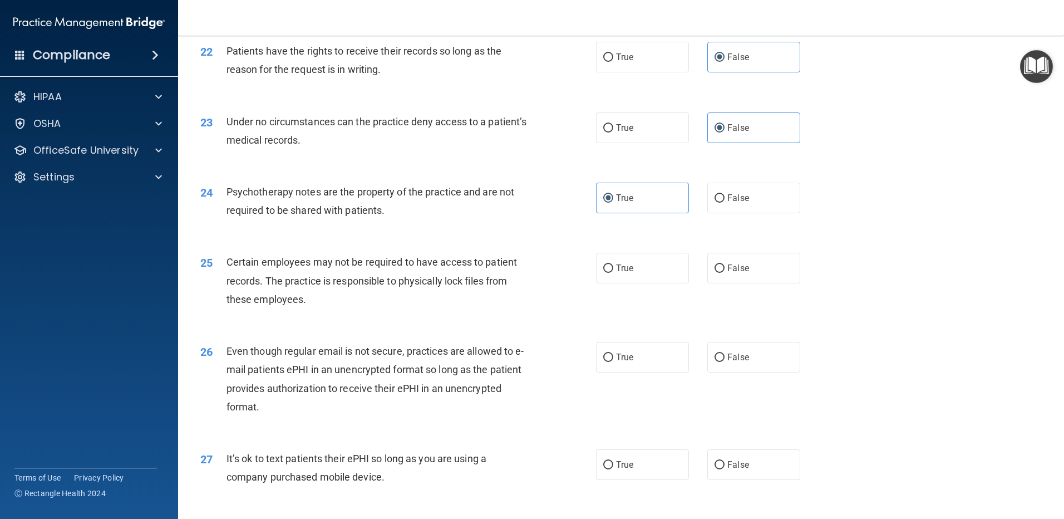
scroll to position [1948, 0]
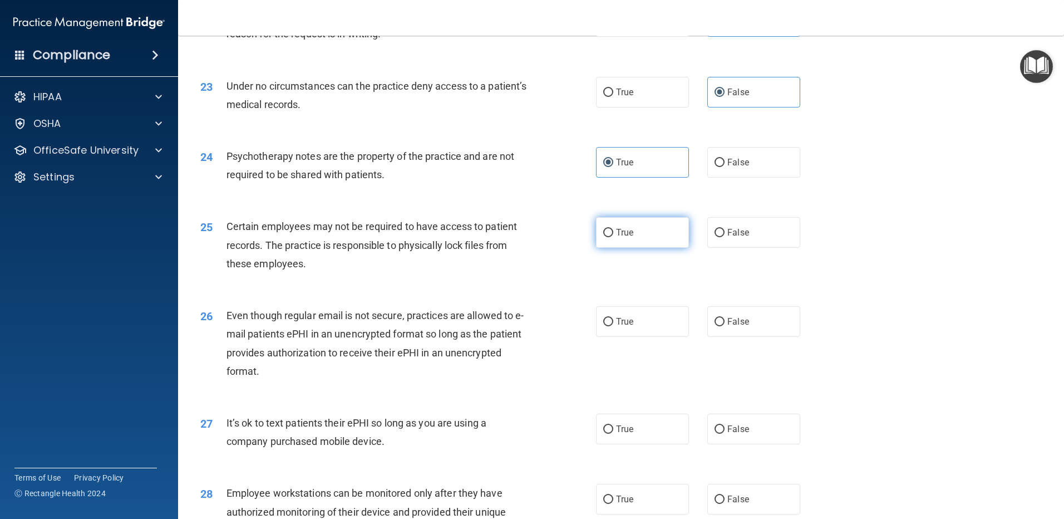
click at [648, 248] on label "True" at bounding box center [642, 232] width 93 height 31
click at [613, 237] on input "True" at bounding box center [608, 233] width 10 height 8
radio input "true"
click at [640, 337] on label "True" at bounding box center [642, 321] width 93 height 31
click at [613, 326] on input "True" at bounding box center [608, 322] width 10 height 8
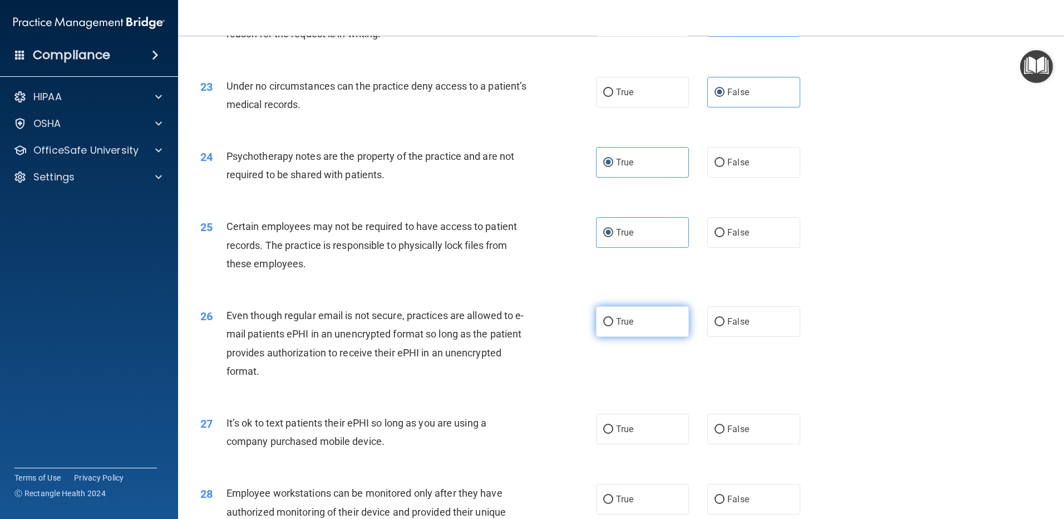
radio input "true"
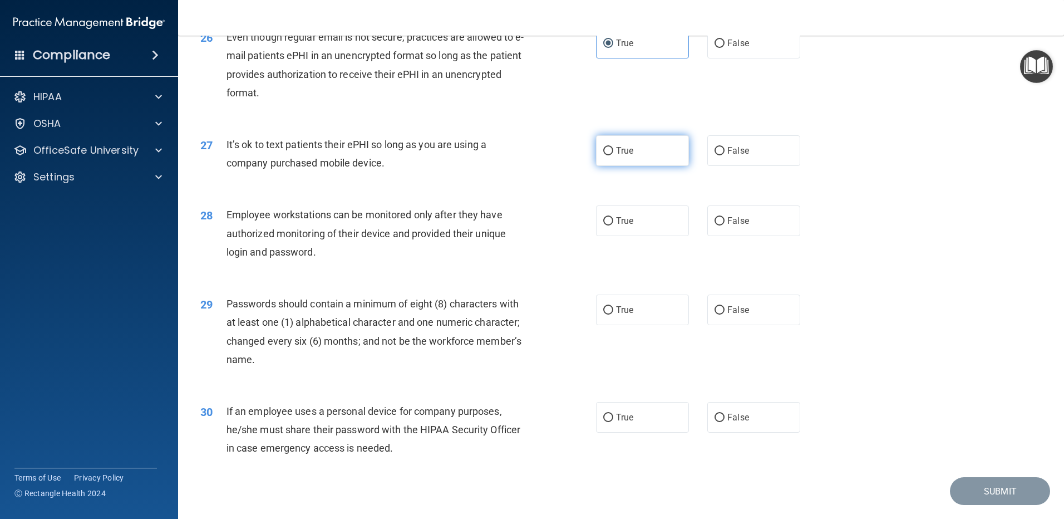
scroll to position [2275, 0]
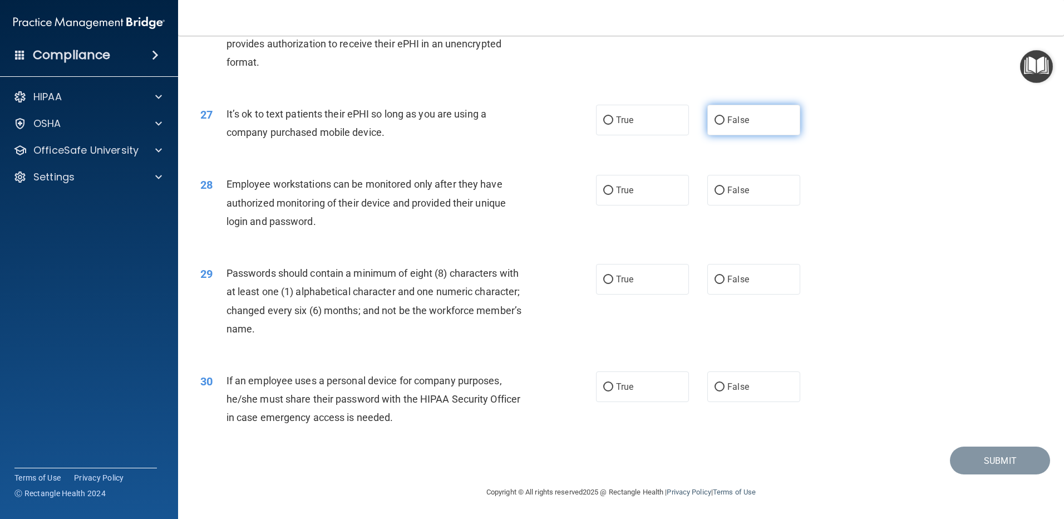
click at [735, 124] on span "False" at bounding box center [738, 120] width 22 height 11
click at [725, 124] on input "False" at bounding box center [720, 120] width 10 height 8
radio input "true"
click button "Take the quiz anyway!" at bounding box center [0, 0] width 0 height 0
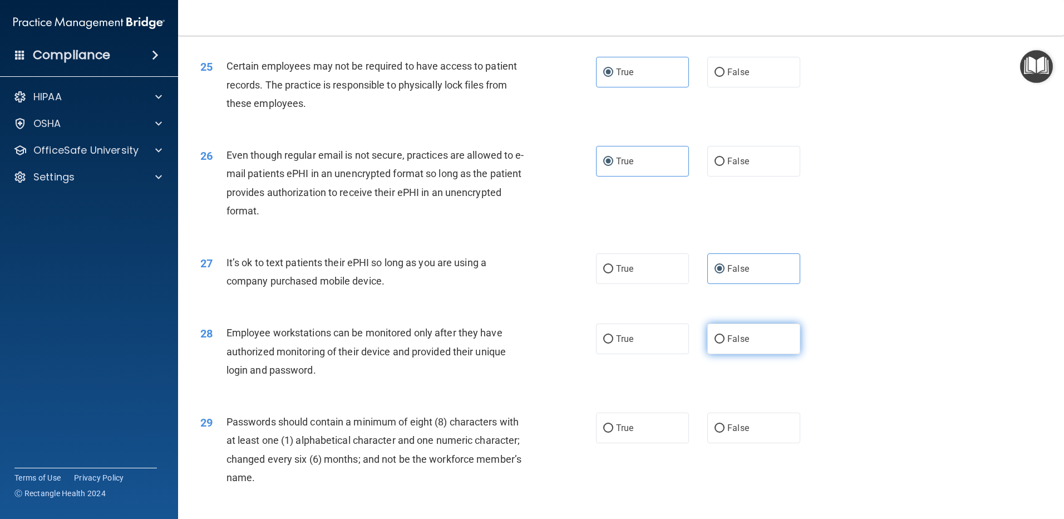
click at [739, 344] on span "False" at bounding box center [738, 338] width 22 height 11
click at [725, 343] on input "False" at bounding box center [720, 339] width 10 height 8
radio input "true"
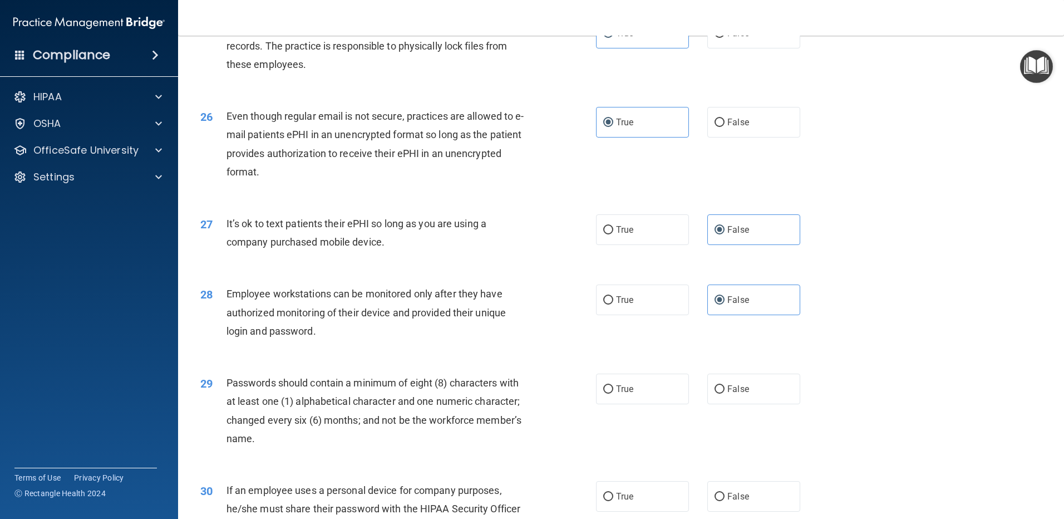
scroll to position [2220, 0]
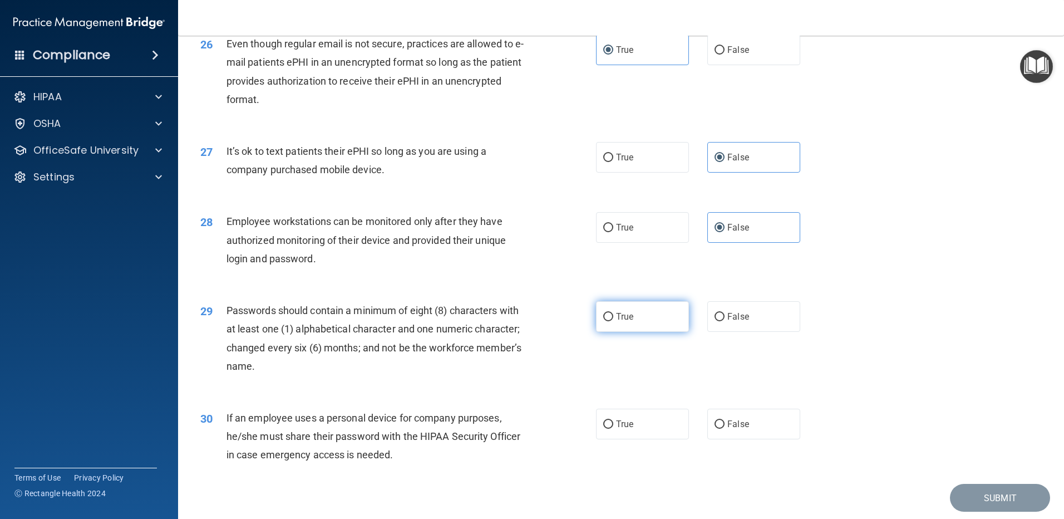
click at [634, 332] on label "True" at bounding box center [642, 316] width 93 height 31
click at [613, 321] on input "True" at bounding box center [608, 317] width 10 height 8
radio input "true"
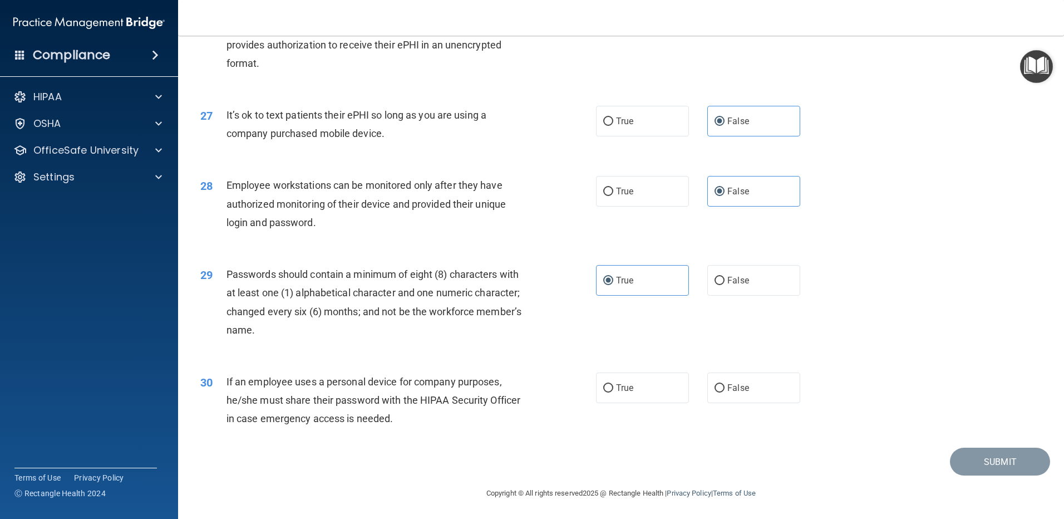
scroll to position [2275, 0]
click at [640, 389] on label "True" at bounding box center [642, 386] width 93 height 31
click at [613, 389] on input "True" at bounding box center [608, 387] width 10 height 8
radio input "true"
click at [978, 459] on button "Submit" at bounding box center [1000, 460] width 100 height 28
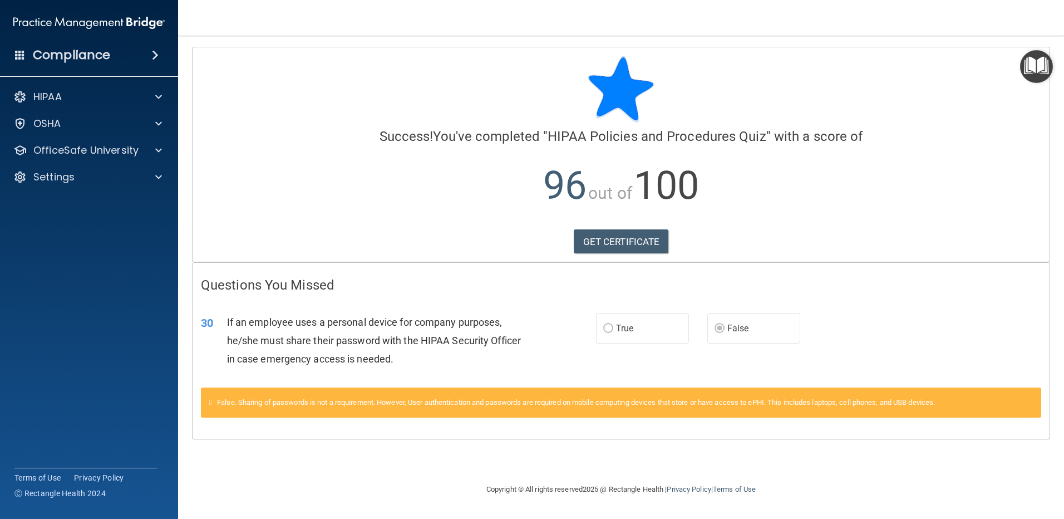
click at [753, 335] on label "False" at bounding box center [753, 328] width 93 height 31
click at [622, 240] on link "GET CERTIFICATE" at bounding box center [621, 241] width 95 height 24
click at [169, 146] on div at bounding box center [157, 150] width 28 height 13
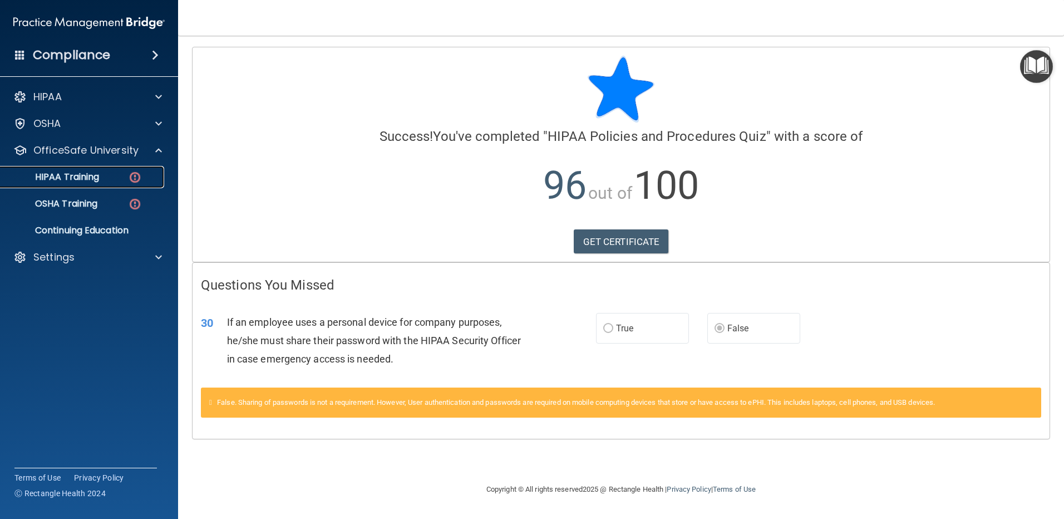
click at [134, 178] on img at bounding box center [135, 177] width 14 height 14
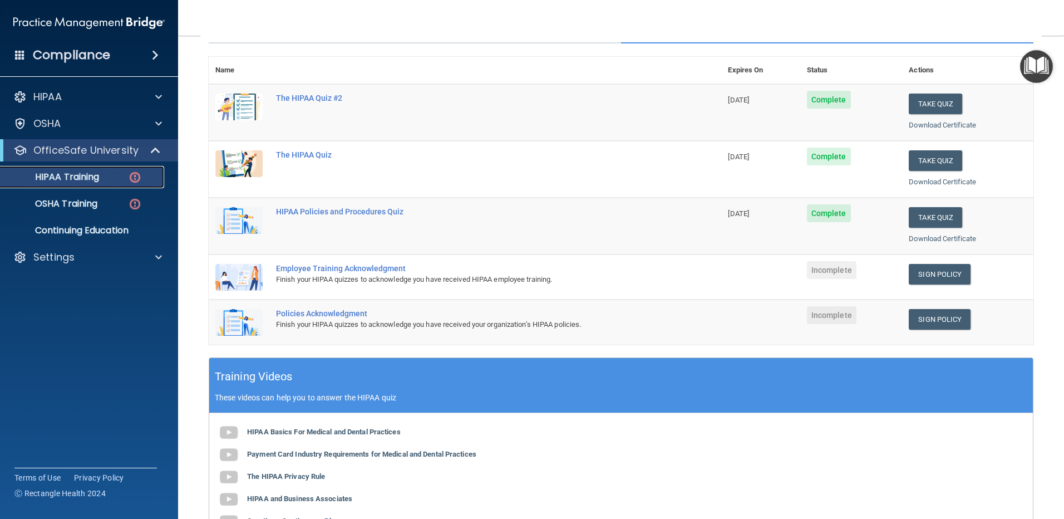
scroll to position [111, 0]
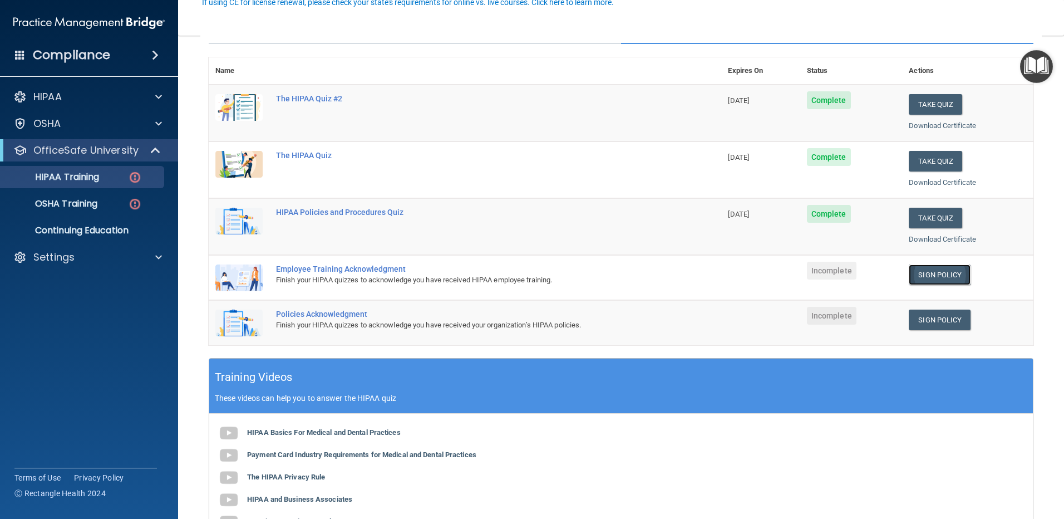
click at [927, 276] on link "Sign Policy" at bounding box center [940, 274] width 62 height 21
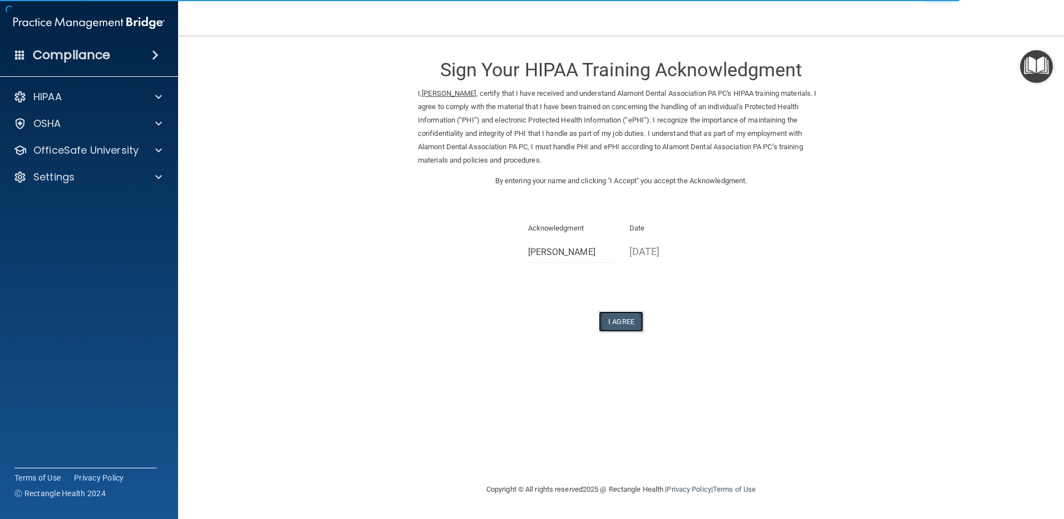
click at [619, 320] on button "I Agree" at bounding box center [621, 321] width 45 height 21
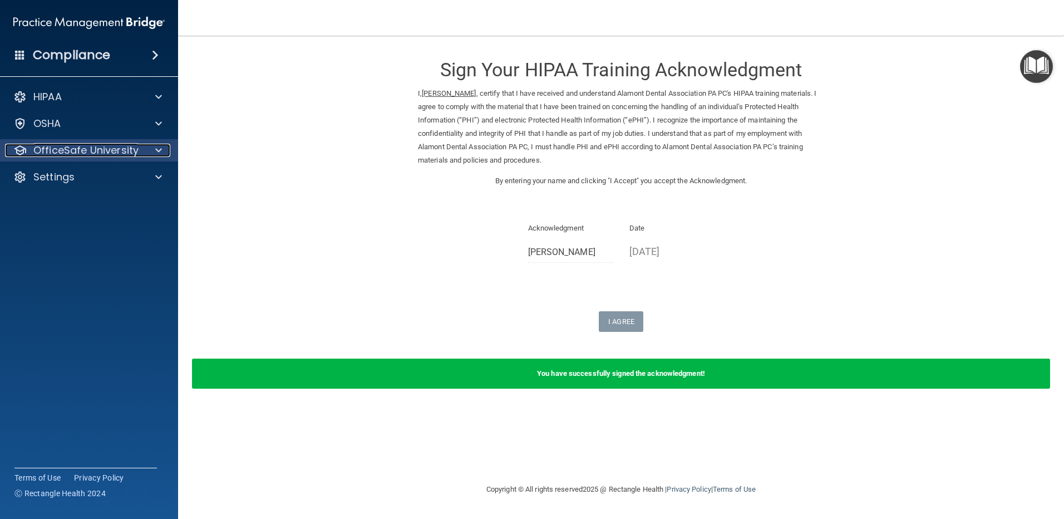
click at [153, 148] on div at bounding box center [157, 150] width 28 height 13
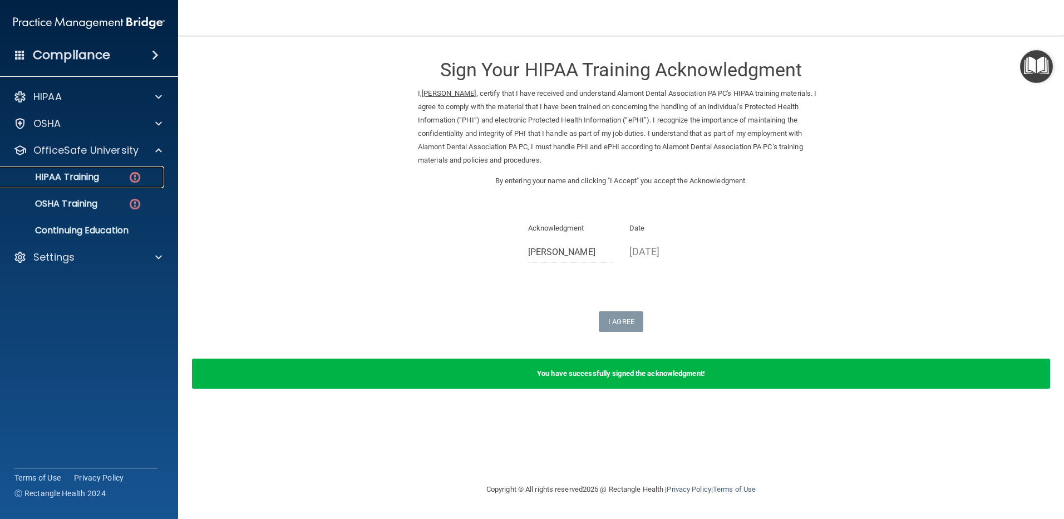
click at [128, 179] on img at bounding box center [135, 177] width 14 height 14
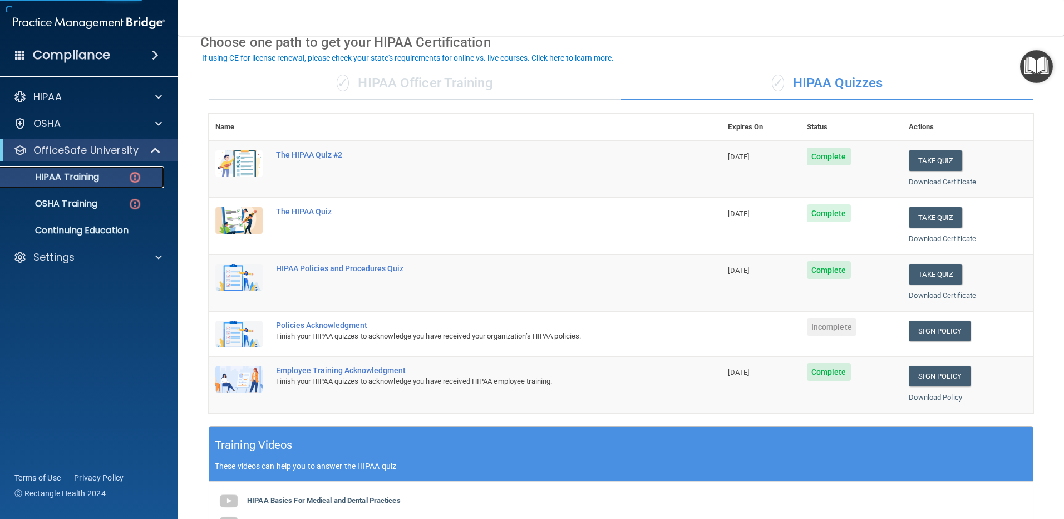
scroll to position [56, 0]
click at [933, 328] on link "Sign Policy" at bounding box center [940, 330] width 62 height 21
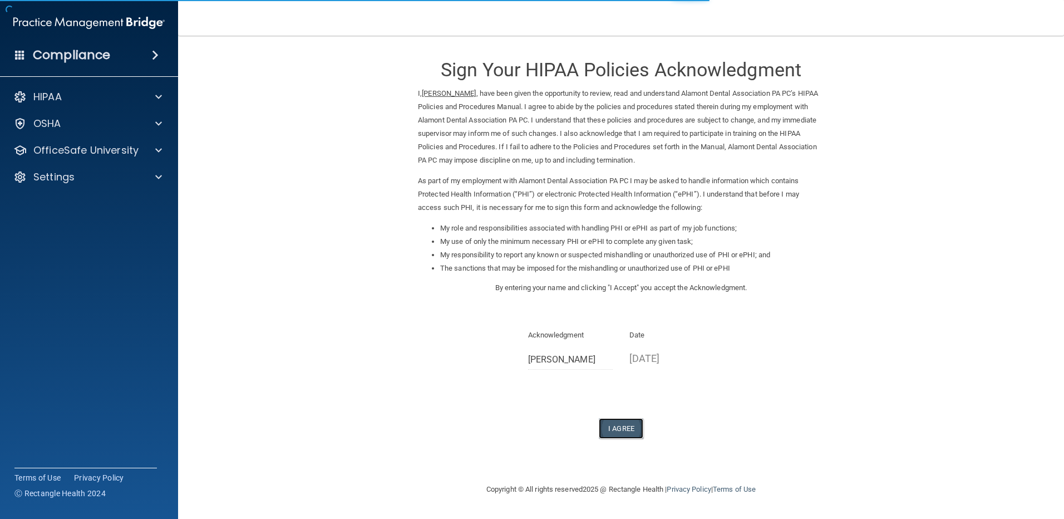
click at [615, 426] on button "I Agree" at bounding box center [621, 428] width 45 height 21
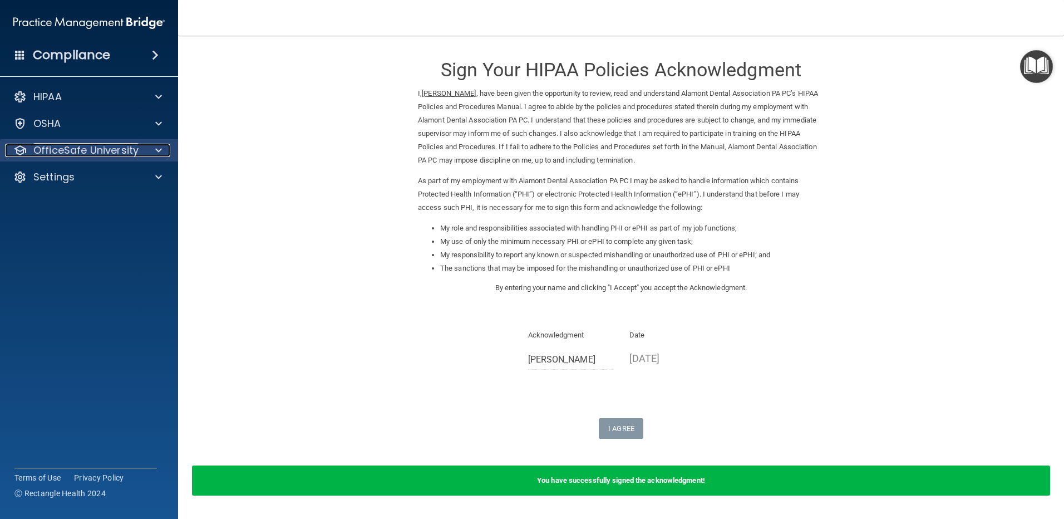
click at [159, 146] on span at bounding box center [158, 150] width 7 height 13
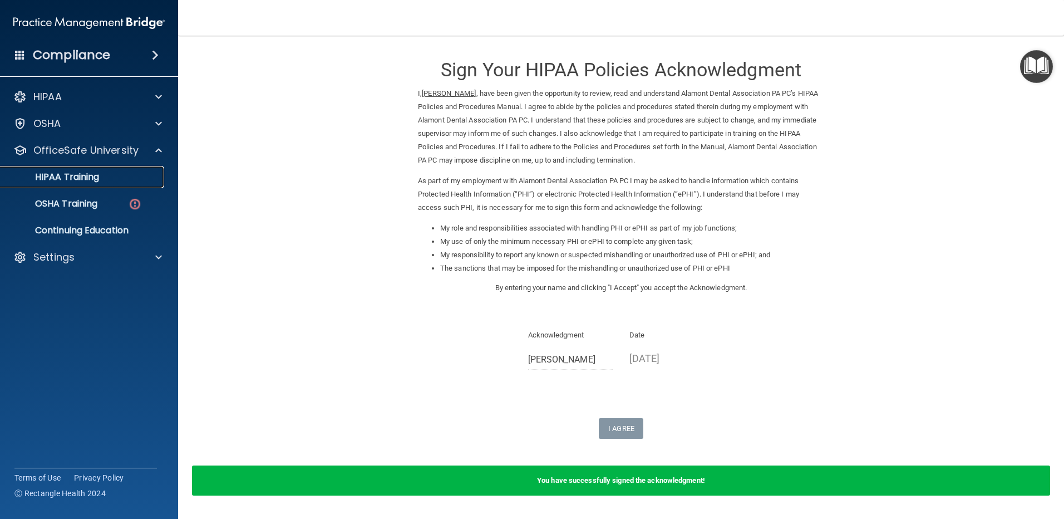
click at [85, 180] on p "HIPAA Training" at bounding box center [53, 176] width 92 height 11
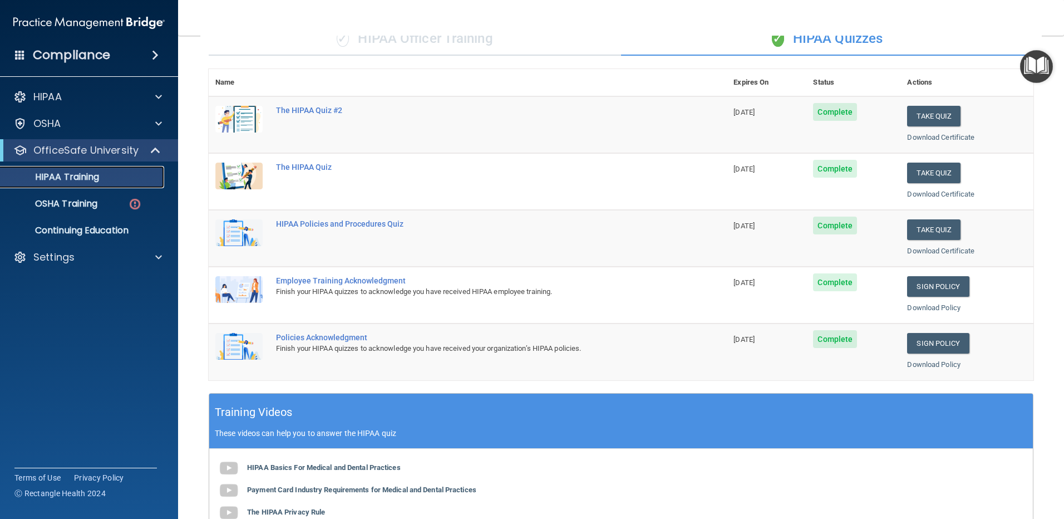
scroll to position [56, 0]
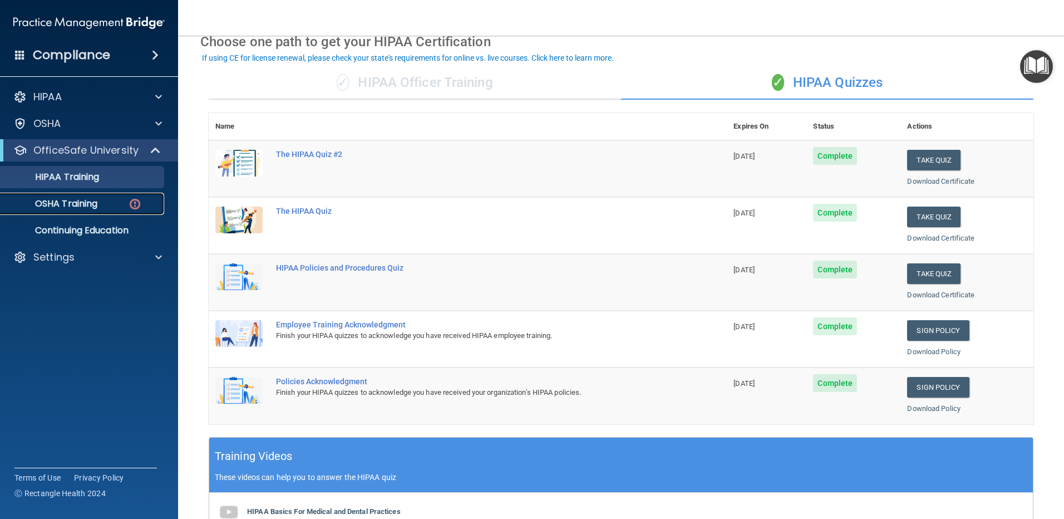
click at [78, 198] on p "OSHA Training" at bounding box center [52, 203] width 90 height 11
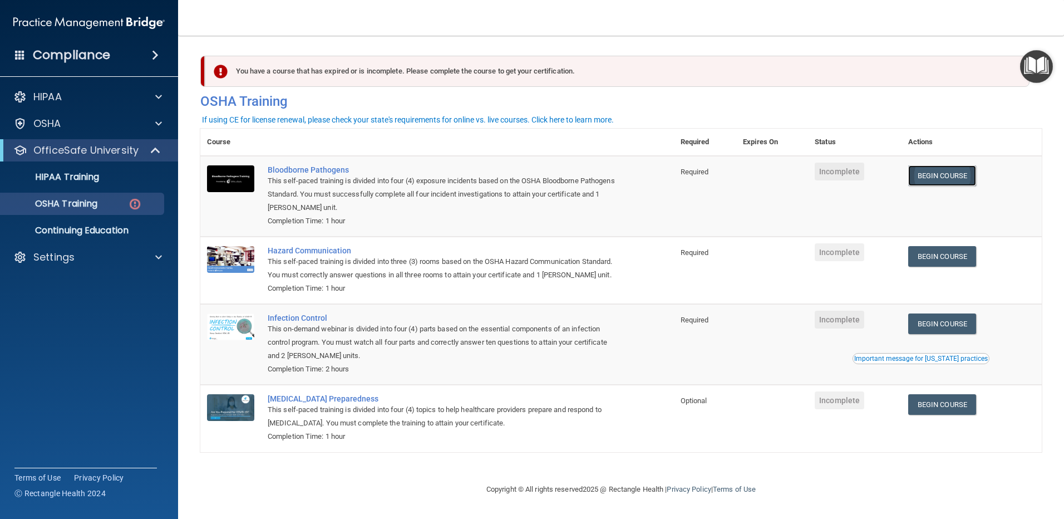
click at [953, 177] on link "Begin Course" at bounding box center [942, 175] width 68 height 21
click at [122, 179] on div "HIPAA Training" at bounding box center [83, 176] width 152 height 11
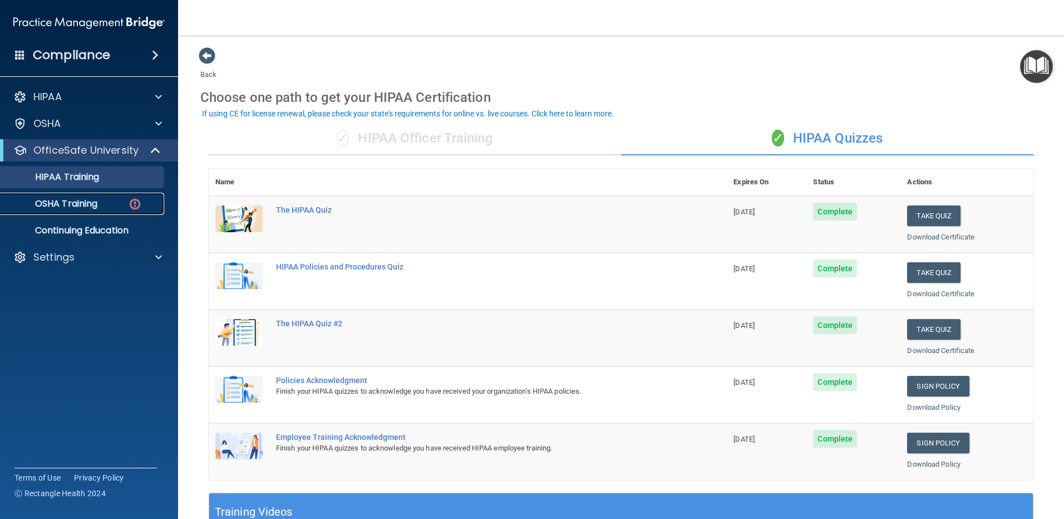
click at [121, 202] on div "OSHA Training" at bounding box center [83, 203] width 152 height 11
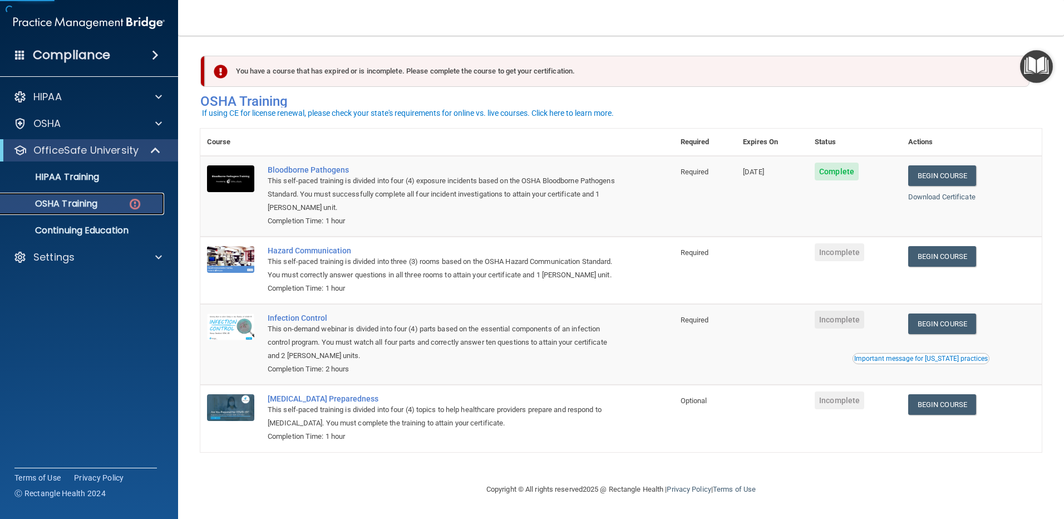
scroll to position [7, 0]
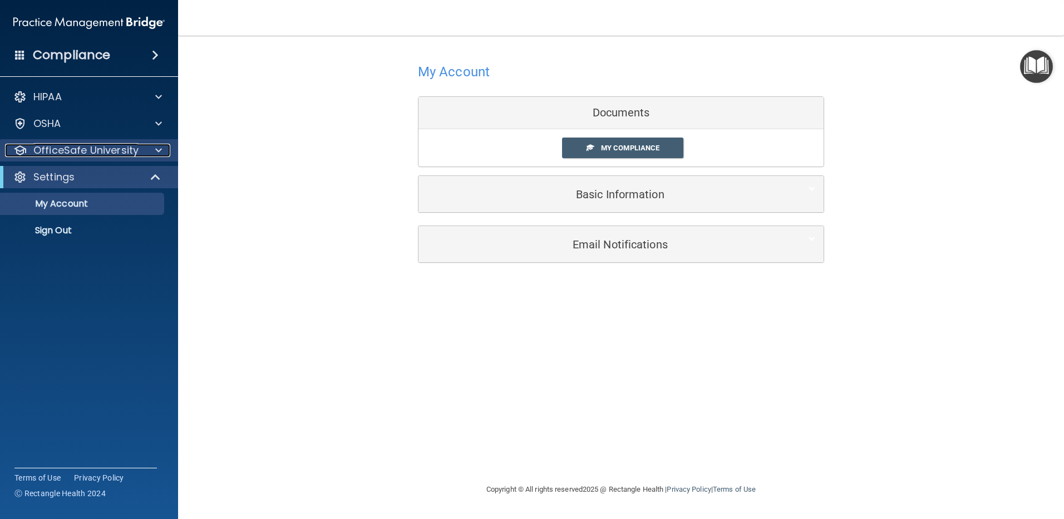
click at [156, 149] on span at bounding box center [158, 150] width 7 height 13
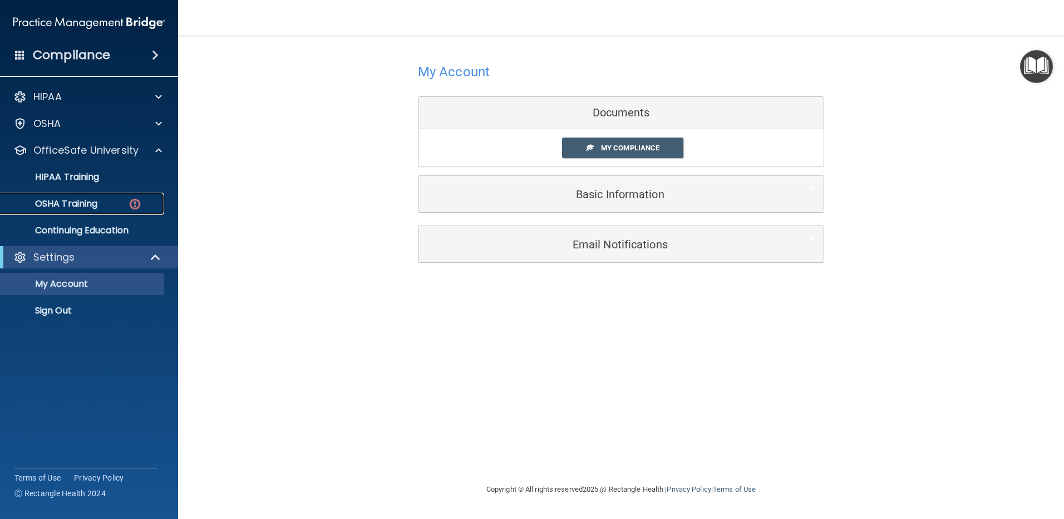
click at [108, 200] on div "OSHA Training" at bounding box center [83, 203] width 152 height 11
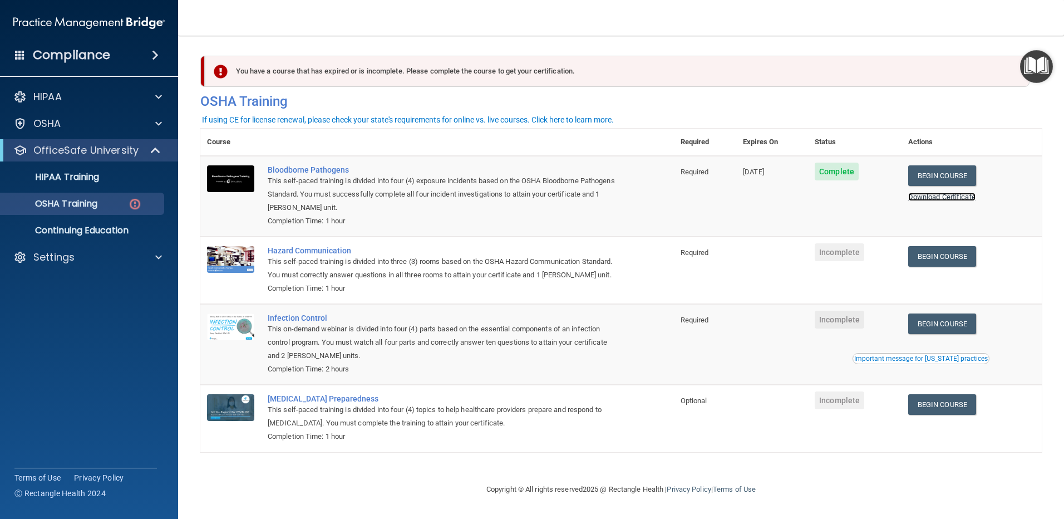
click at [948, 200] on link "Download Certificate" at bounding box center [941, 197] width 67 height 8
